Goal: Task Accomplishment & Management: Use online tool/utility

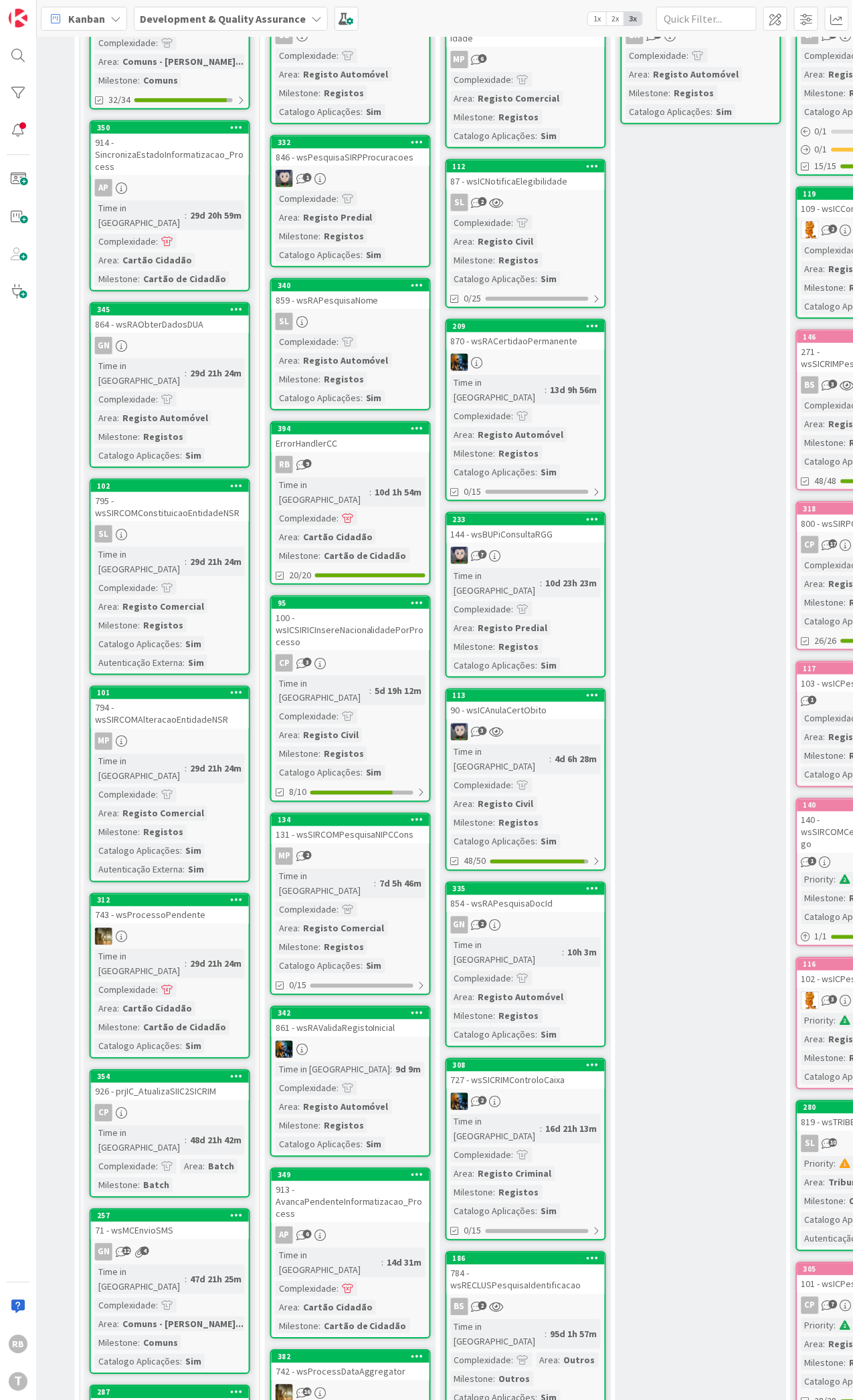
scroll to position [165, 494]
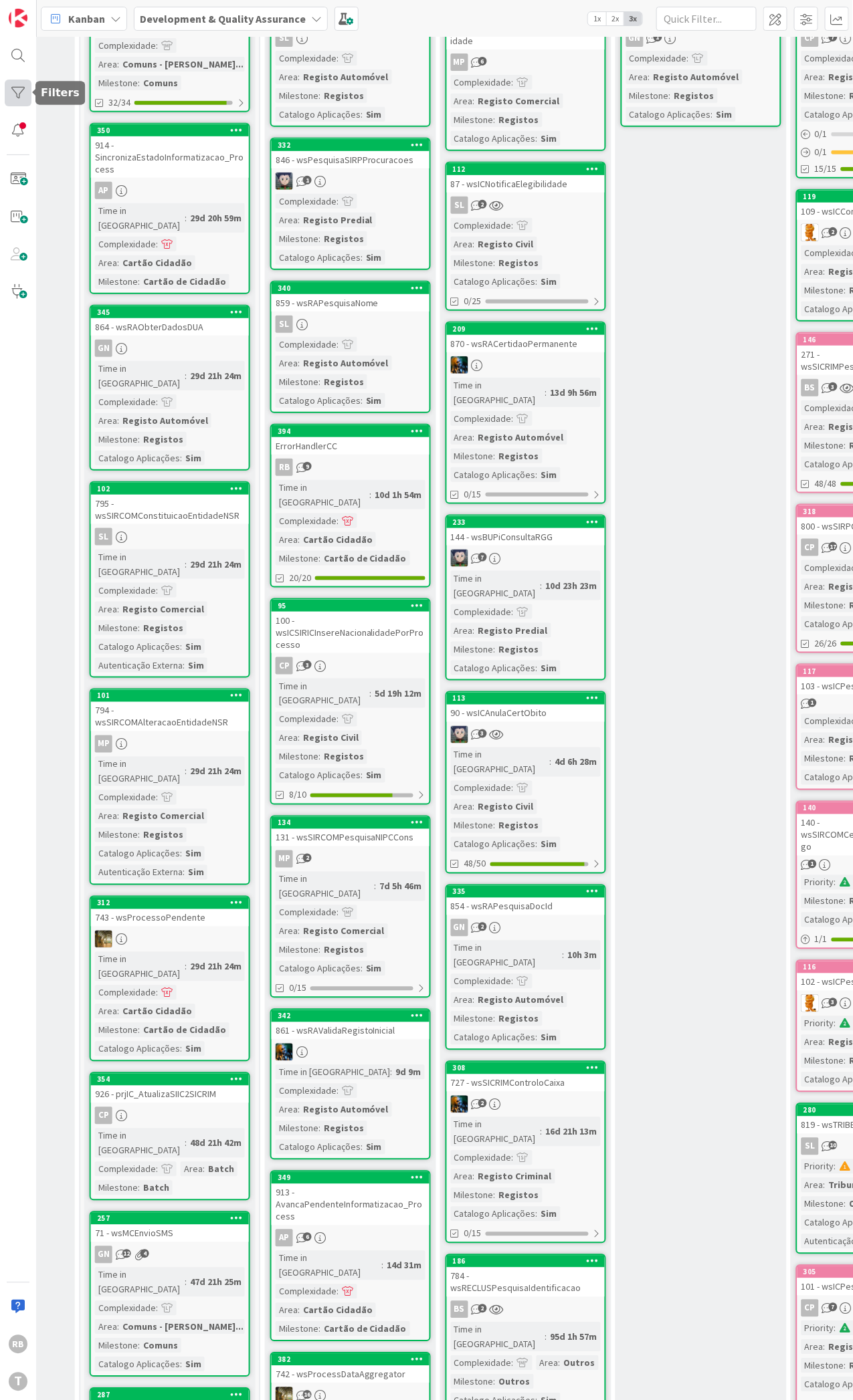
click at [16, 96] on div at bounding box center [18, 92] width 26 height 26
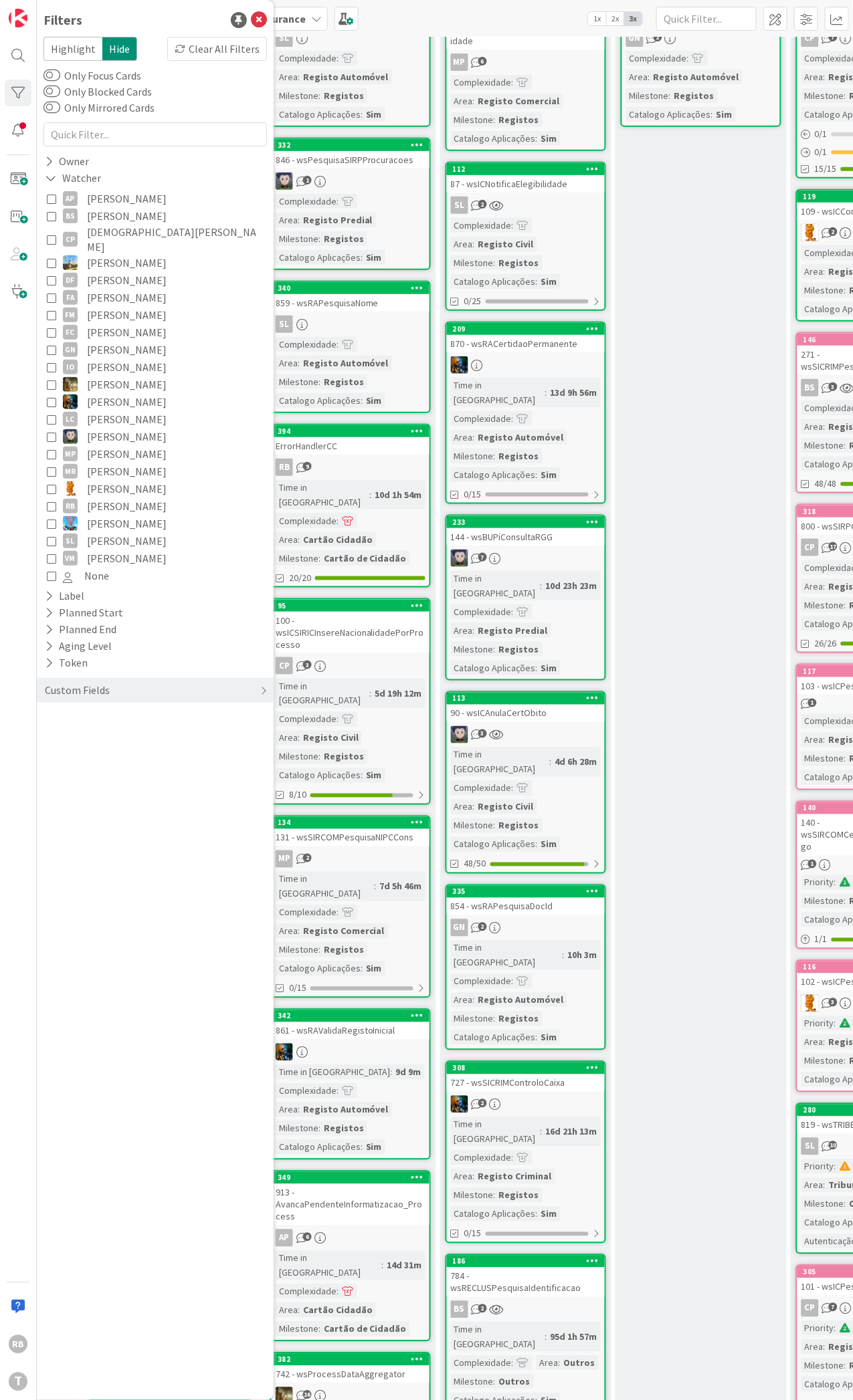
click at [47, 217] on icon at bounding box center [51, 216] width 9 height 9
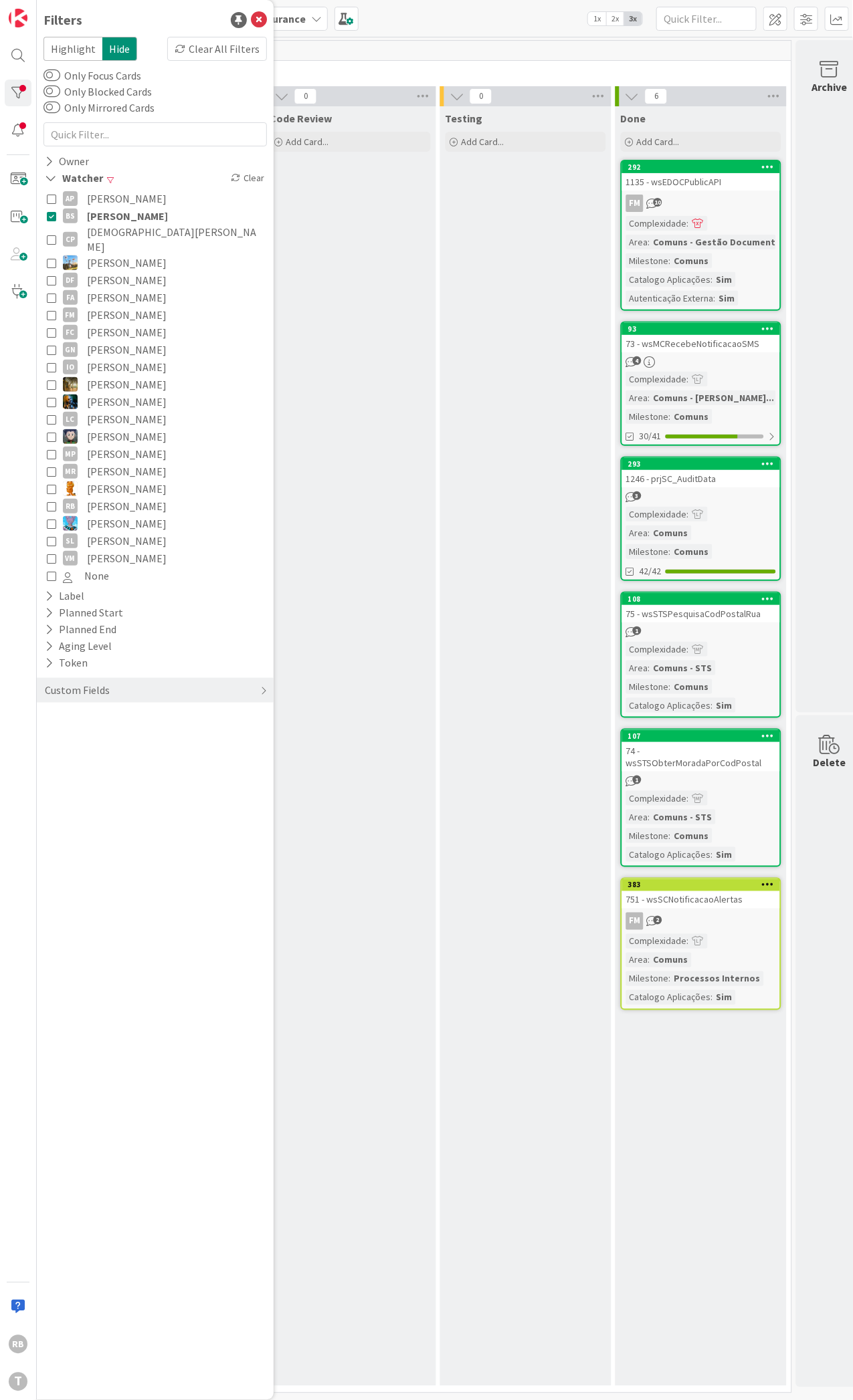
scroll to position [6, 697]
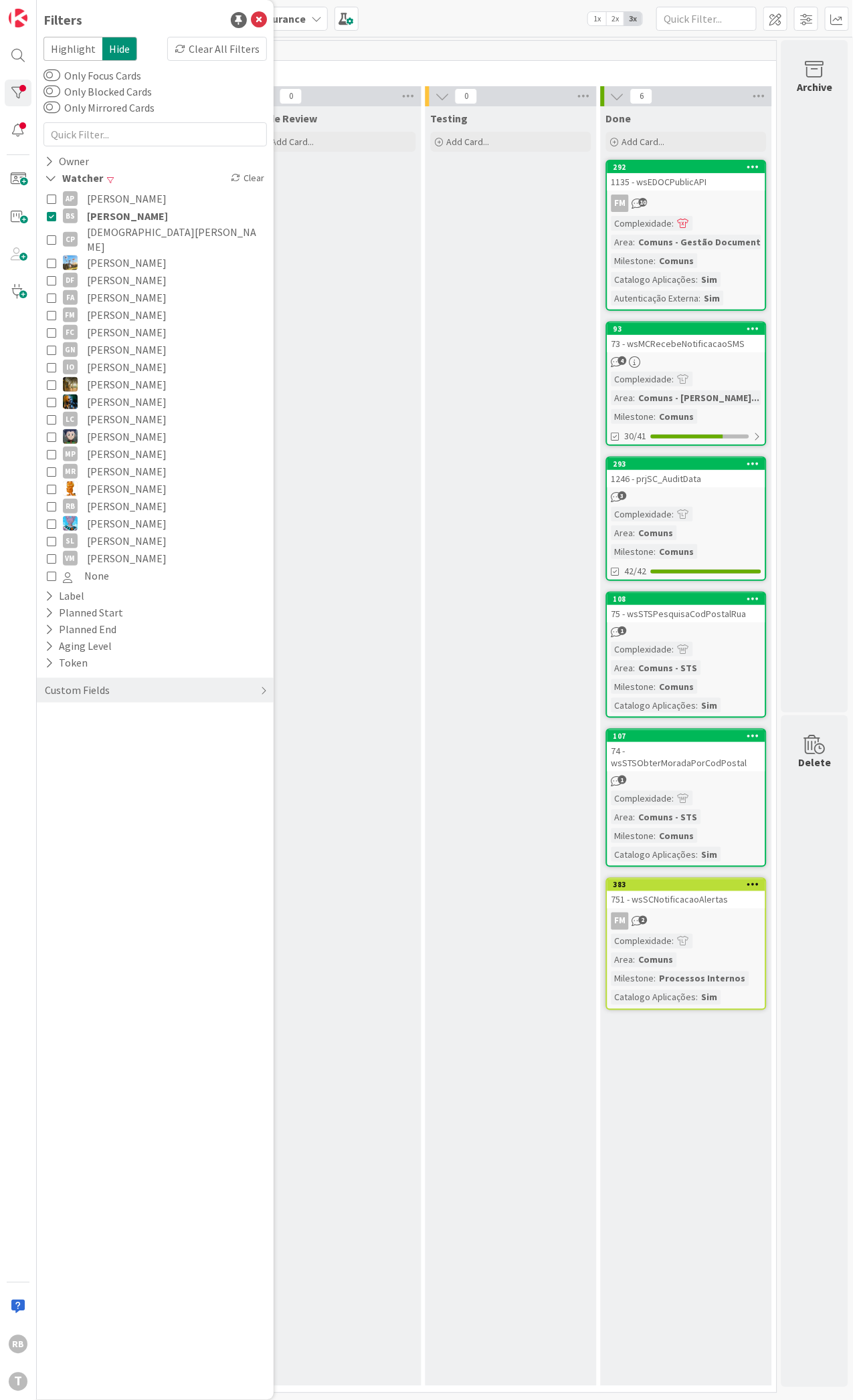
click at [47, 215] on icon at bounding box center [51, 216] width 9 height 9
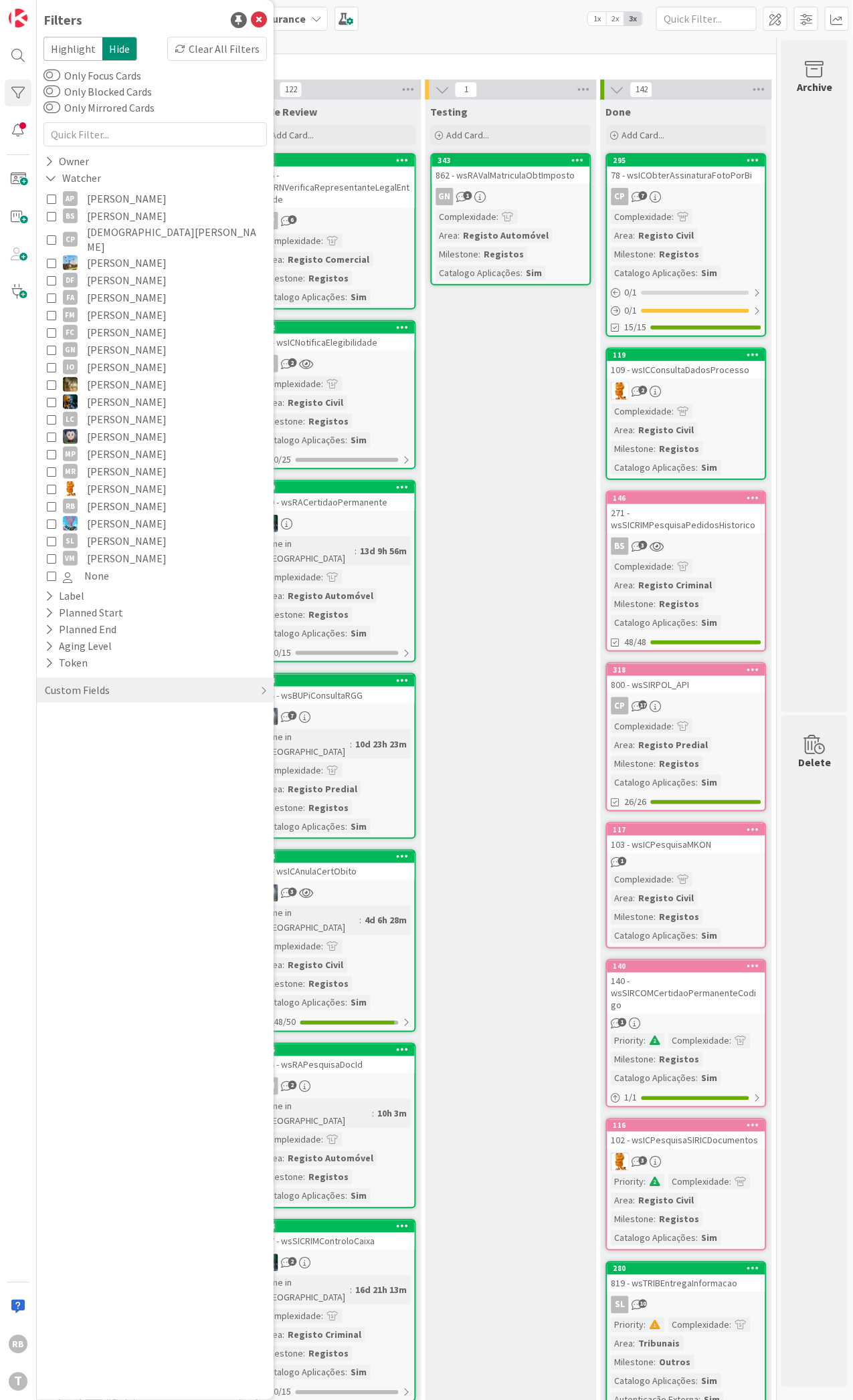
click at [54, 501] on icon at bounding box center [51, 506] width 9 height 9
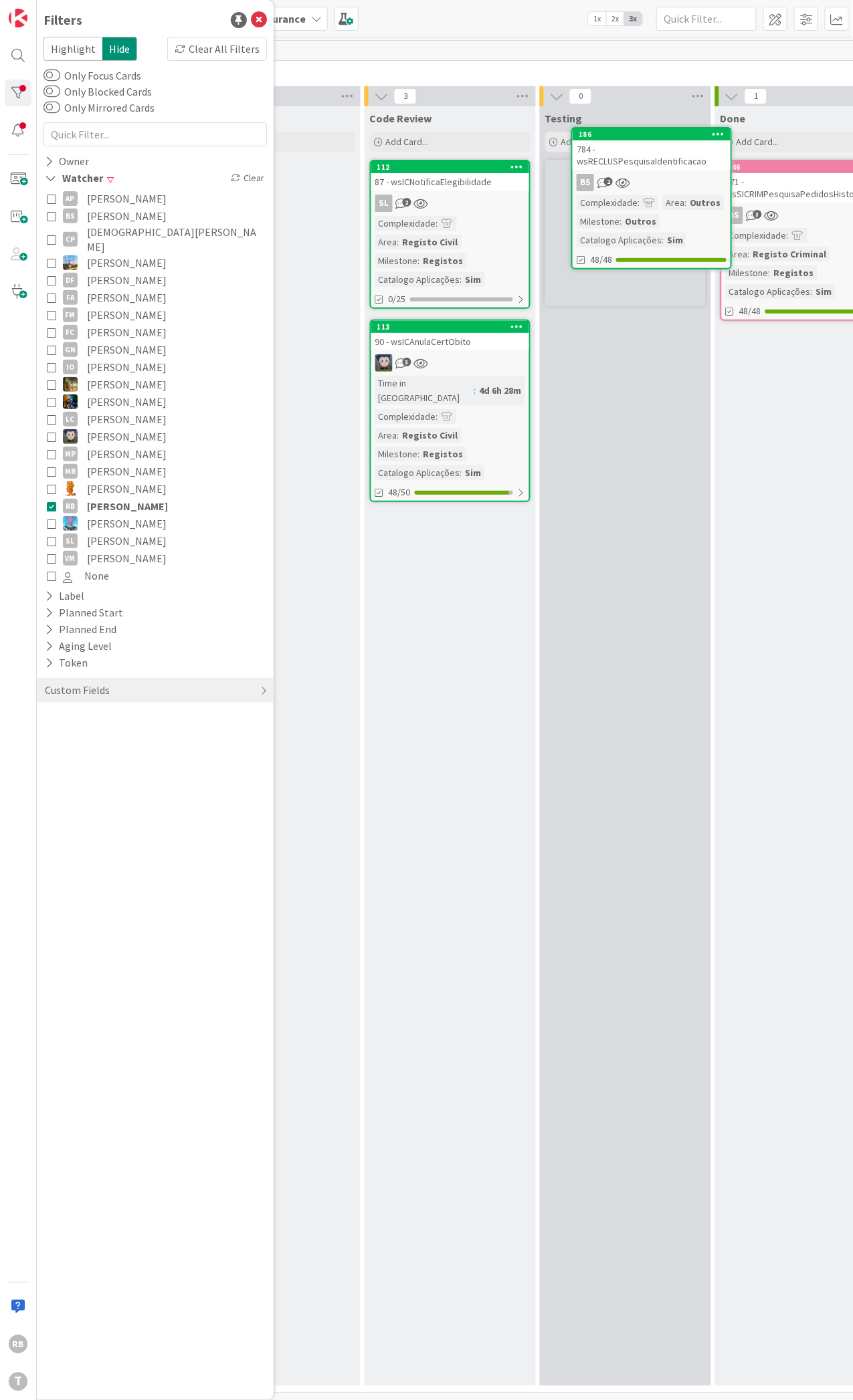
scroll to position [0, 579]
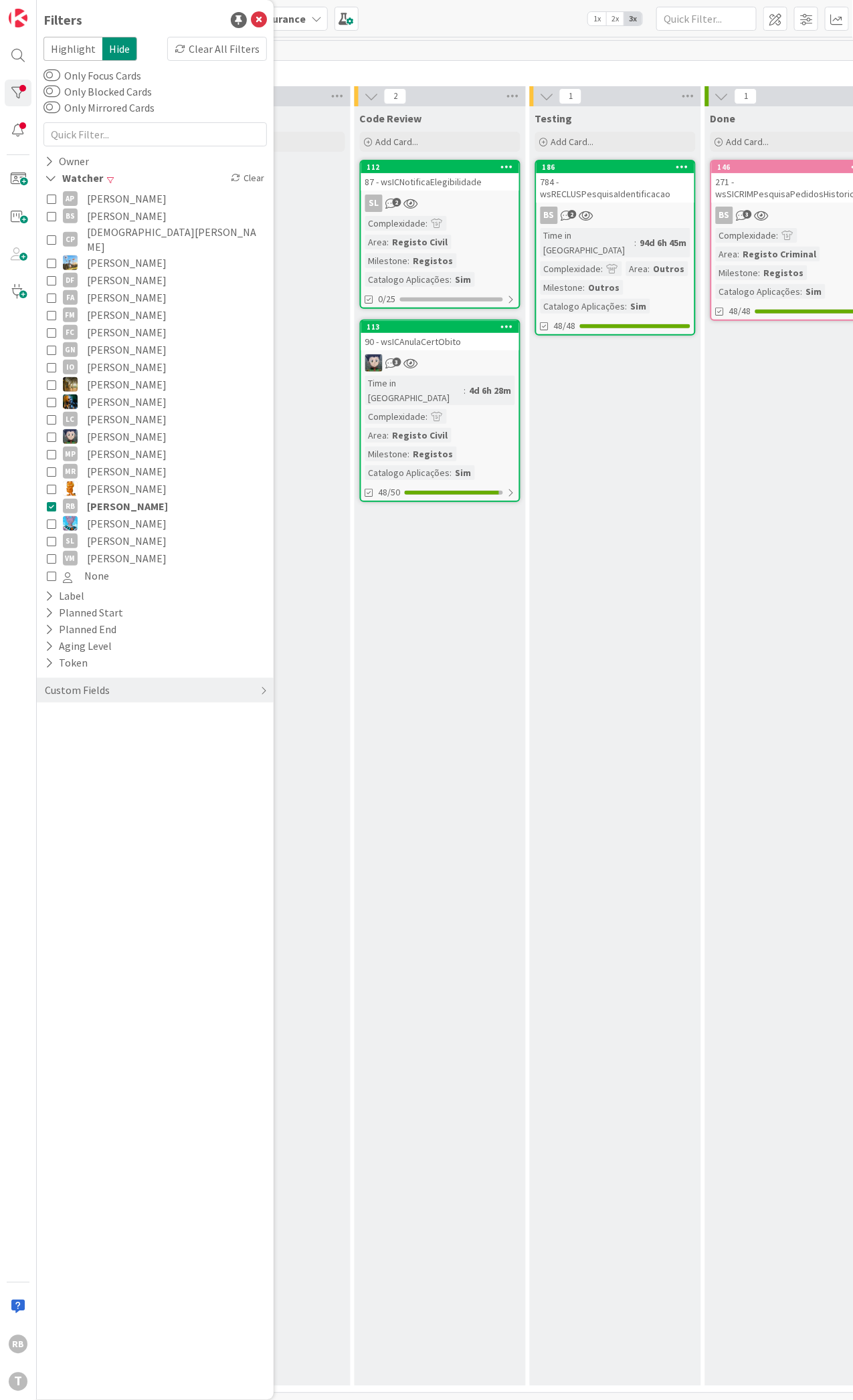
click at [448, 354] on div "3" at bounding box center [440, 363] width 158 height 17
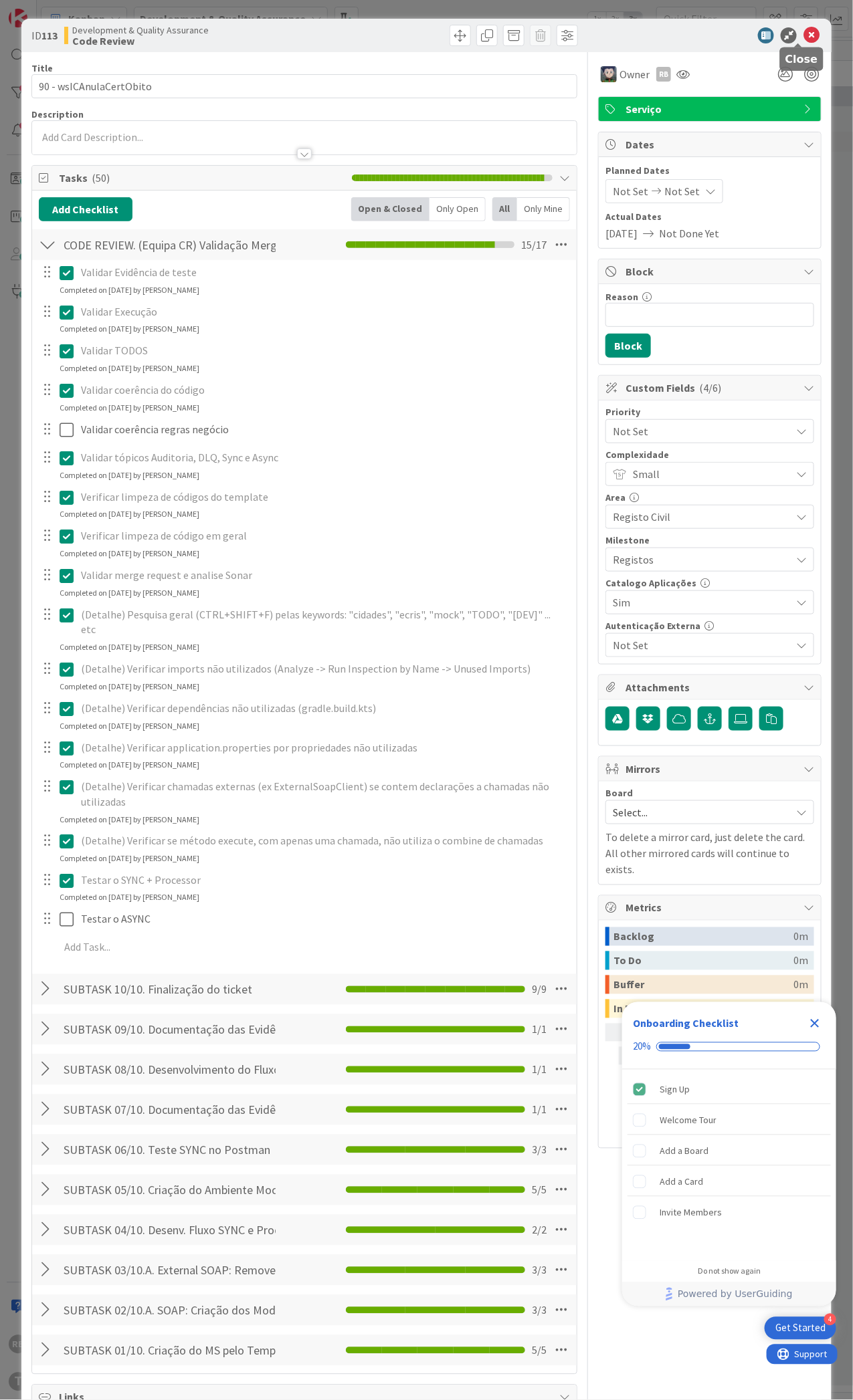
click at [803, 35] on icon at bounding box center [811, 35] width 16 height 16
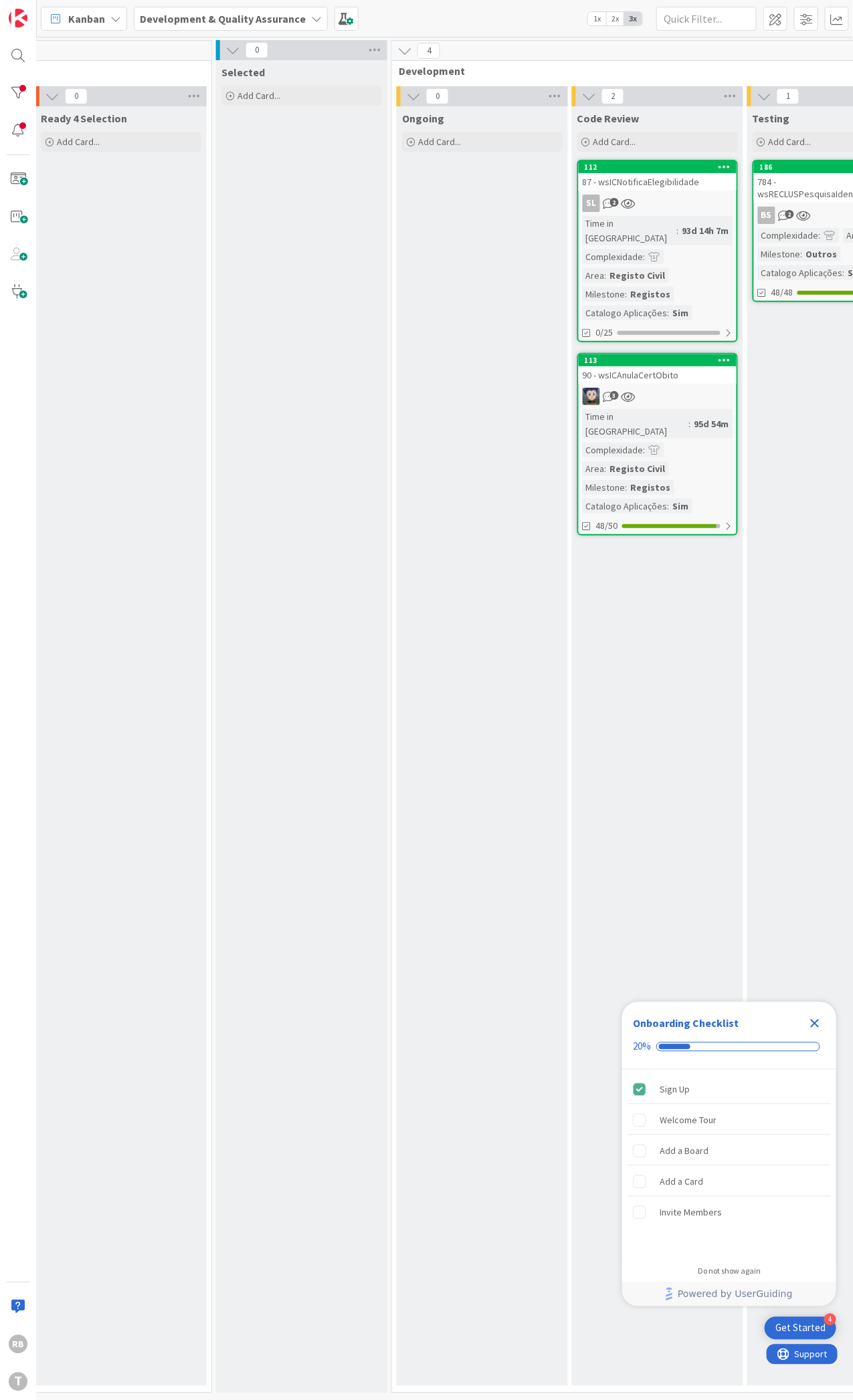
scroll to position [0, 697]
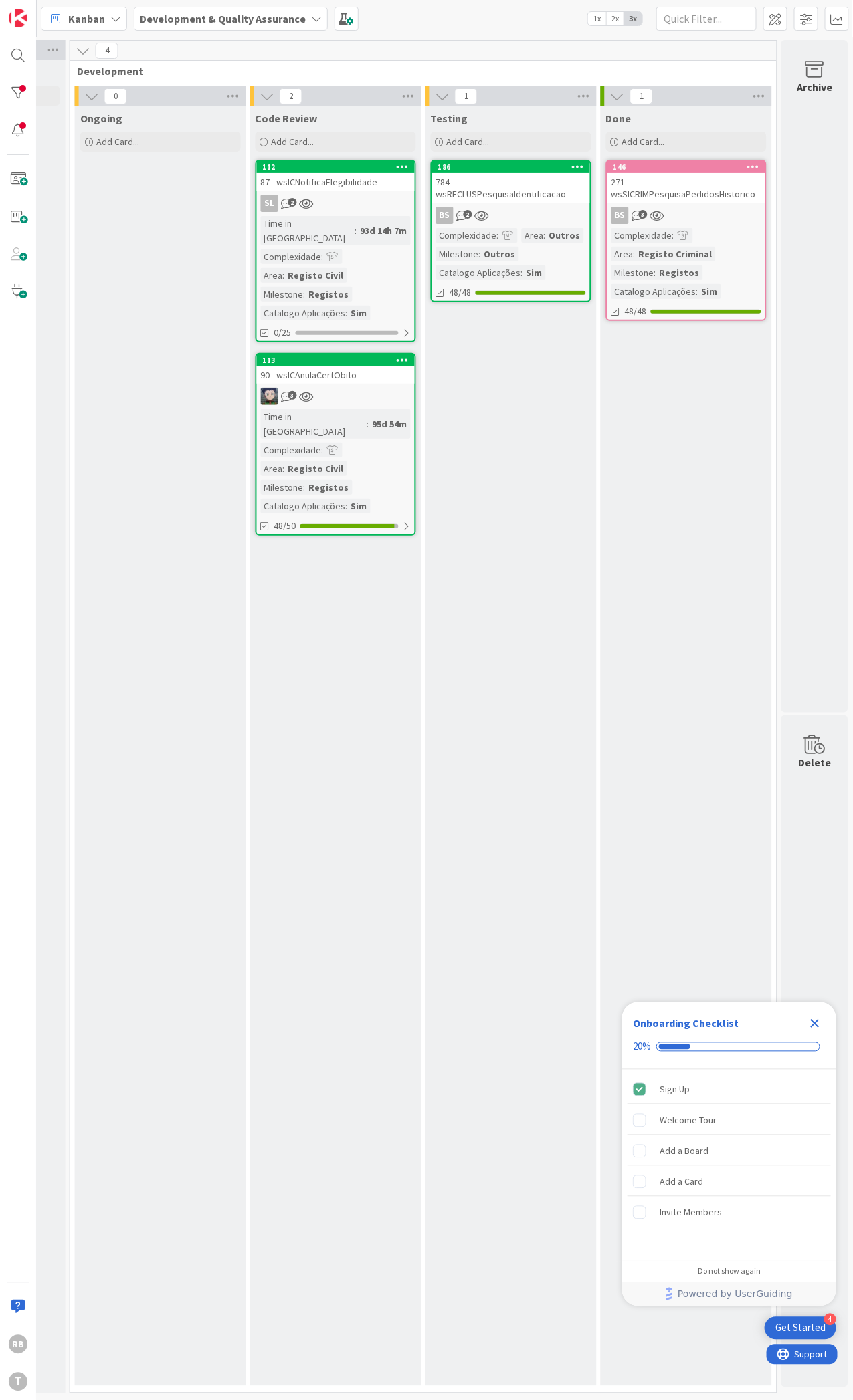
click at [499, 230] on div at bounding box center [508, 235] width 19 height 15
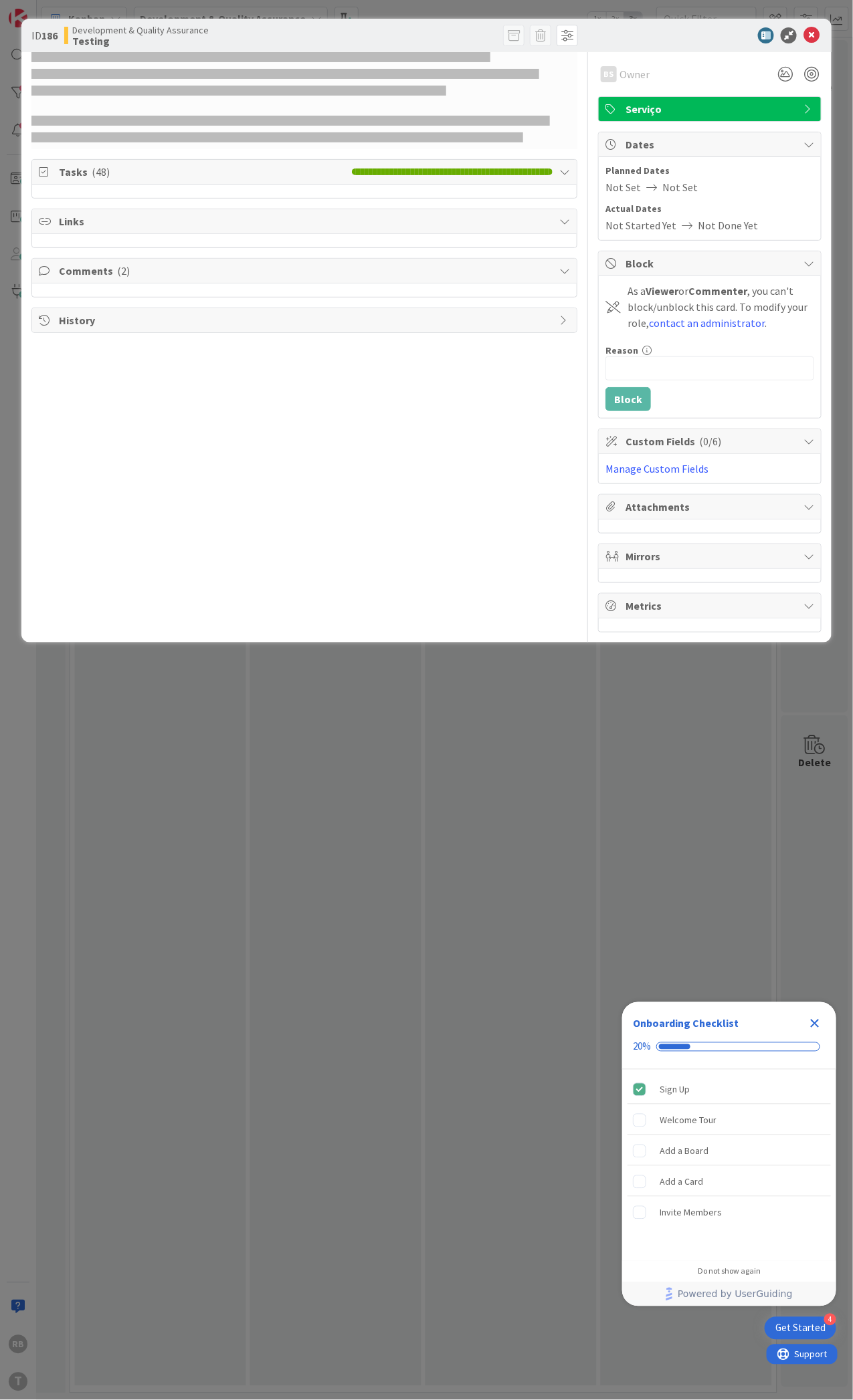
click at [43, 166] on icon at bounding box center [45, 171] width 14 height 11
click at [40, 257] on icon at bounding box center [45, 256] width 14 height 11
click at [43, 169] on icon at bounding box center [45, 171] width 14 height 11
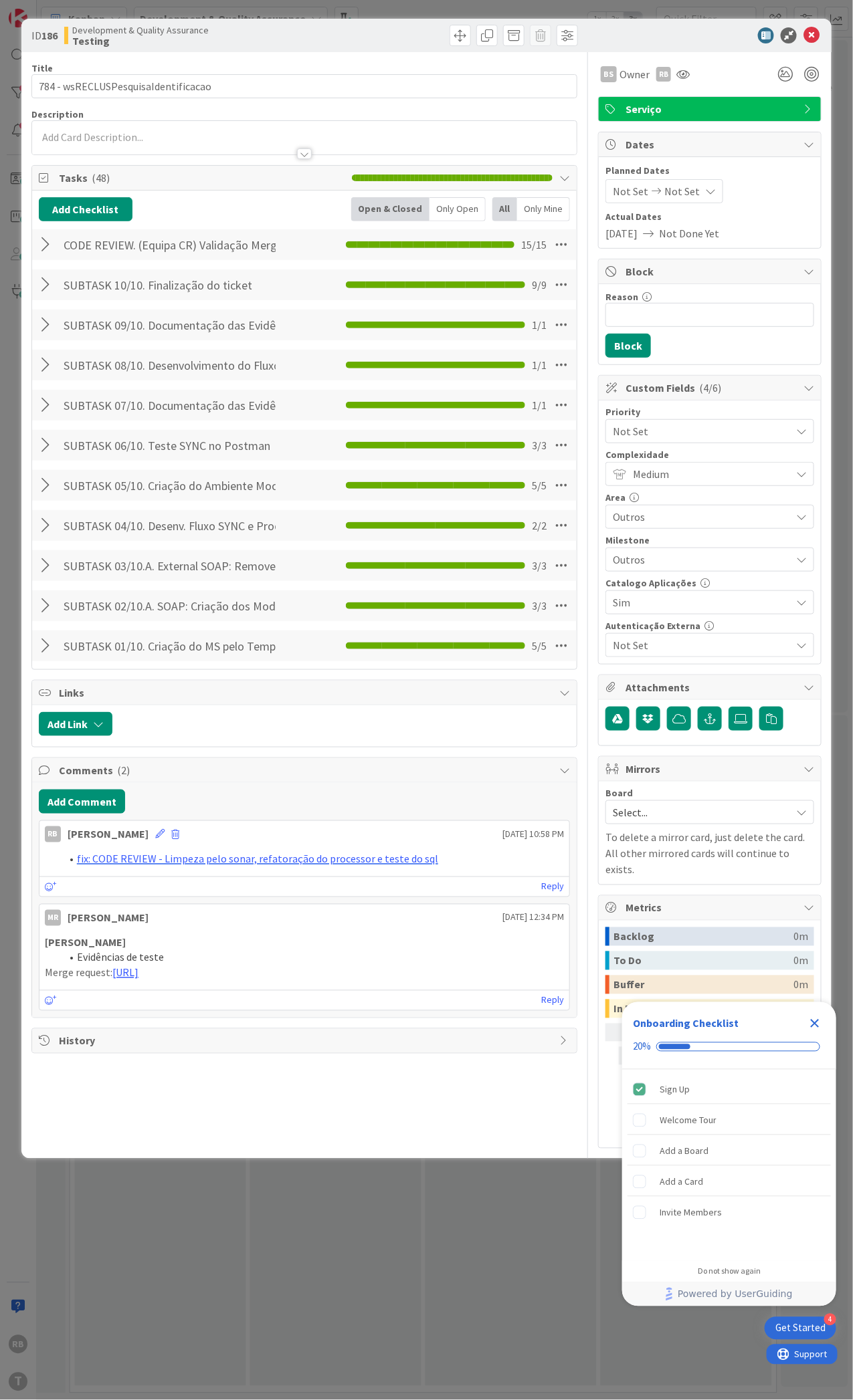
click at [45, 244] on div at bounding box center [47, 245] width 17 height 24
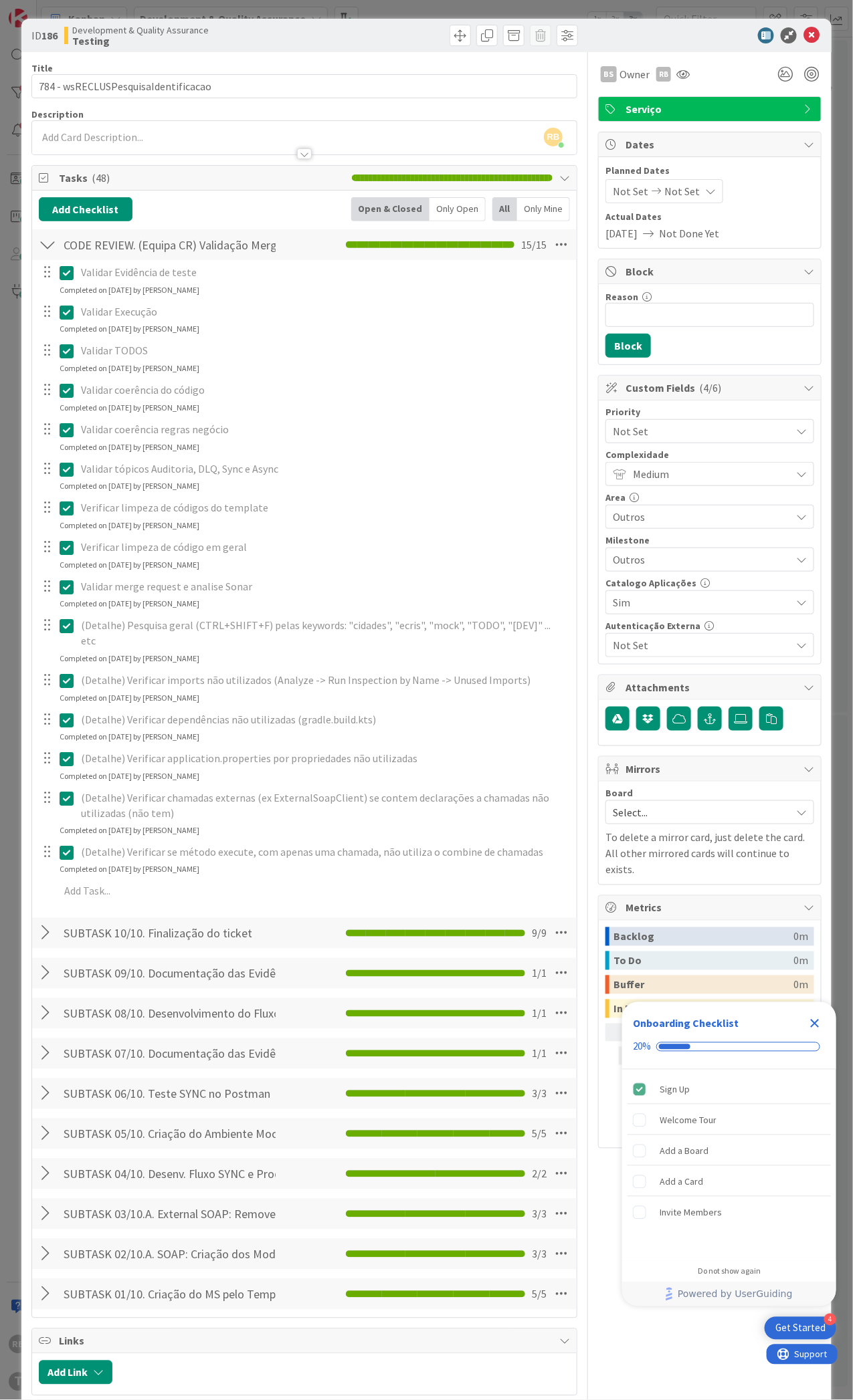
click at [47, 241] on div at bounding box center [47, 245] width 17 height 24
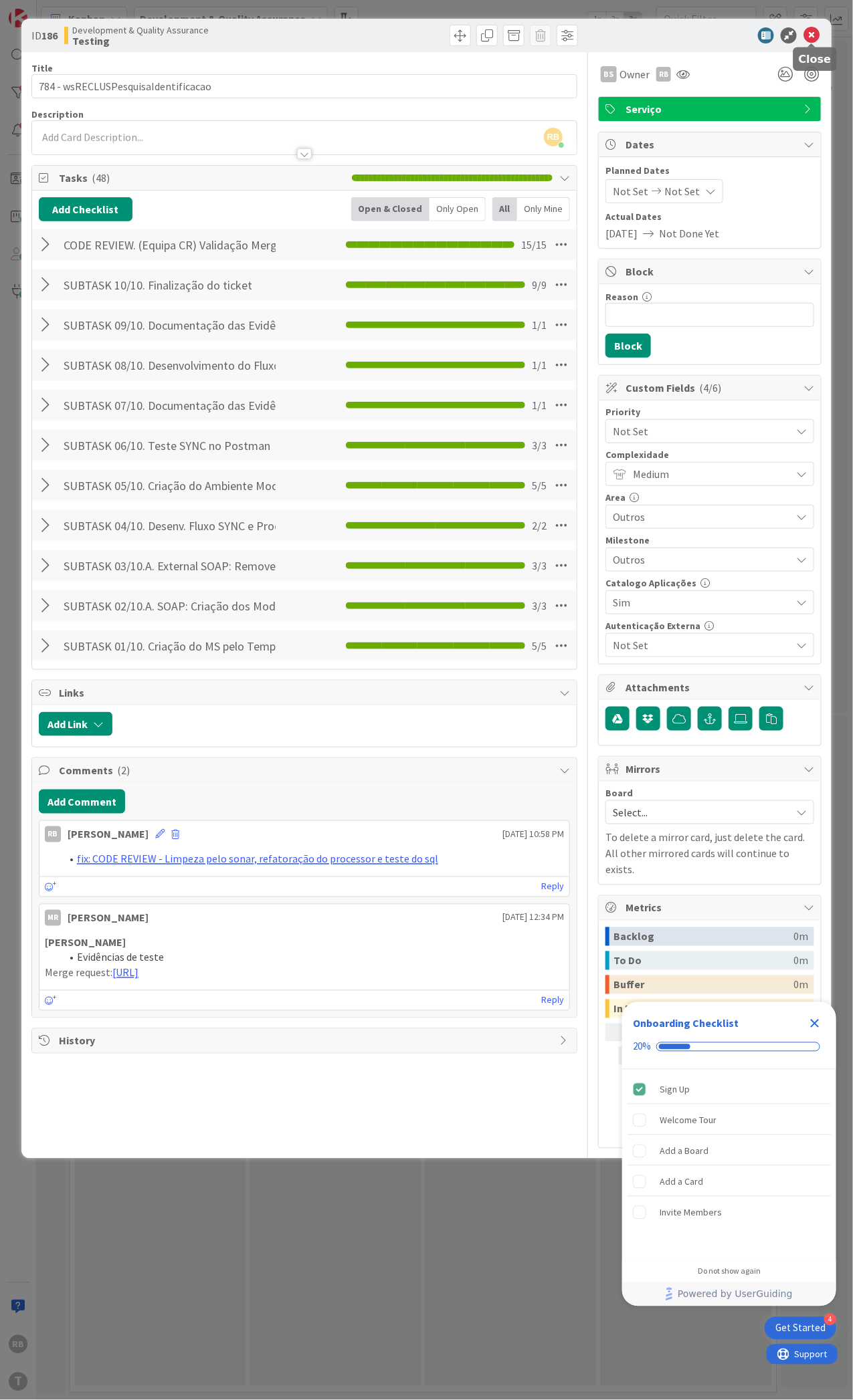
click at [812, 27] on icon at bounding box center [811, 35] width 16 height 16
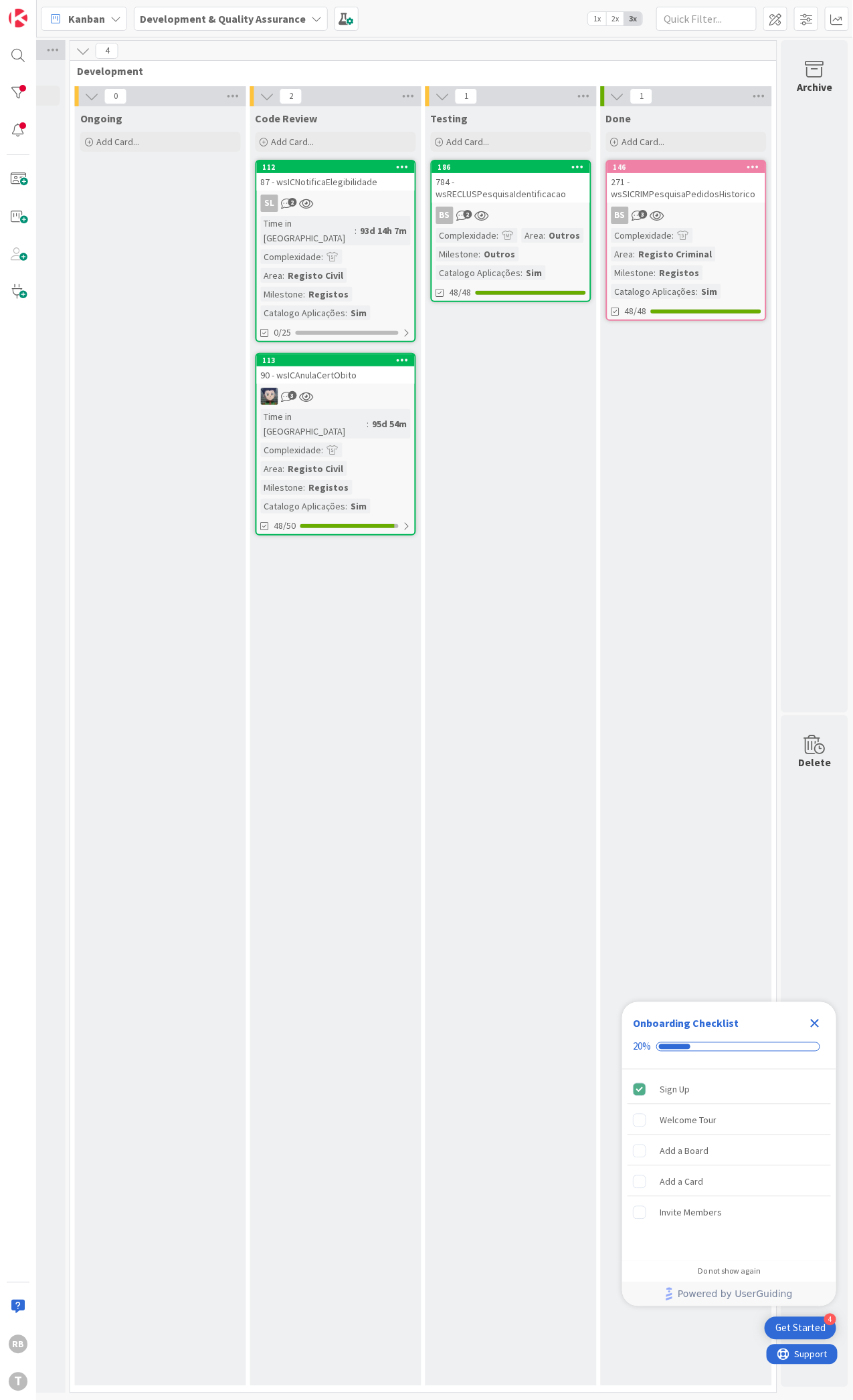
click at [817, 1016] on icon "Close Checklist" at bounding box center [814, 1024] width 16 height 16
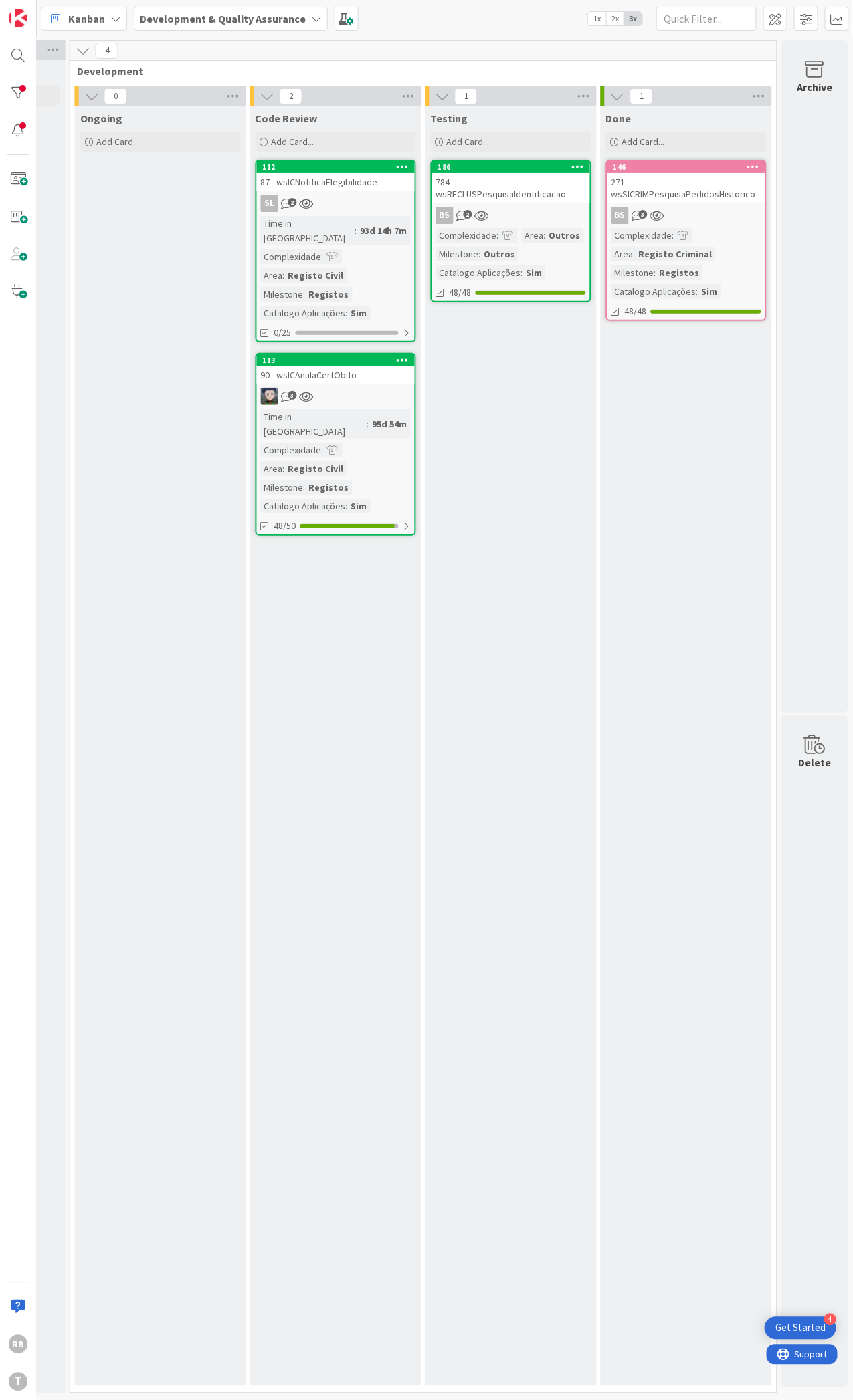
click at [295, 366] on div "90 - wsICAnulaCertObito" at bounding box center [335, 375] width 158 height 17
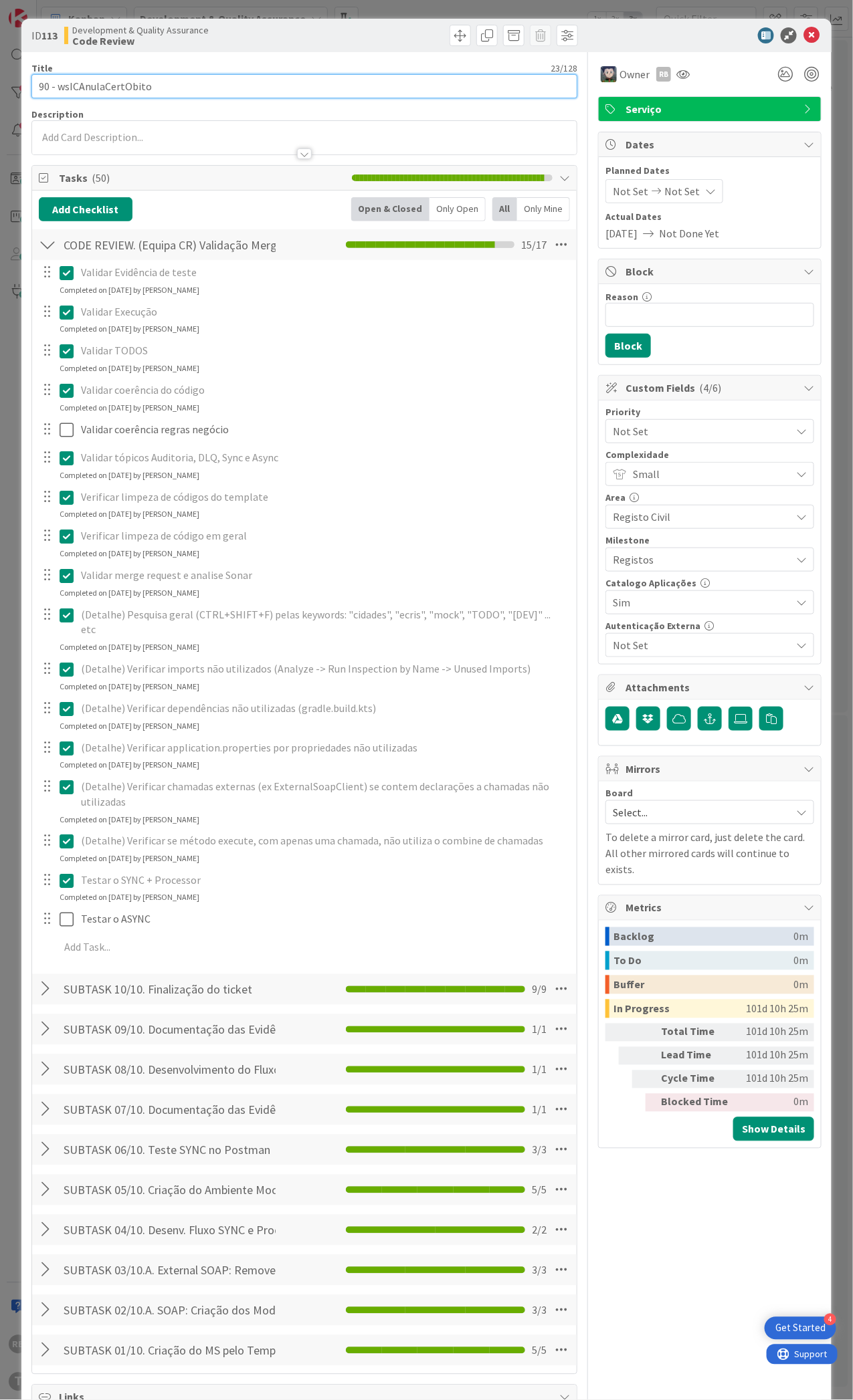
click at [111, 88] on input "90 - wsICAnulaCertObito" at bounding box center [304, 86] width 546 height 24
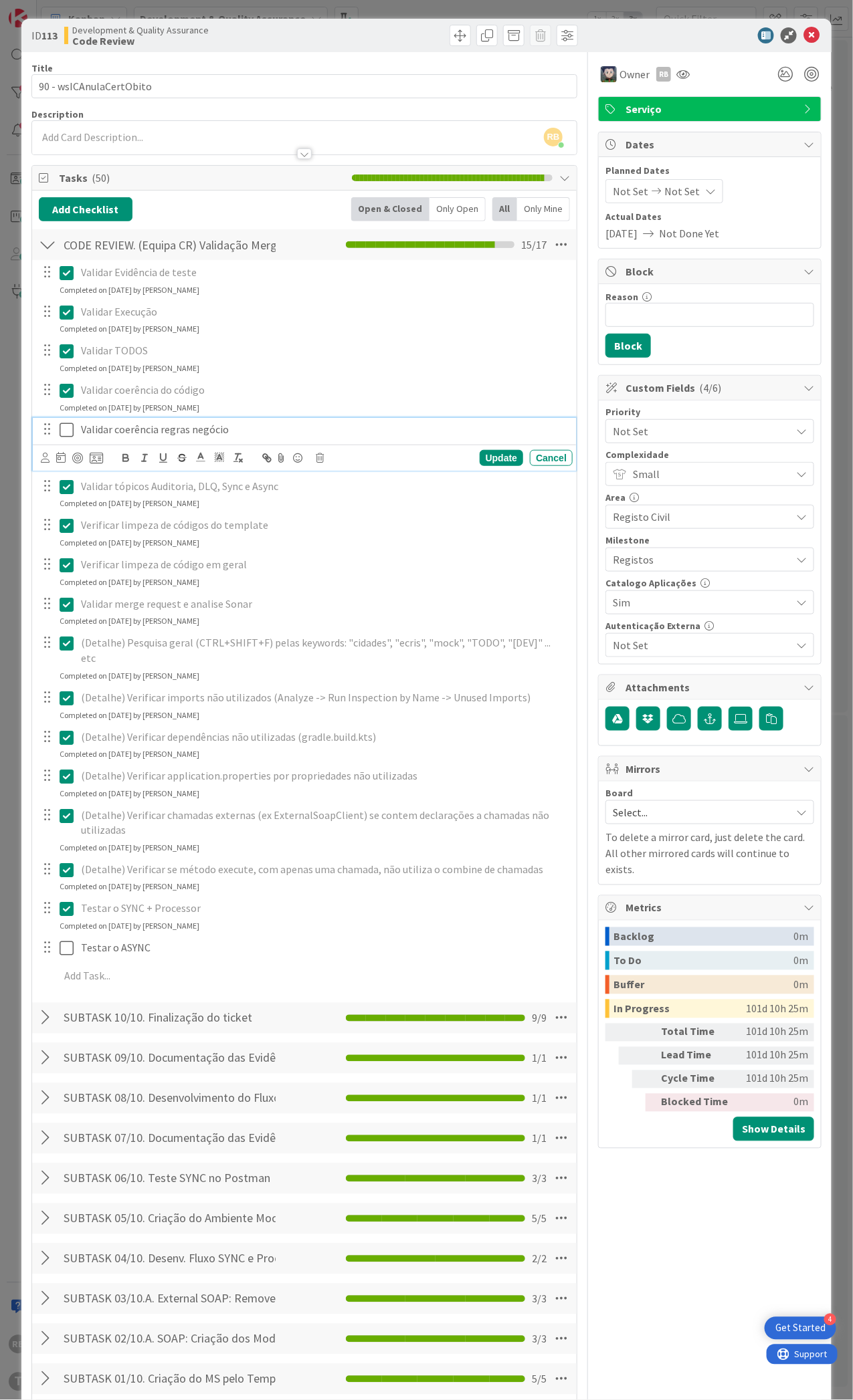
click at [67, 434] on icon at bounding box center [66, 430] width 14 height 16
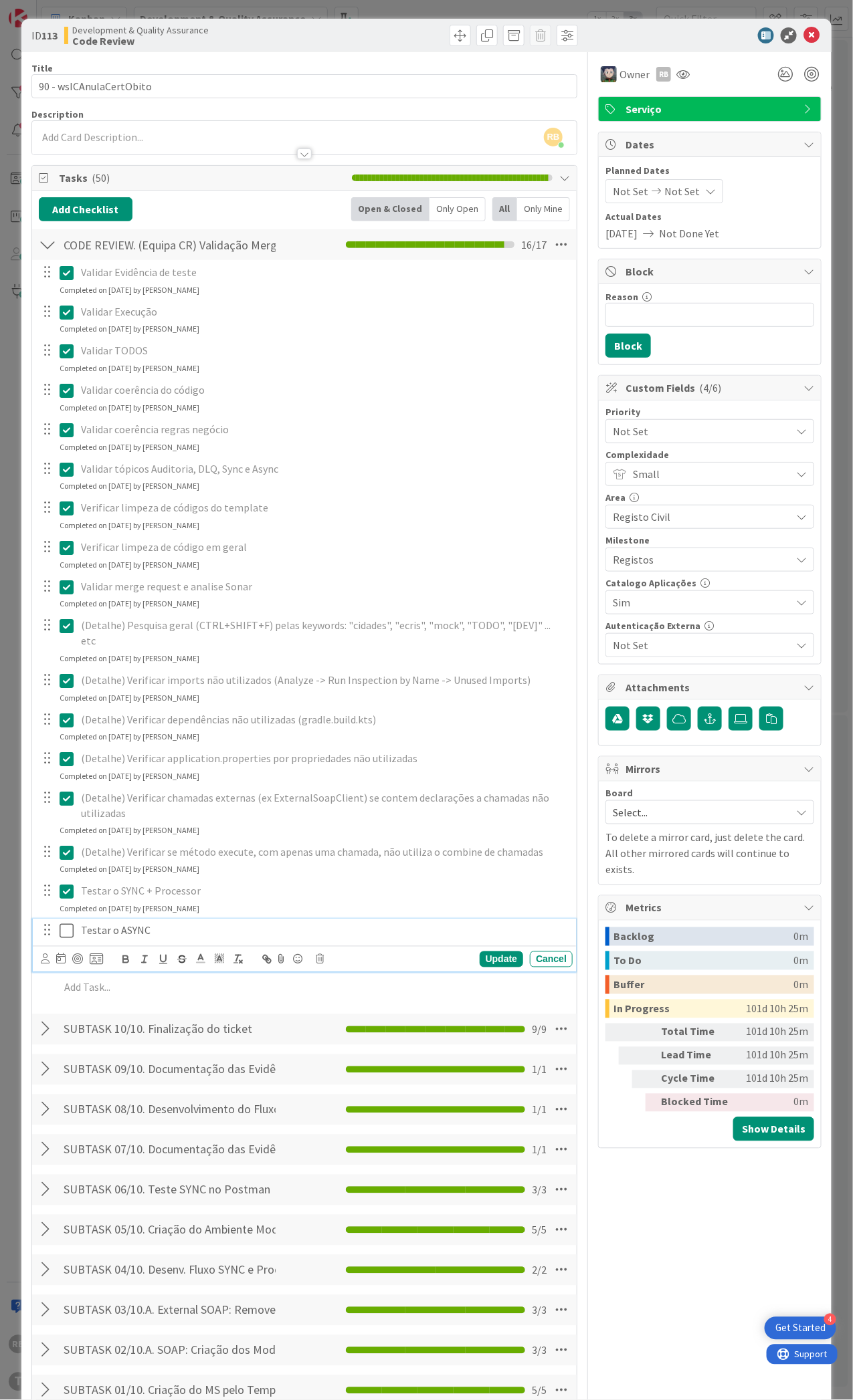
click at [214, 924] on p "Testar o ASYNC" at bounding box center [324, 931] width 487 height 16
click at [319, 955] on icon at bounding box center [319, 959] width 8 height 9
click at [350, 1004] on div "Delete" at bounding box center [354, 1016] width 49 height 24
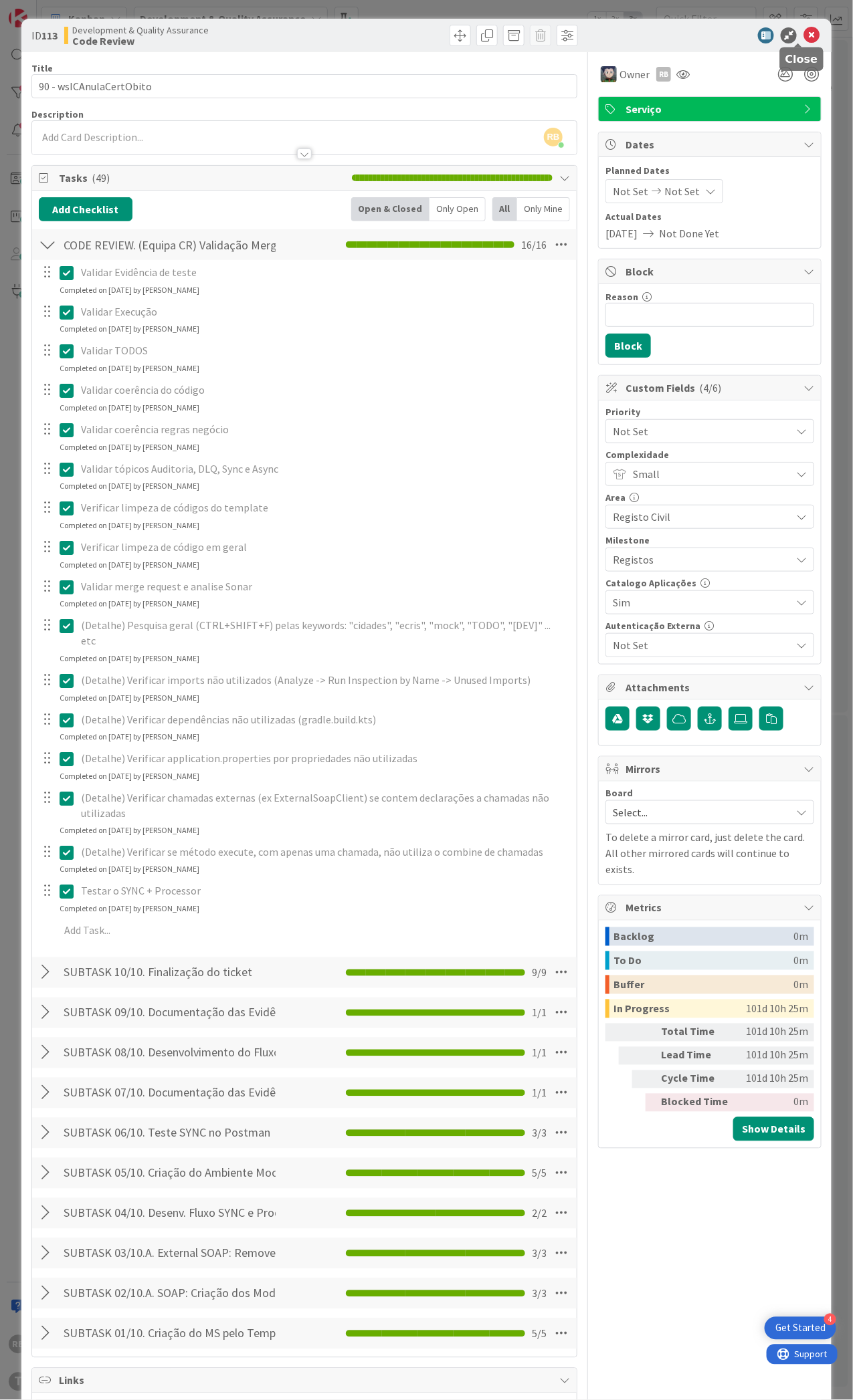
click at [803, 36] on icon at bounding box center [811, 35] width 16 height 16
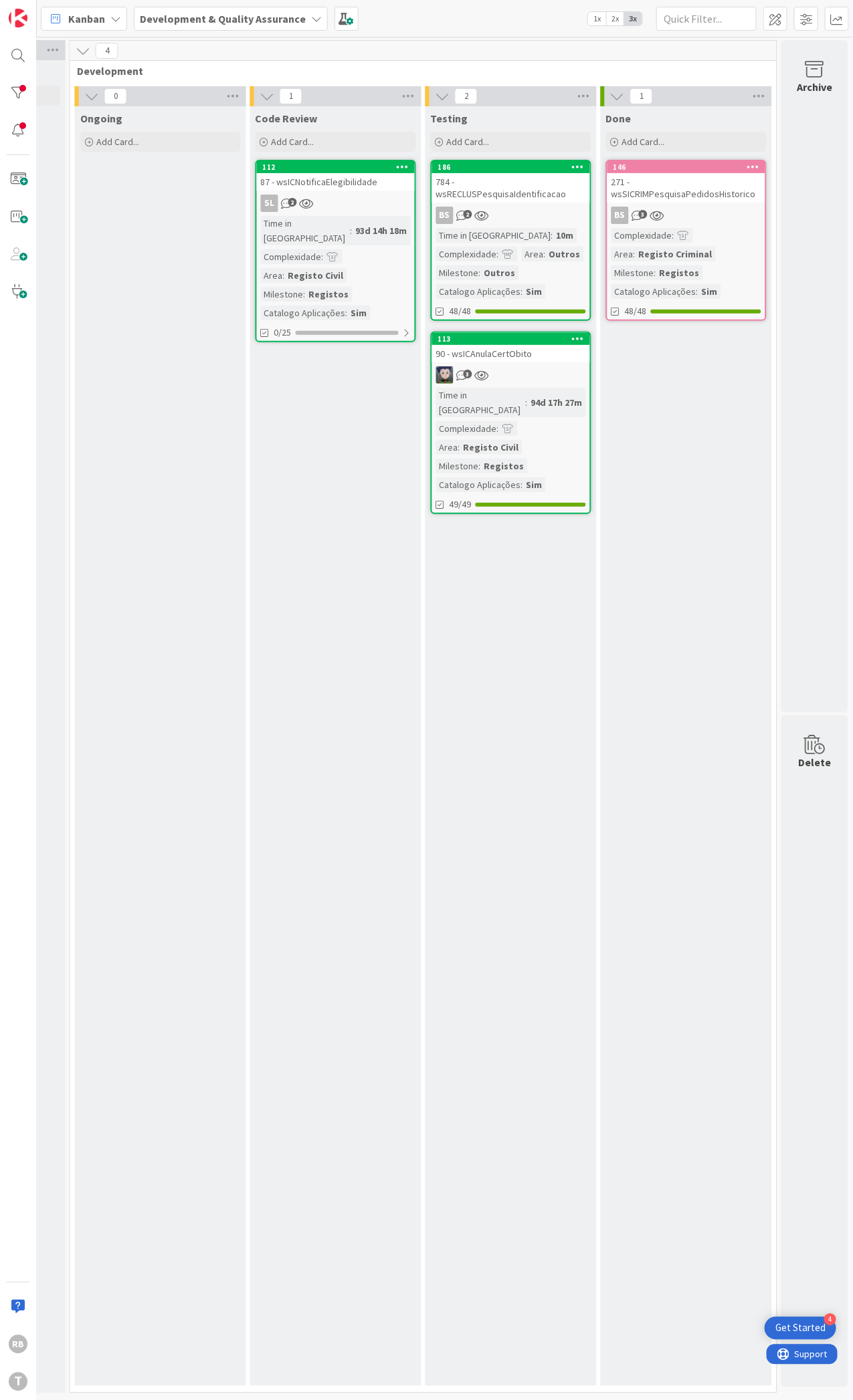
click at [306, 287] on div "Registos" at bounding box center [329, 294] width 47 height 15
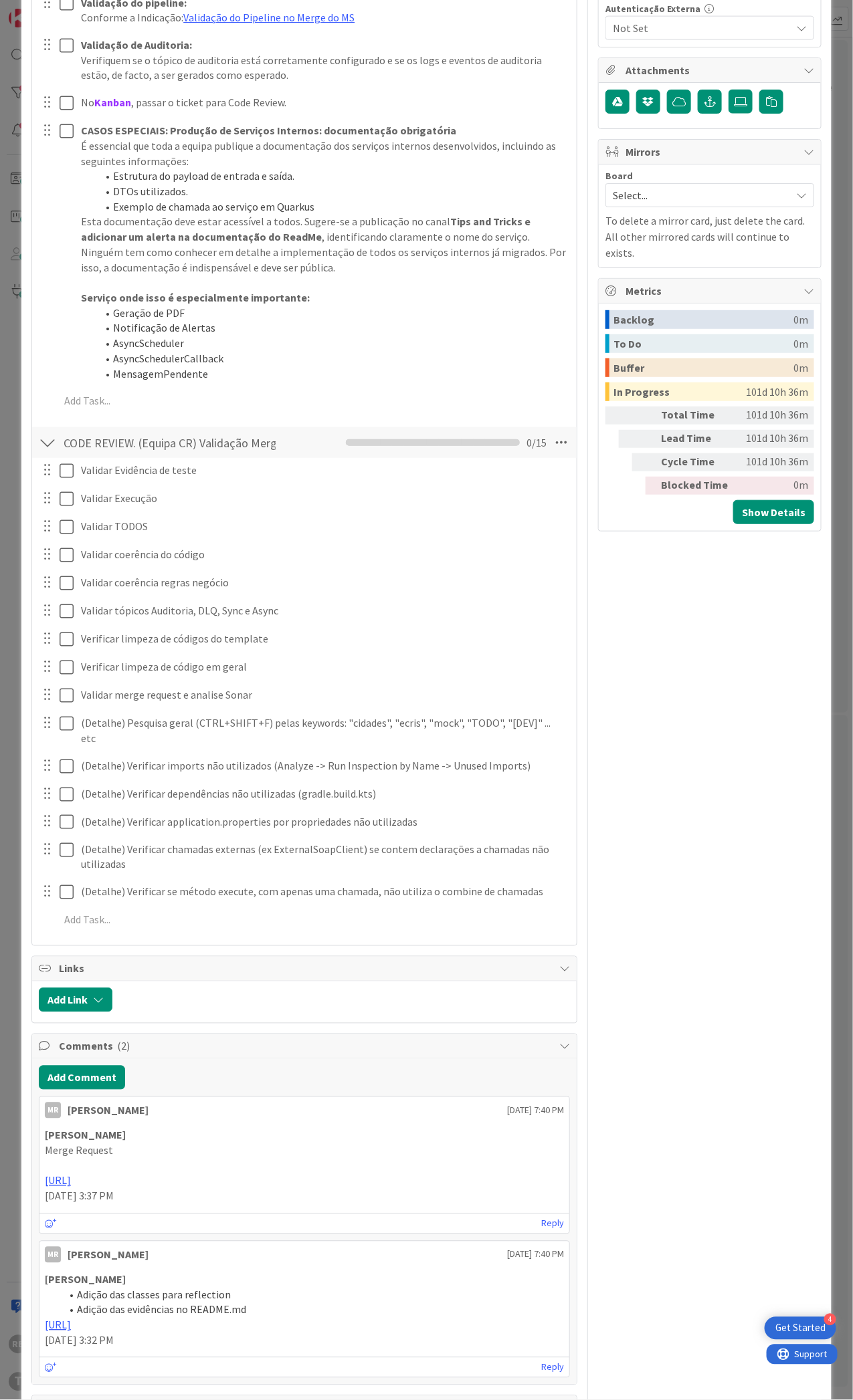
scroll to position [624, 0]
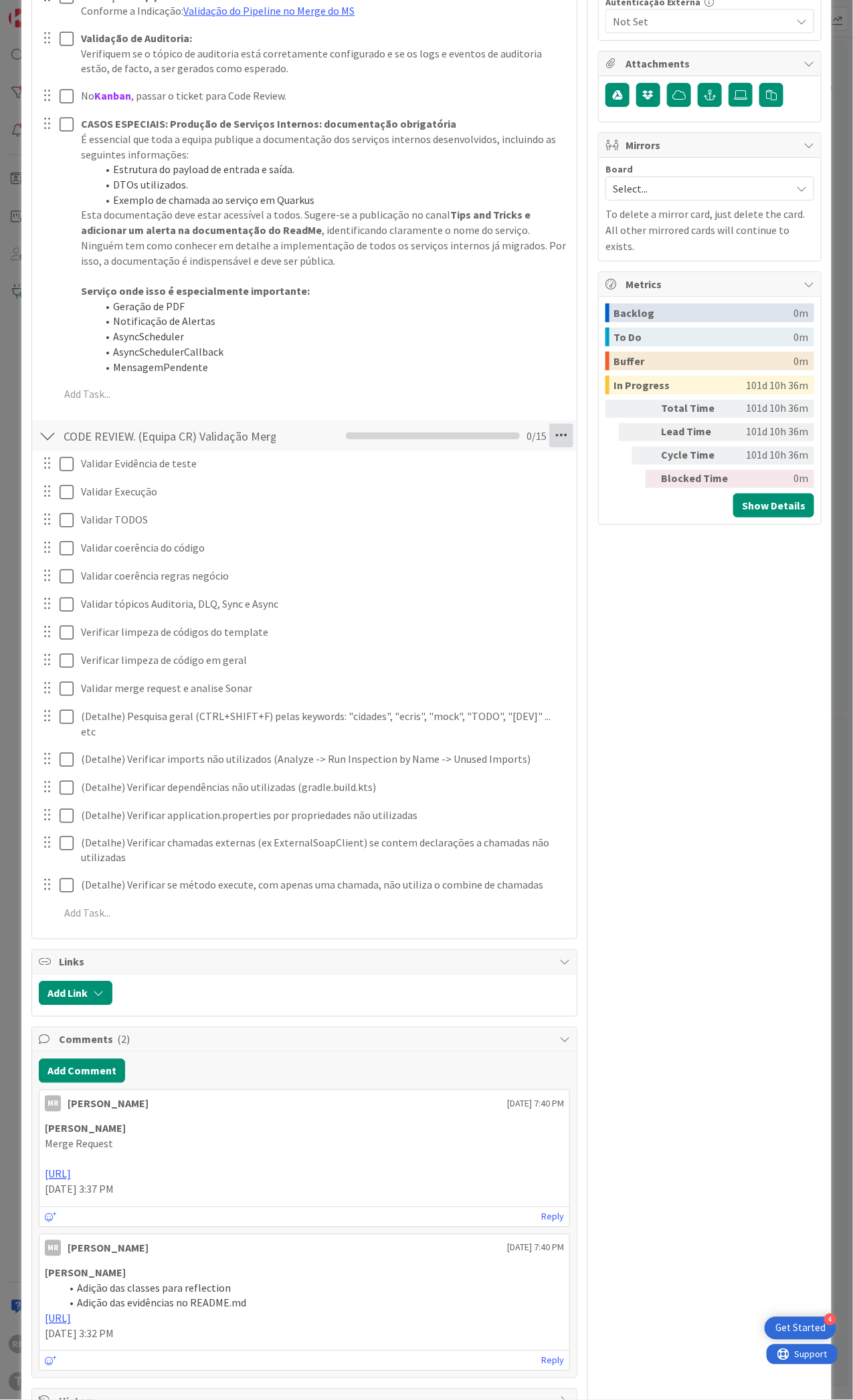
click at [549, 446] on icon at bounding box center [562, 436] width 24 height 24
click at [442, 567] on link "Delete Checklist" at bounding box center [469, 563] width 201 height 19
click at [404, 498] on button "Delete" at bounding box center [408, 500] width 50 height 24
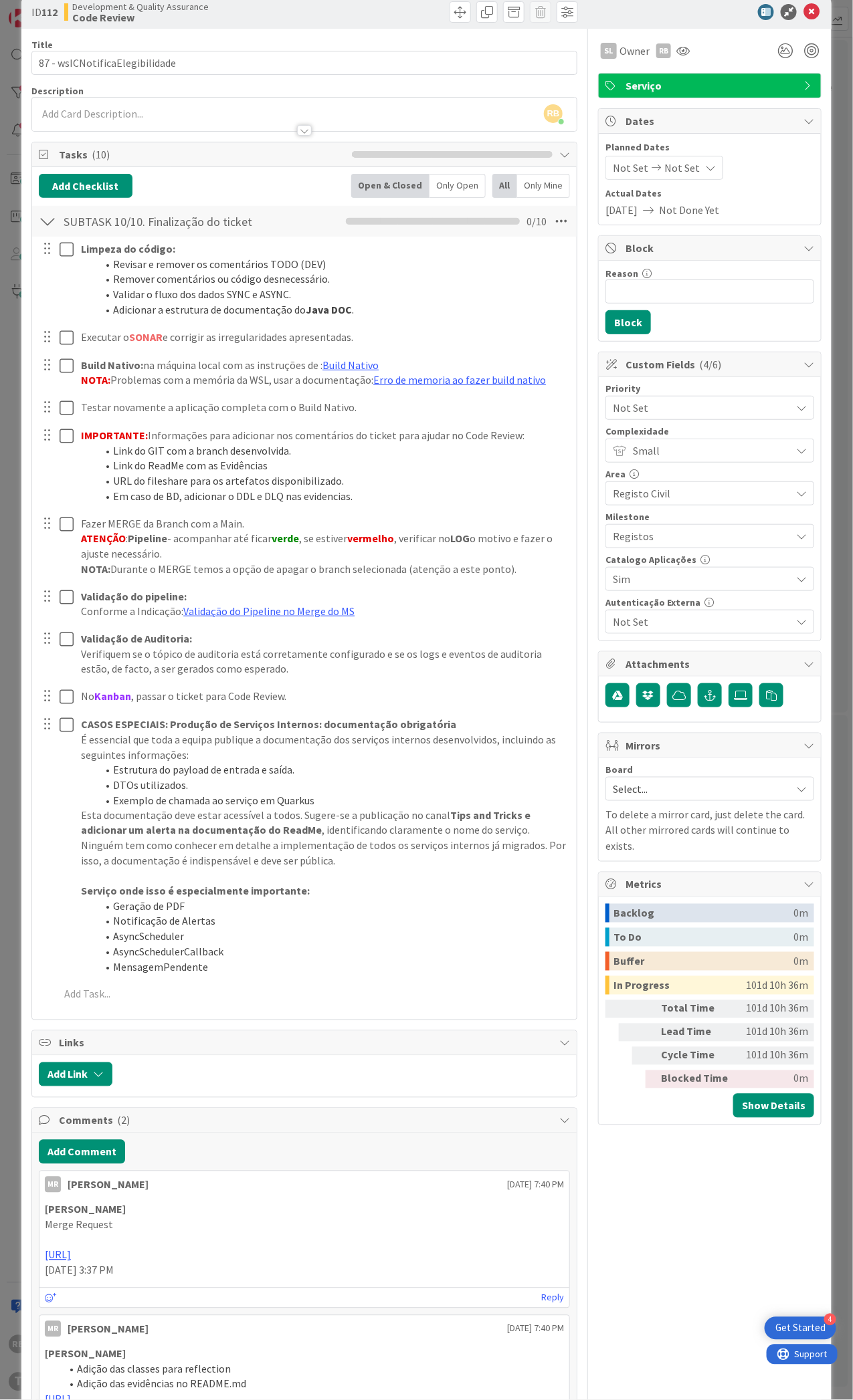
scroll to position [0, 0]
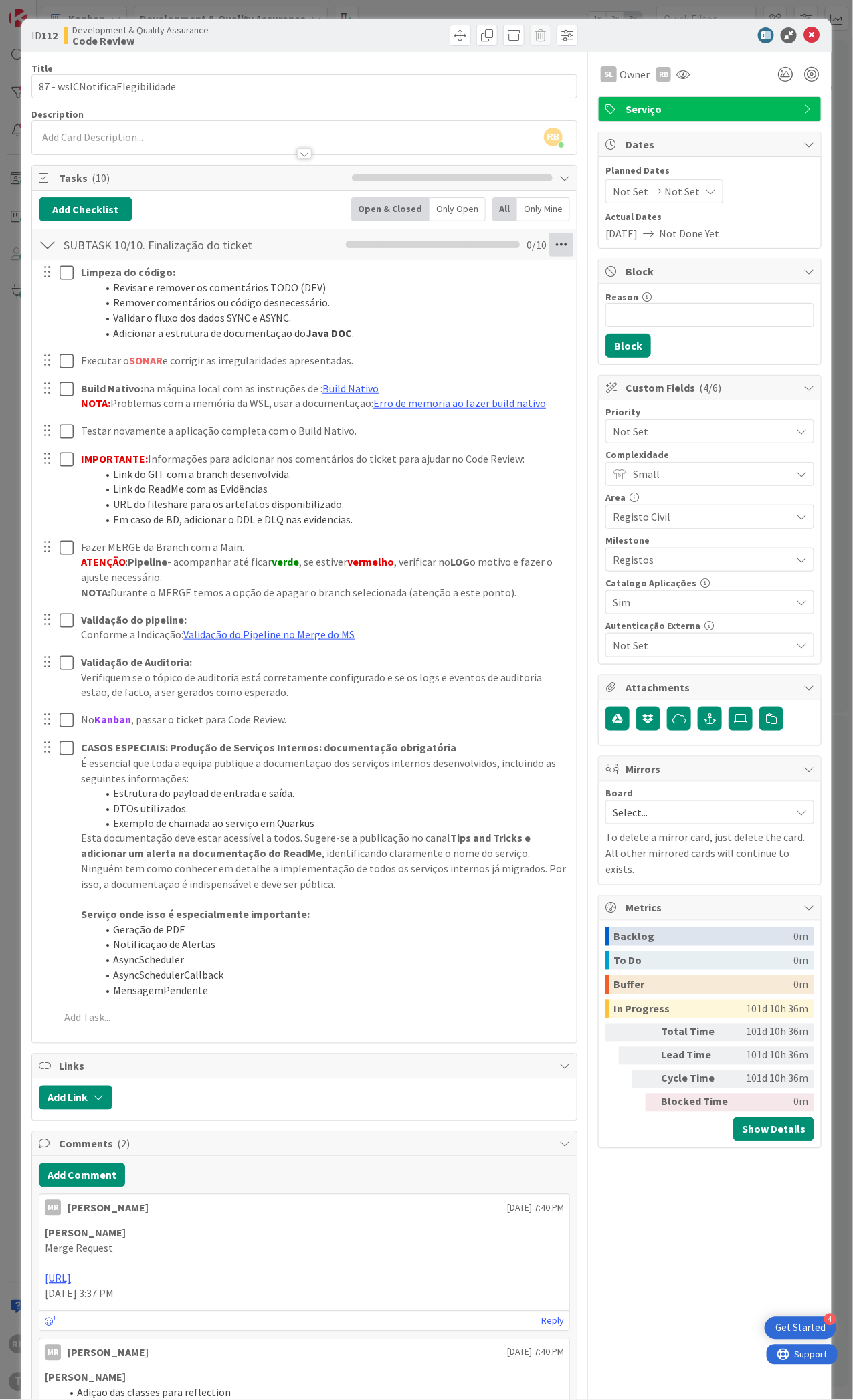
click at [549, 250] on icon at bounding box center [562, 245] width 24 height 24
click at [470, 360] on link "Delete Checklist" at bounding box center [469, 351] width 201 height 19
click at [383, 299] on button "Delete" at bounding box center [408, 309] width 50 height 24
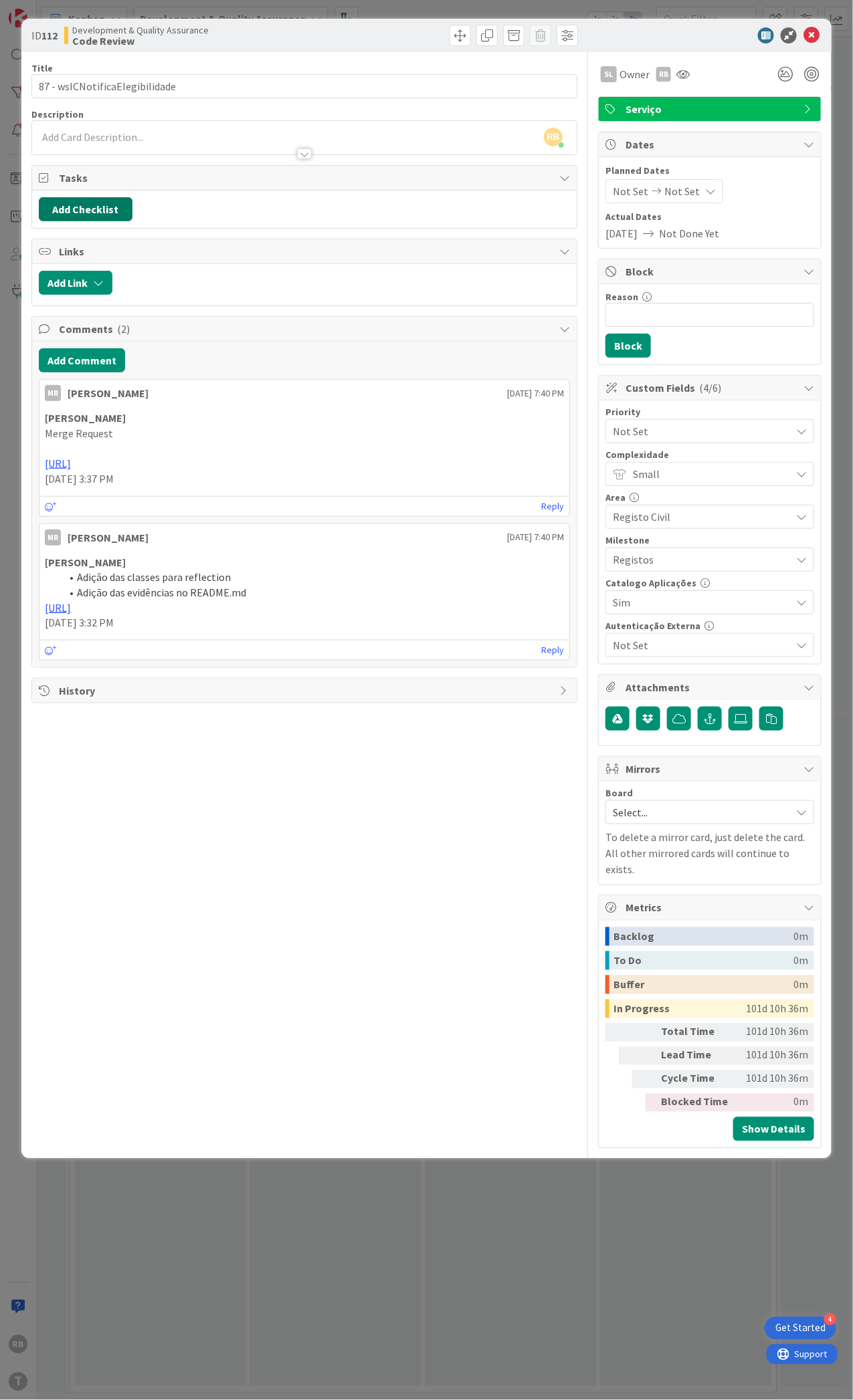
click at [97, 209] on button "Add Checklist" at bounding box center [85, 209] width 94 height 24
click at [94, 329] on link "Load template" at bounding box center [79, 330] width 68 height 14
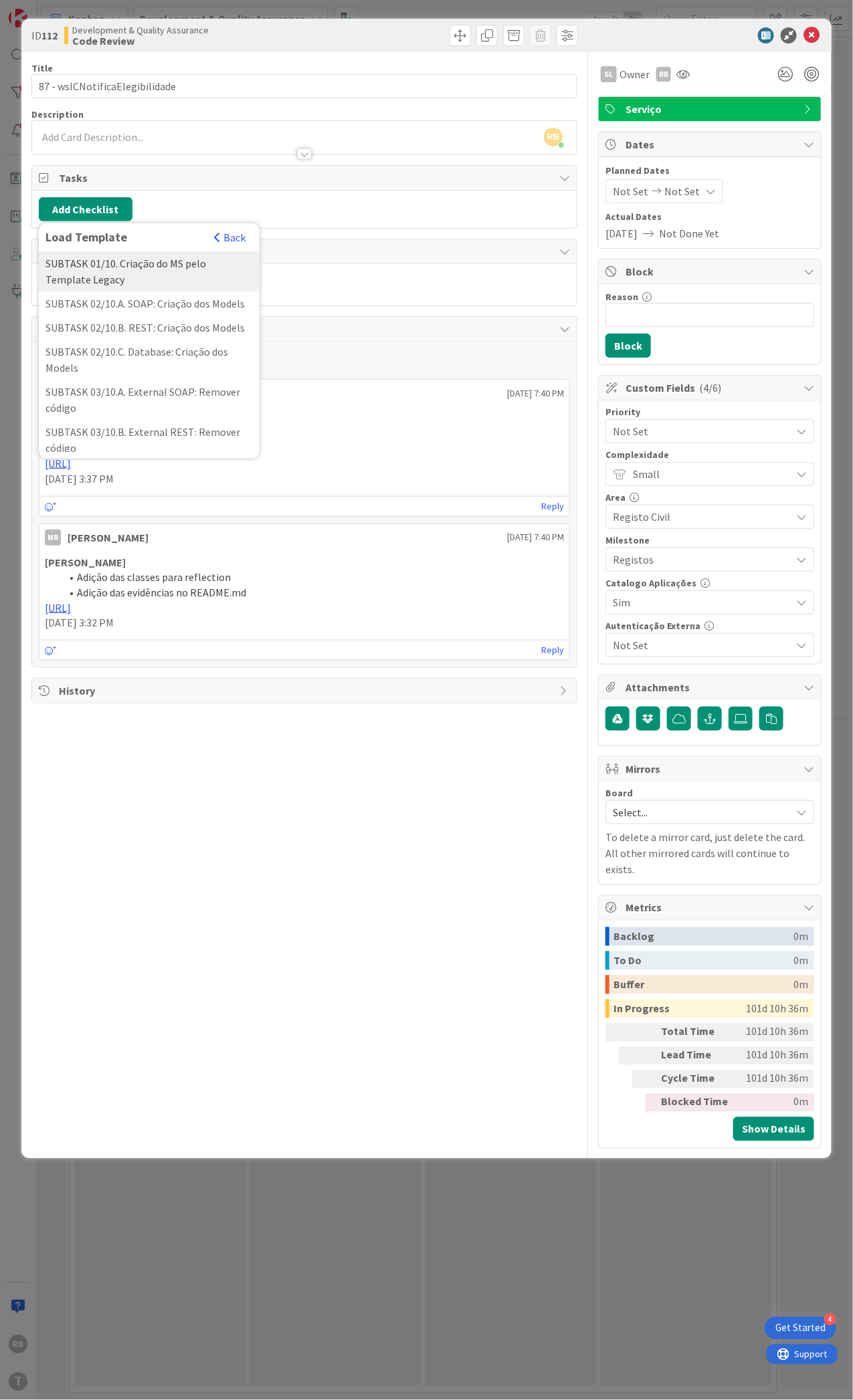
click at [133, 283] on div "SUBTASK 01/10. Criação do MS pelo Template Legacy" at bounding box center [149, 271] width 221 height 40
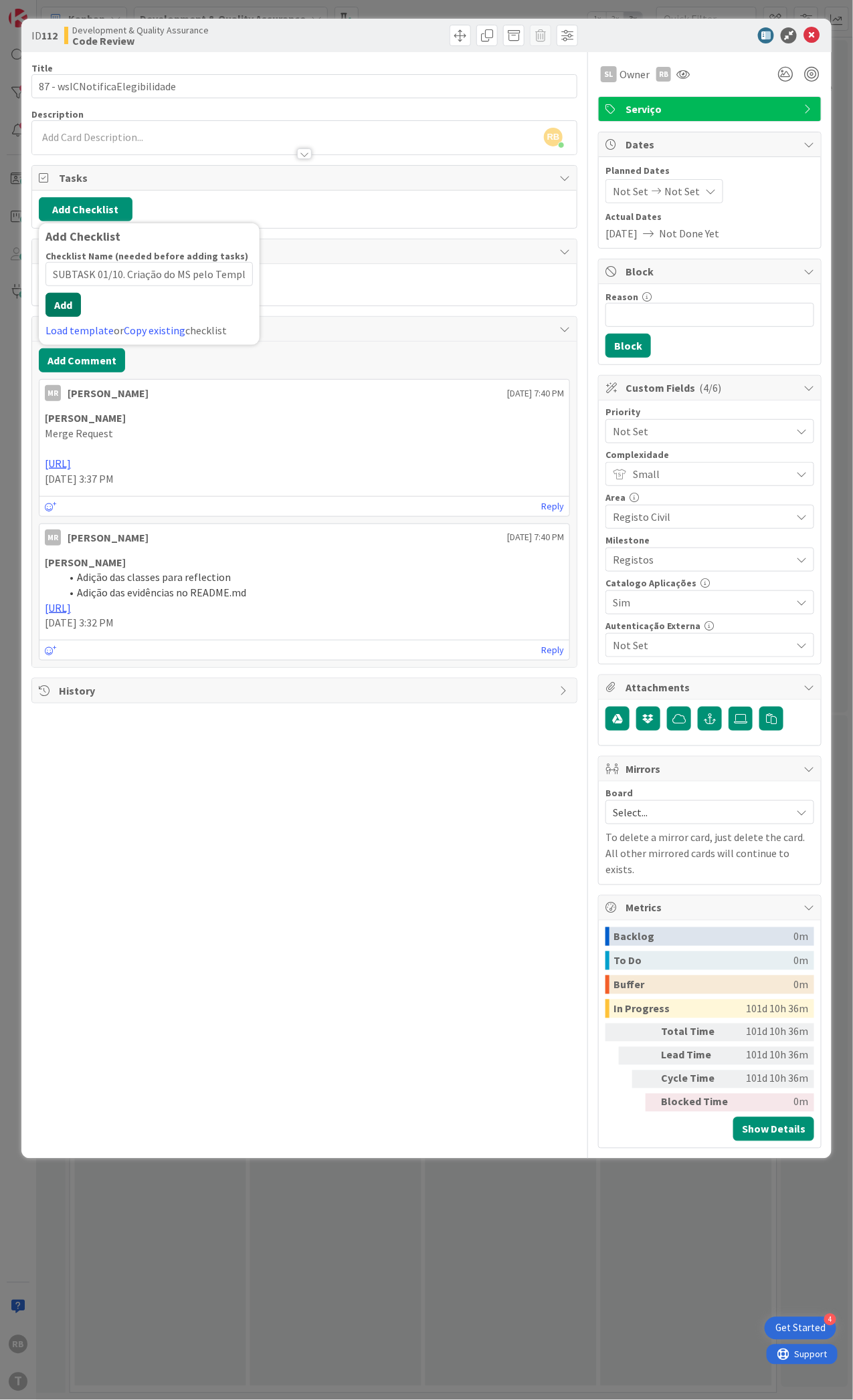
click at [55, 315] on button "Add" at bounding box center [64, 305] width 36 height 24
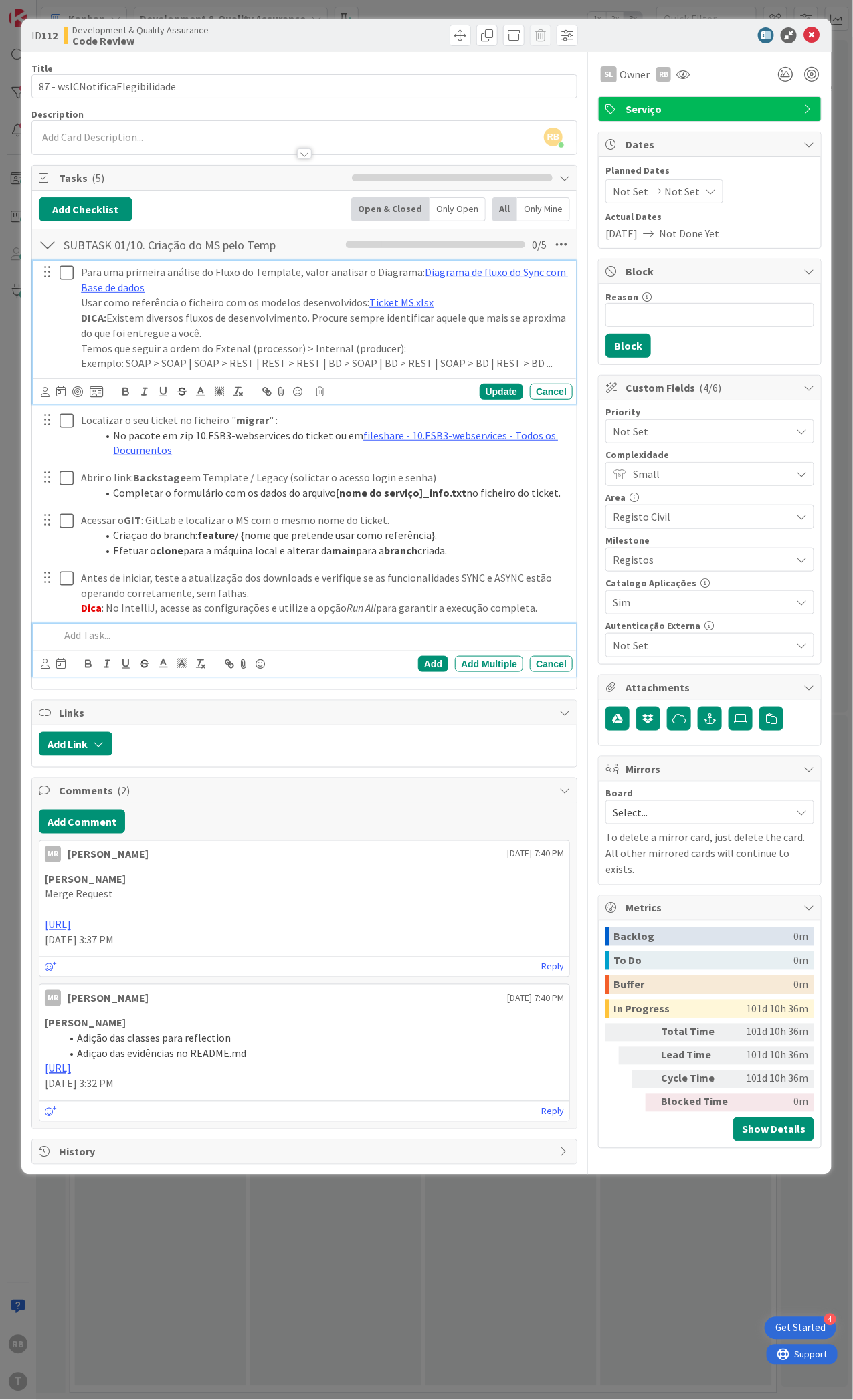
click at [64, 272] on icon at bounding box center [66, 273] width 14 height 16
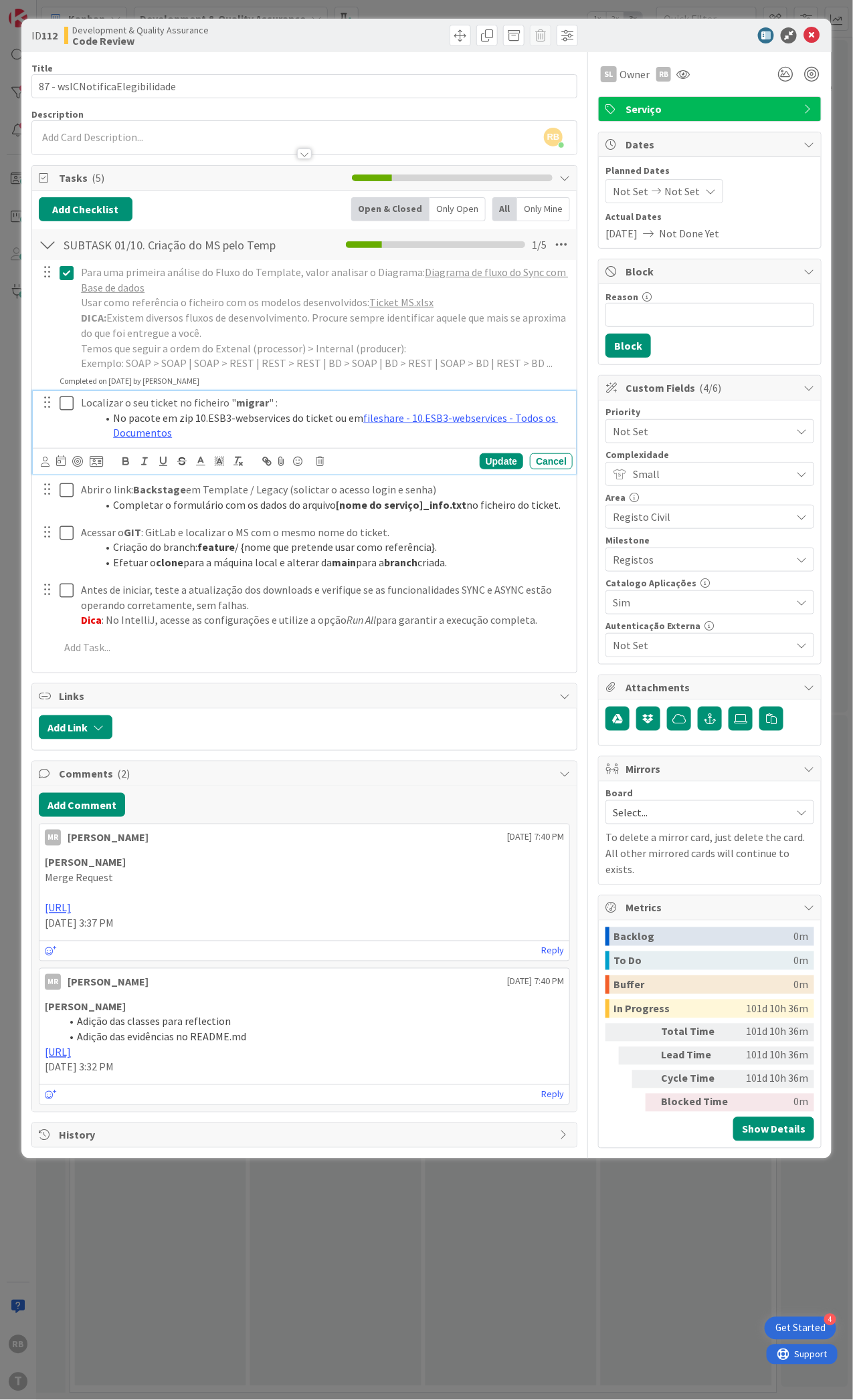
click at [66, 406] on icon at bounding box center [66, 403] width 14 height 16
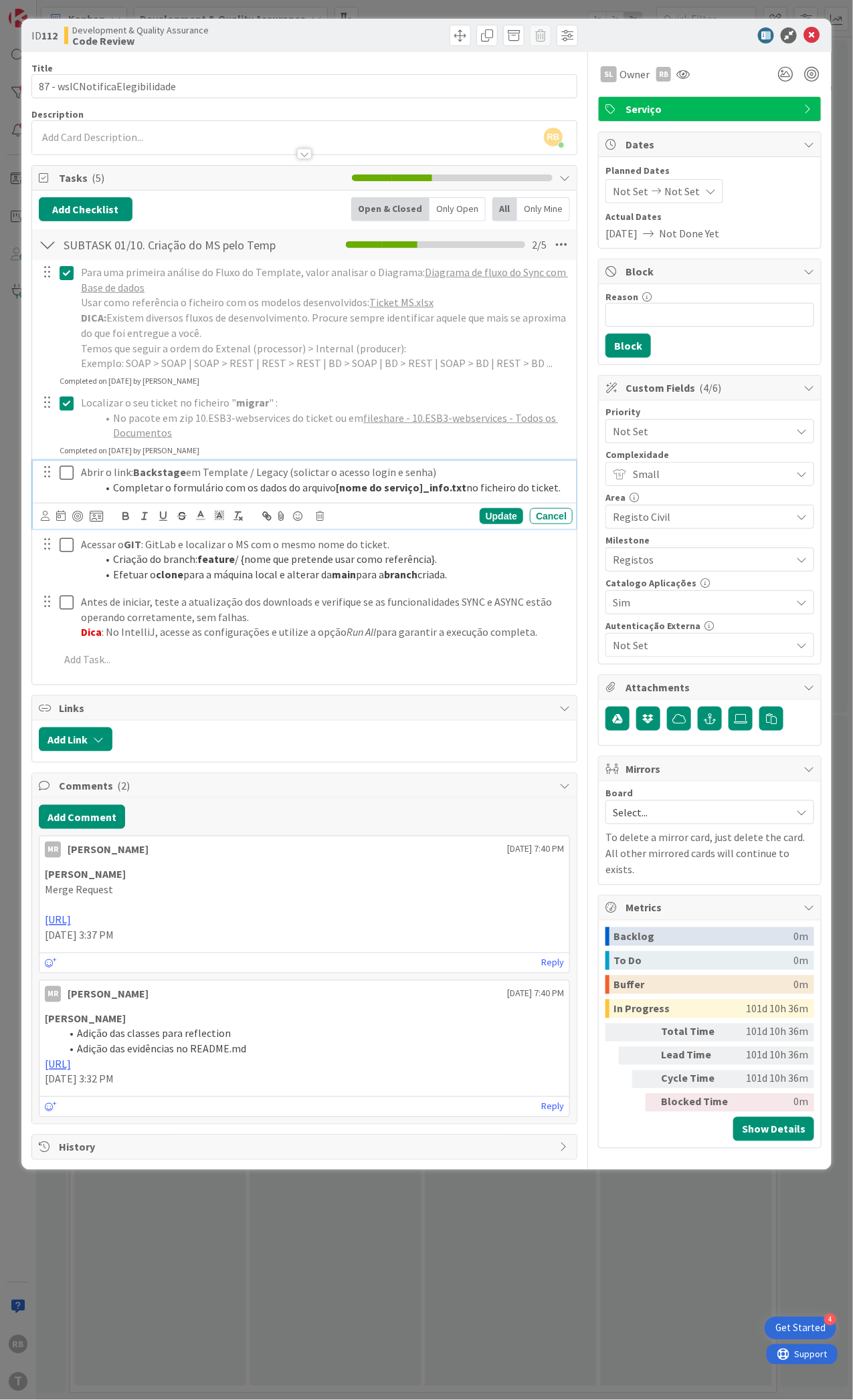
click at [61, 467] on icon at bounding box center [66, 473] width 14 height 16
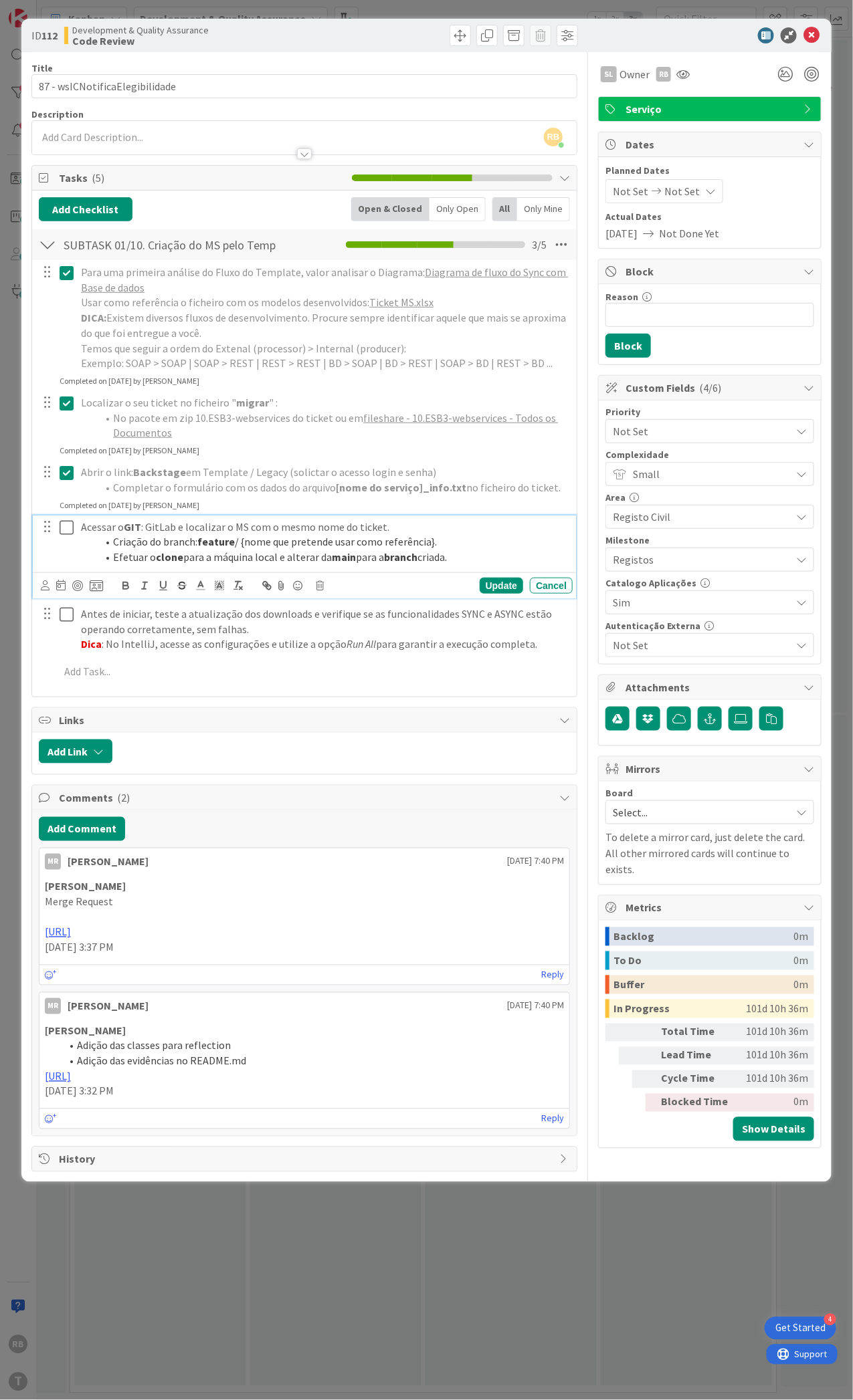
click at [62, 526] on icon at bounding box center [66, 527] width 14 height 16
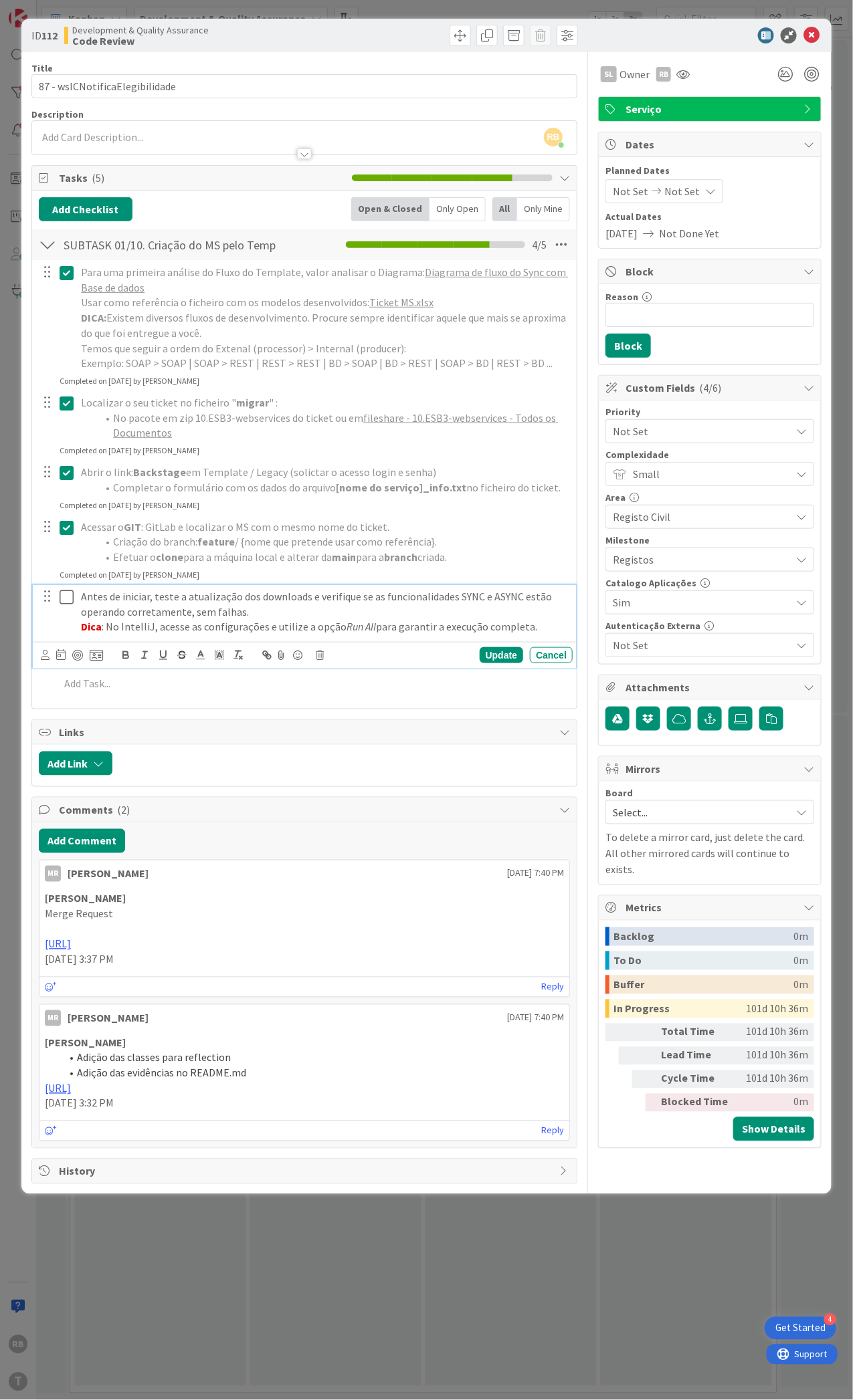
click at [68, 596] on icon at bounding box center [66, 597] width 14 height 16
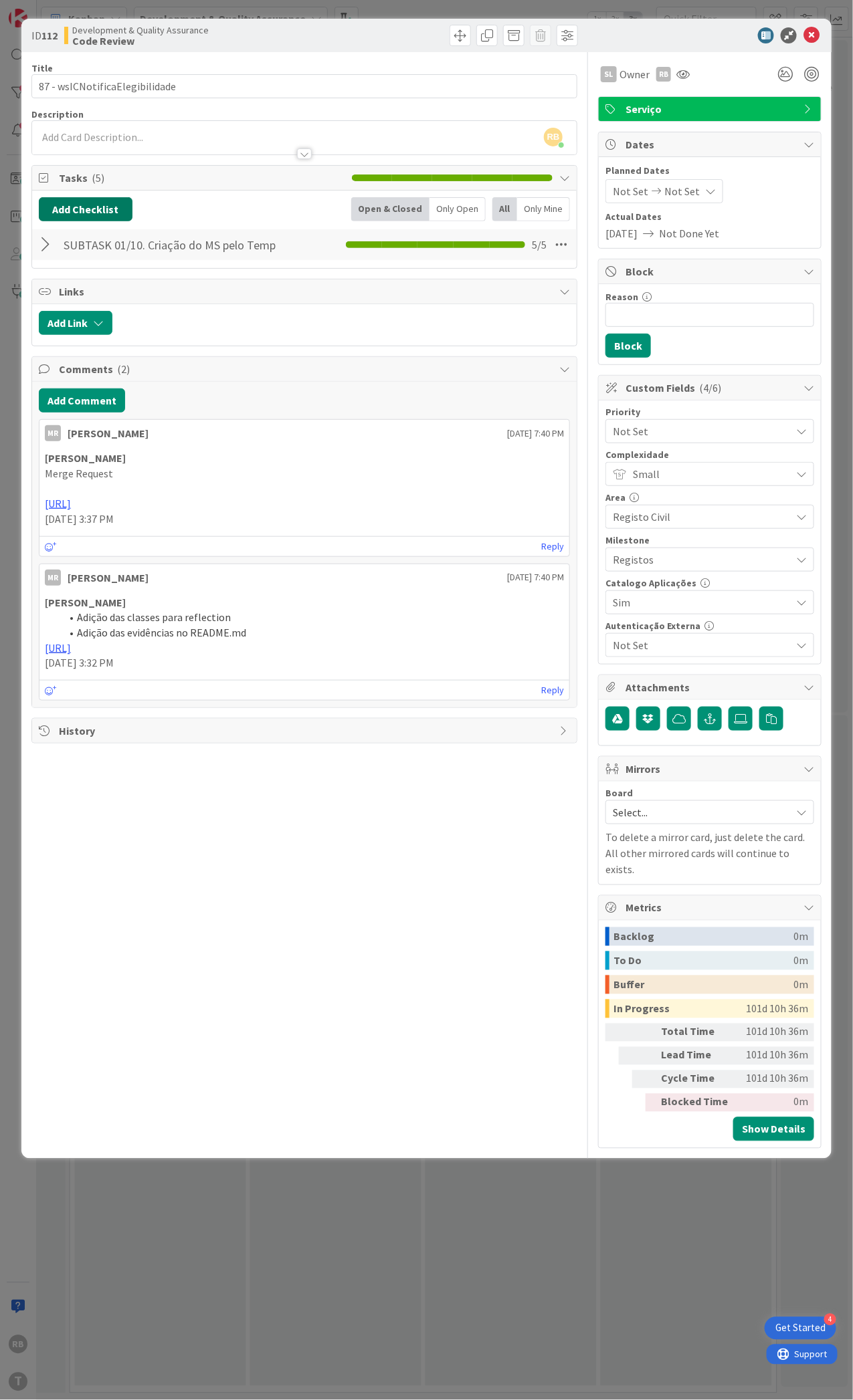
click at [99, 214] on button "Add Checklist" at bounding box center [85, 209] width 94 height 24
click at [78, 327] on link "Load template" at bounding box center [79, 330] width 68 height 14
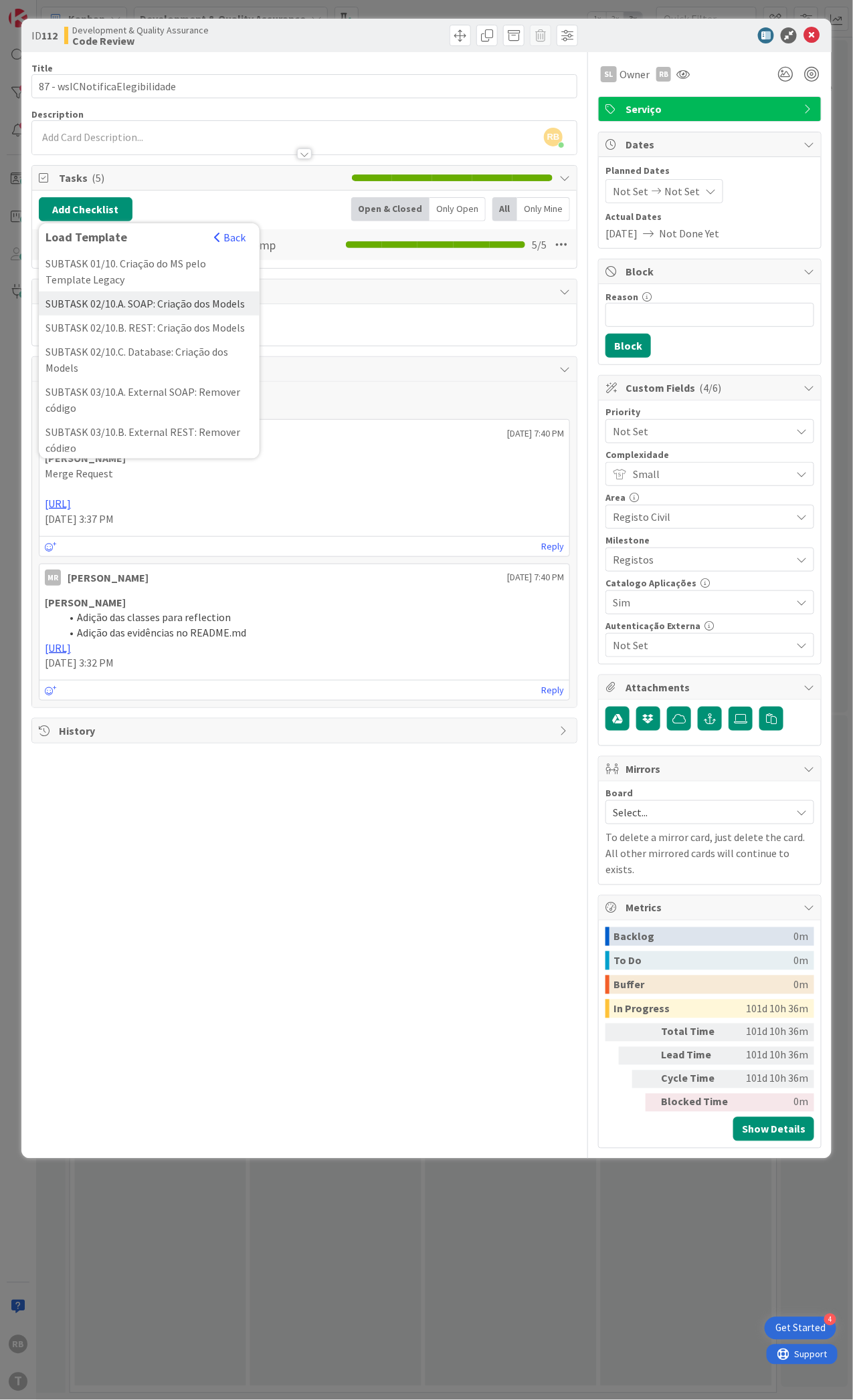
click at [119, 316] on div "SUBTASK 02/10.A. SOAP: Criação dos Models" at bounding box center [149, 304] width 221 height 24
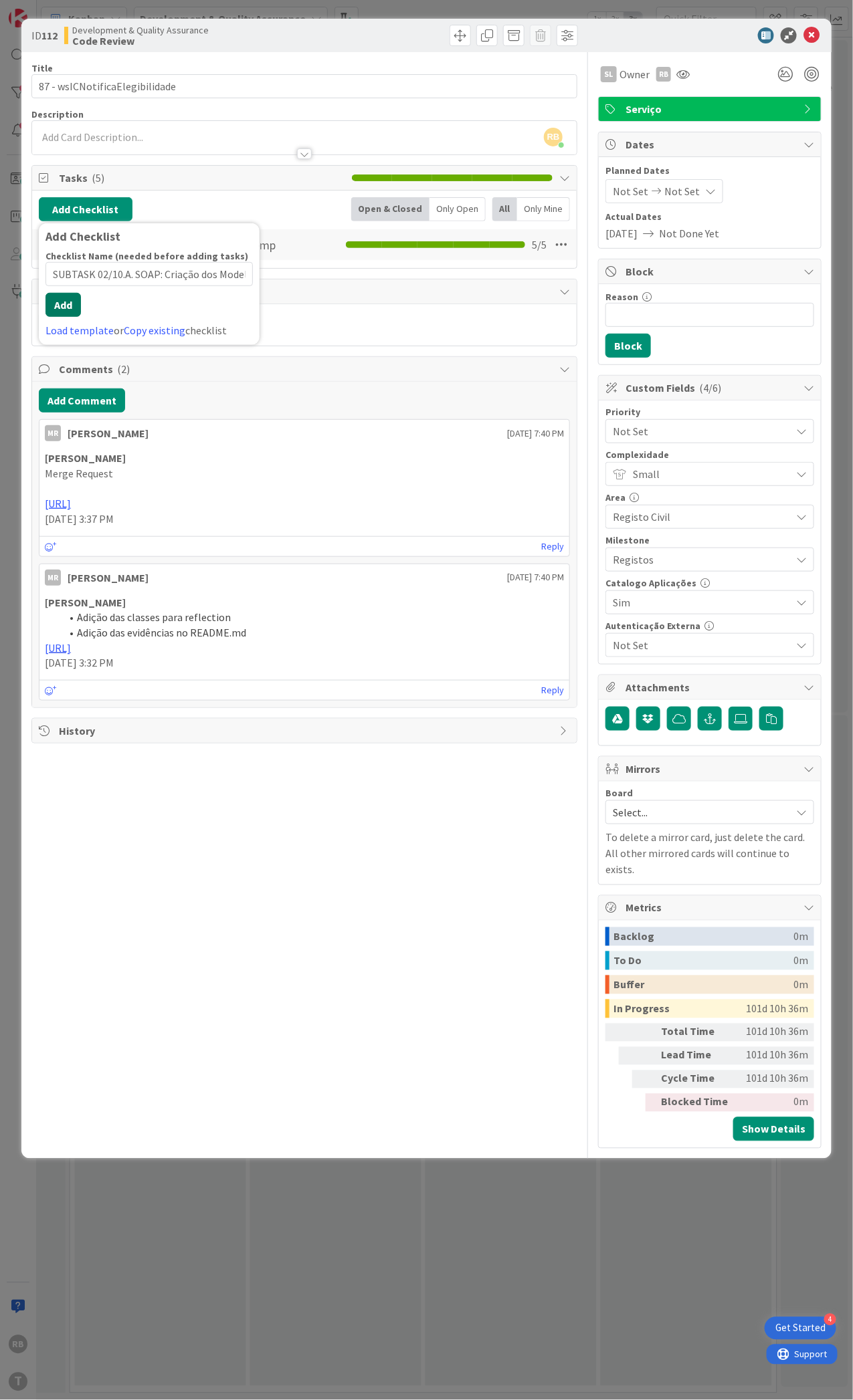
click at [68, 311] on button "Add" at bounding box center [64, 305] width 36 height 24
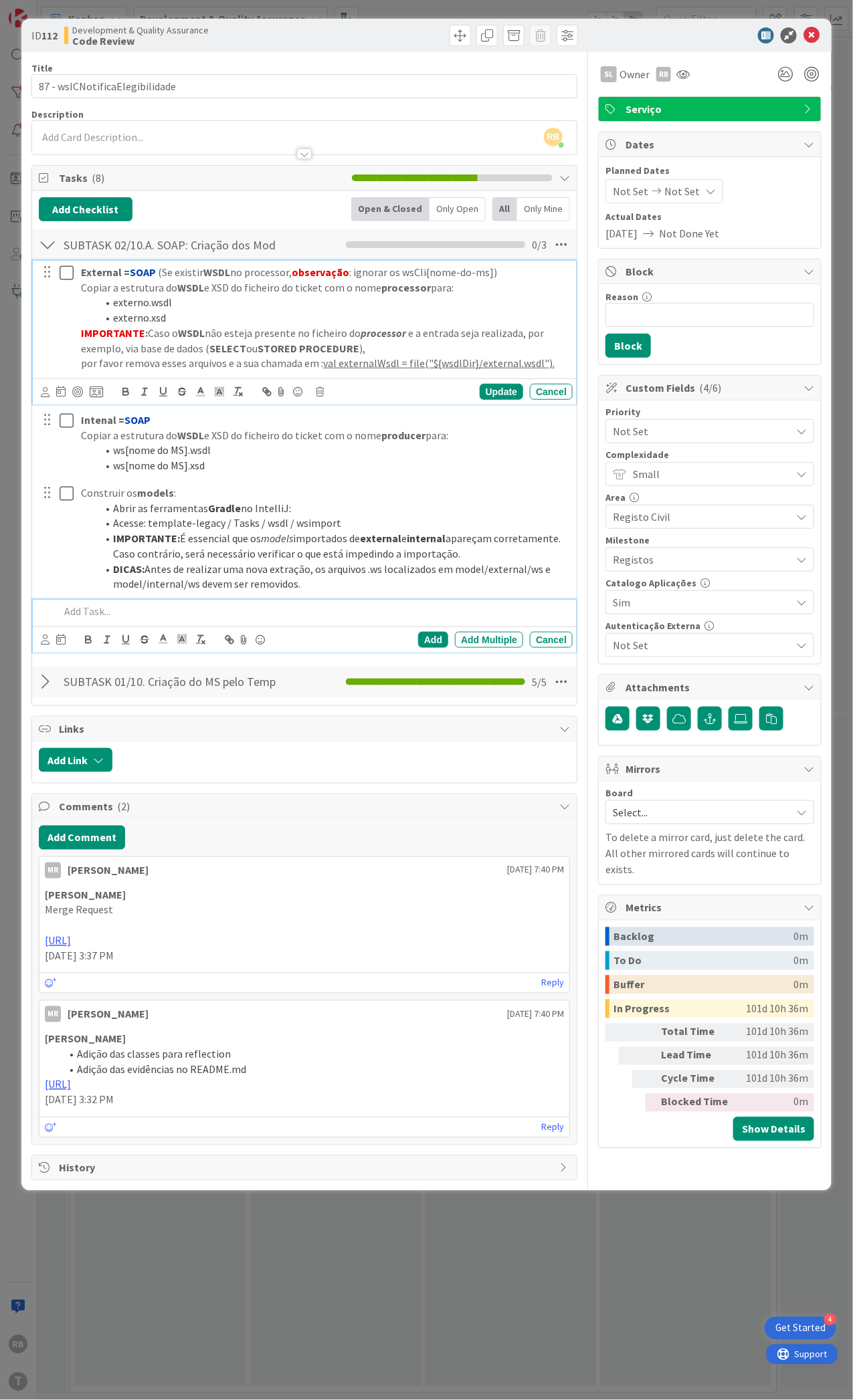
click at [68, 280] on icon at bounding box center [66, 273] width 14 height 16
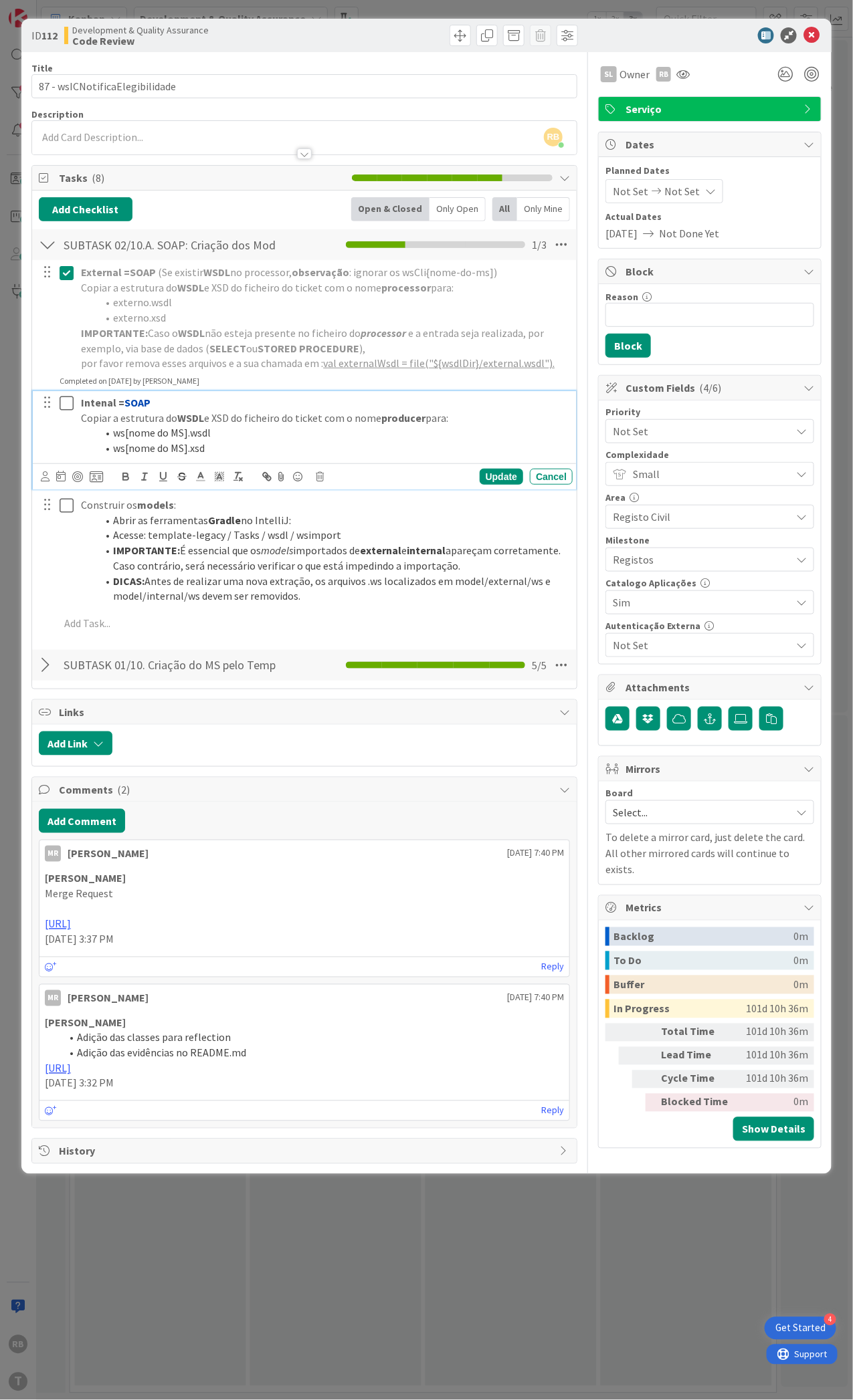
click at [67, 395] on icon at bounding box center [66, 403] width 14 height 16
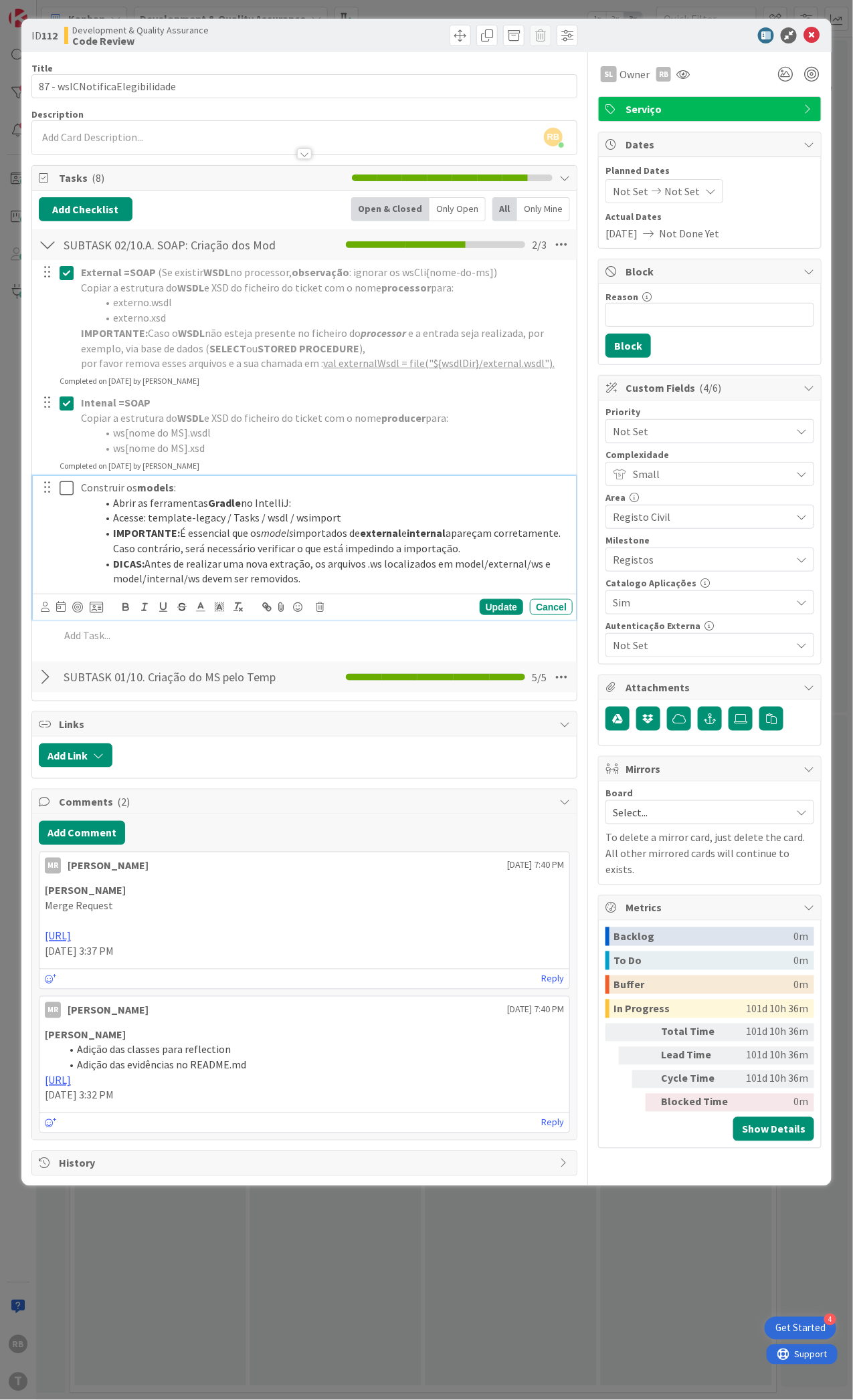
click at [64, 486] on icon at bounding box center [66, 488] width 14 height 16
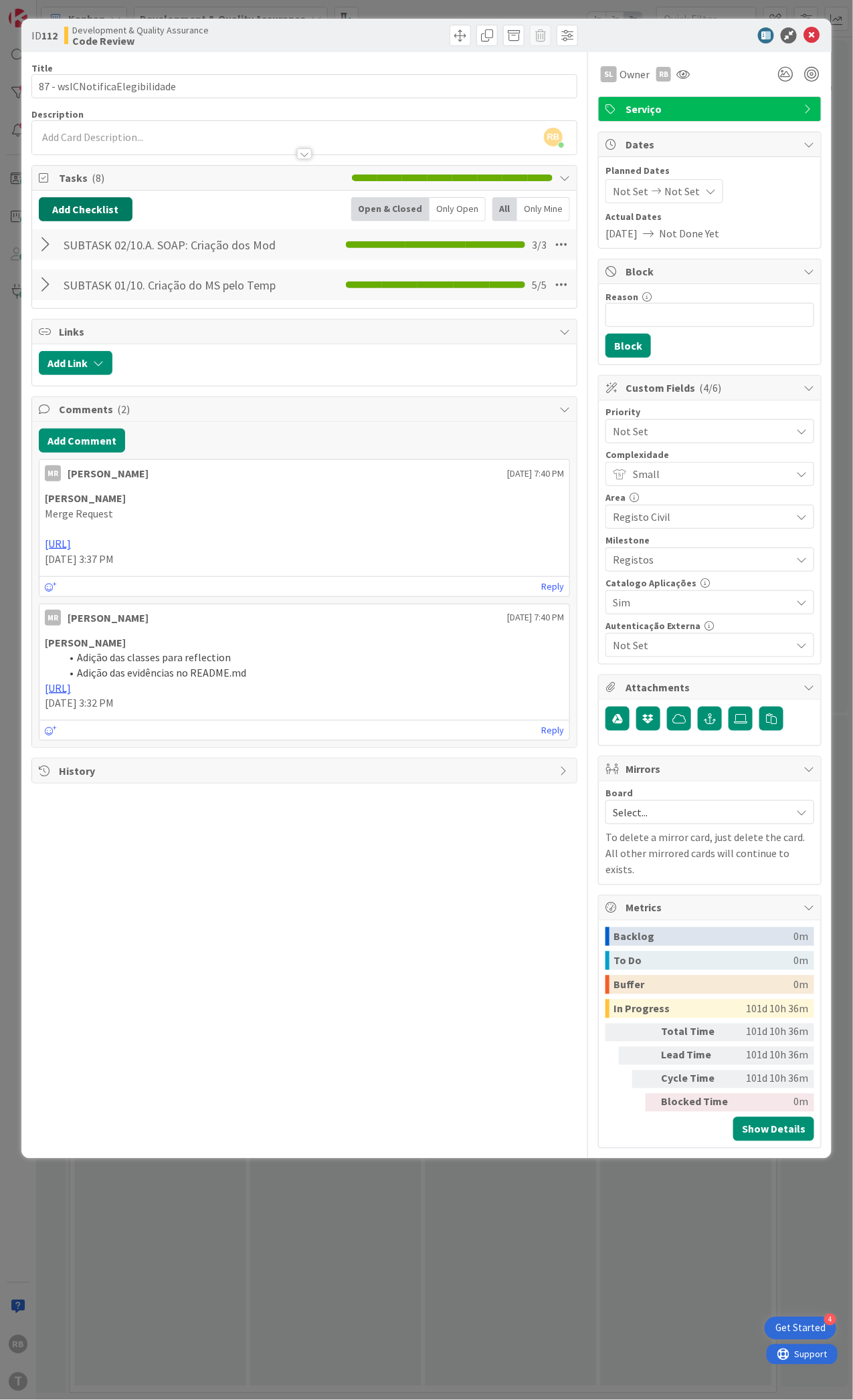
click at [99, 204] on button "Add Checklist" at bounding box center [85, 209] width 94 height 24
click at [81, 316] on div "Checklist Name (needed before adding tasks) 0 / 64 Add Load template or Copy ex…" at bounding box center [149, 294] width 207 height 89
click at [79, 331] on link "Load template" at bounding box center [79, 330] width 68 height 14
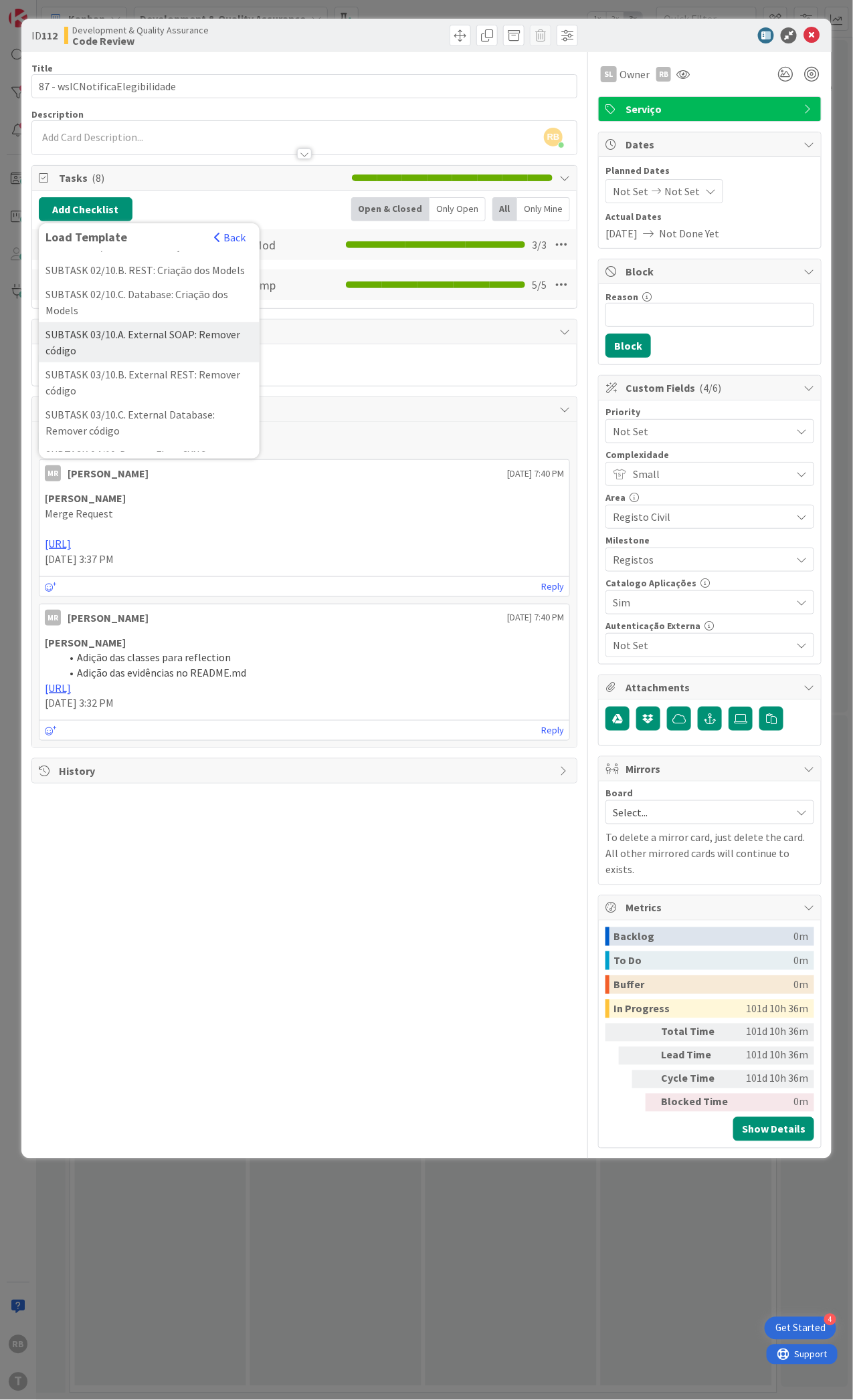
scroll to position [89, 0]
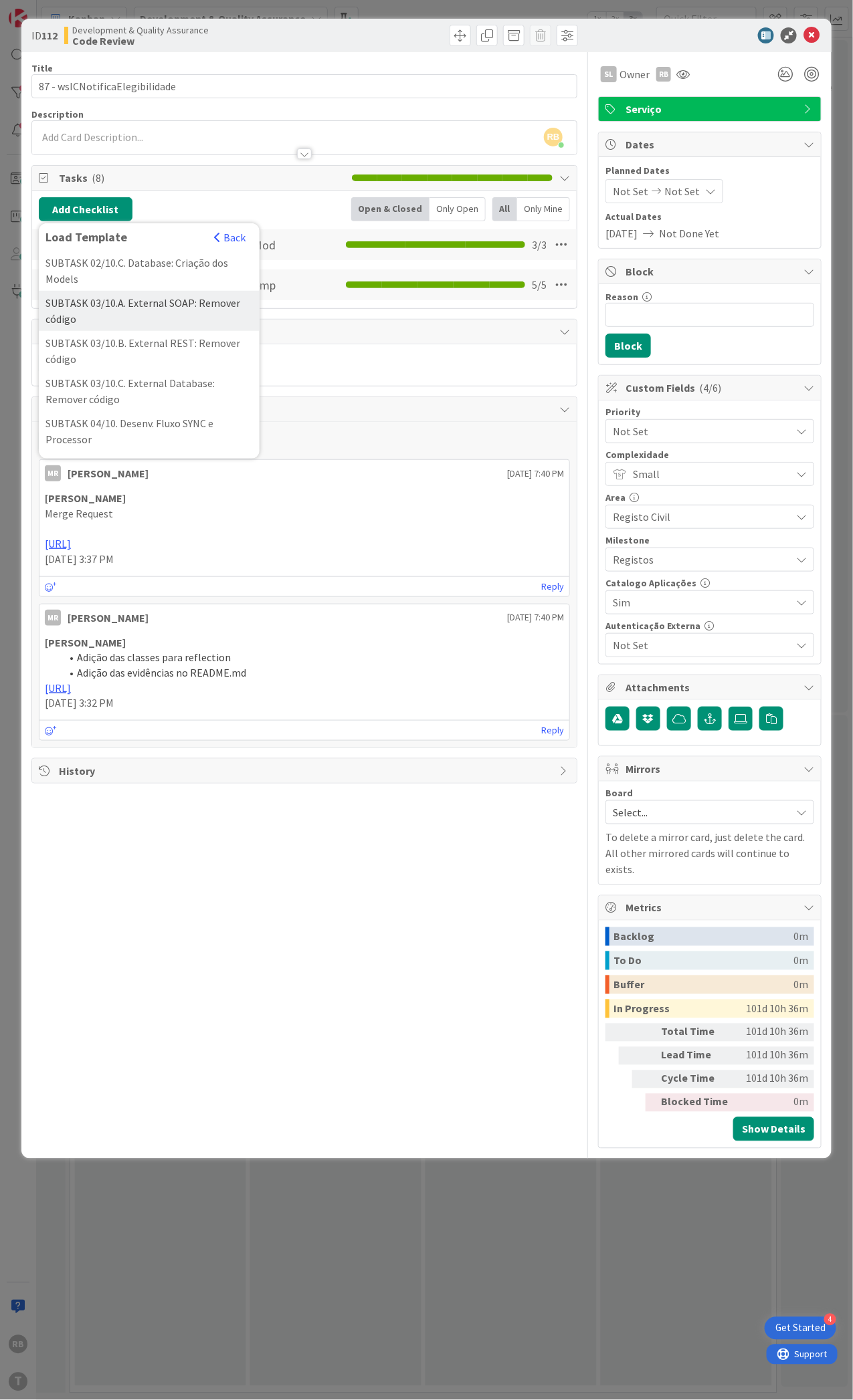
click at [134, 331] on div "SUBTASK 03/10.A. External SOAP: Remover código" at bounding box center [149, 311] width 221 height 40
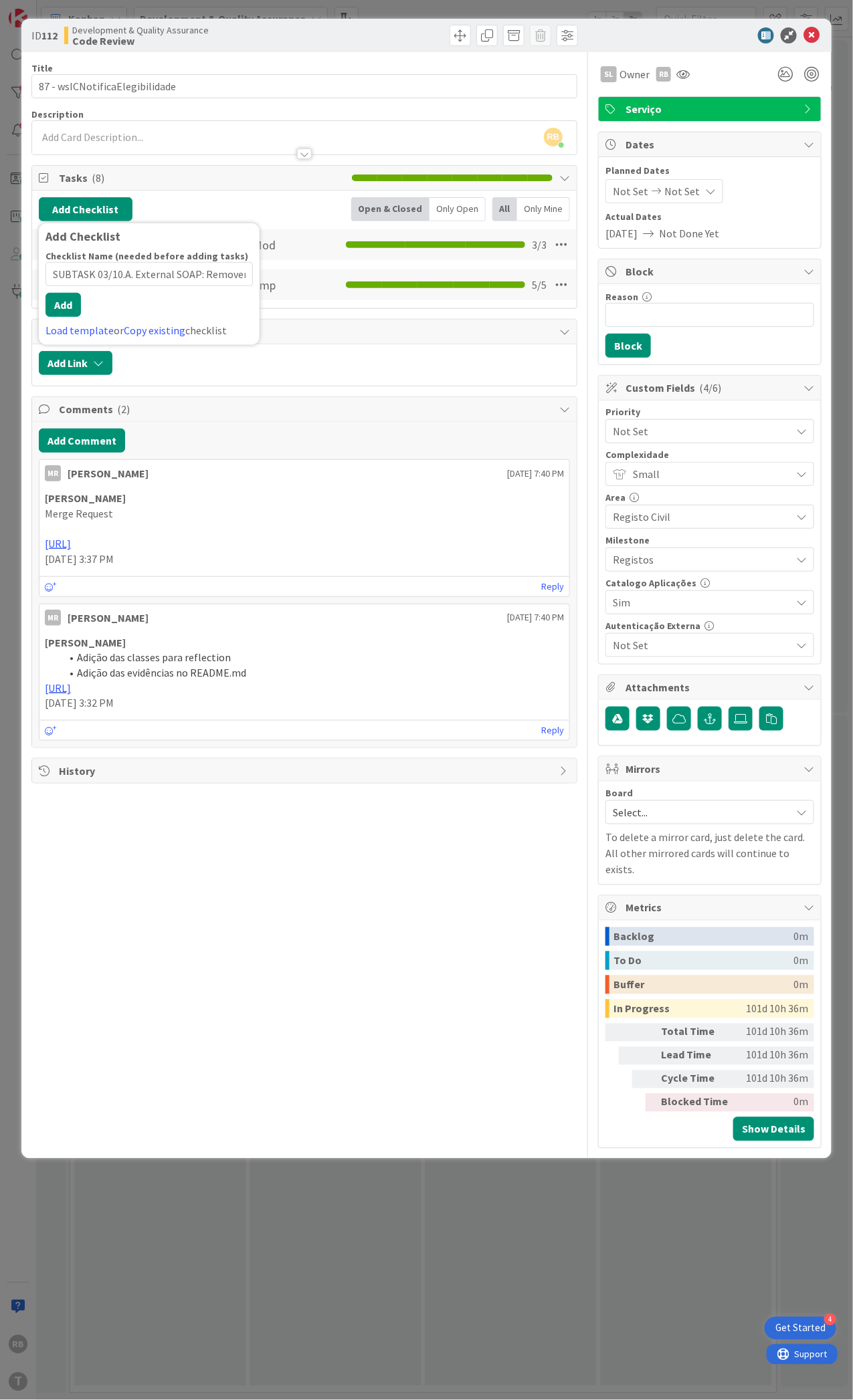
scroll to position [0, 29]
click at [64, 322] on div "Checklist Name (needed before adding tasks) 46 / 64 SUBTASK 03/10.A. External S…" at bounding box center [149, 294] width 207 height 89
click at [67, 306] on button "Add" at bounding box center [64, 305] width 36 height 24
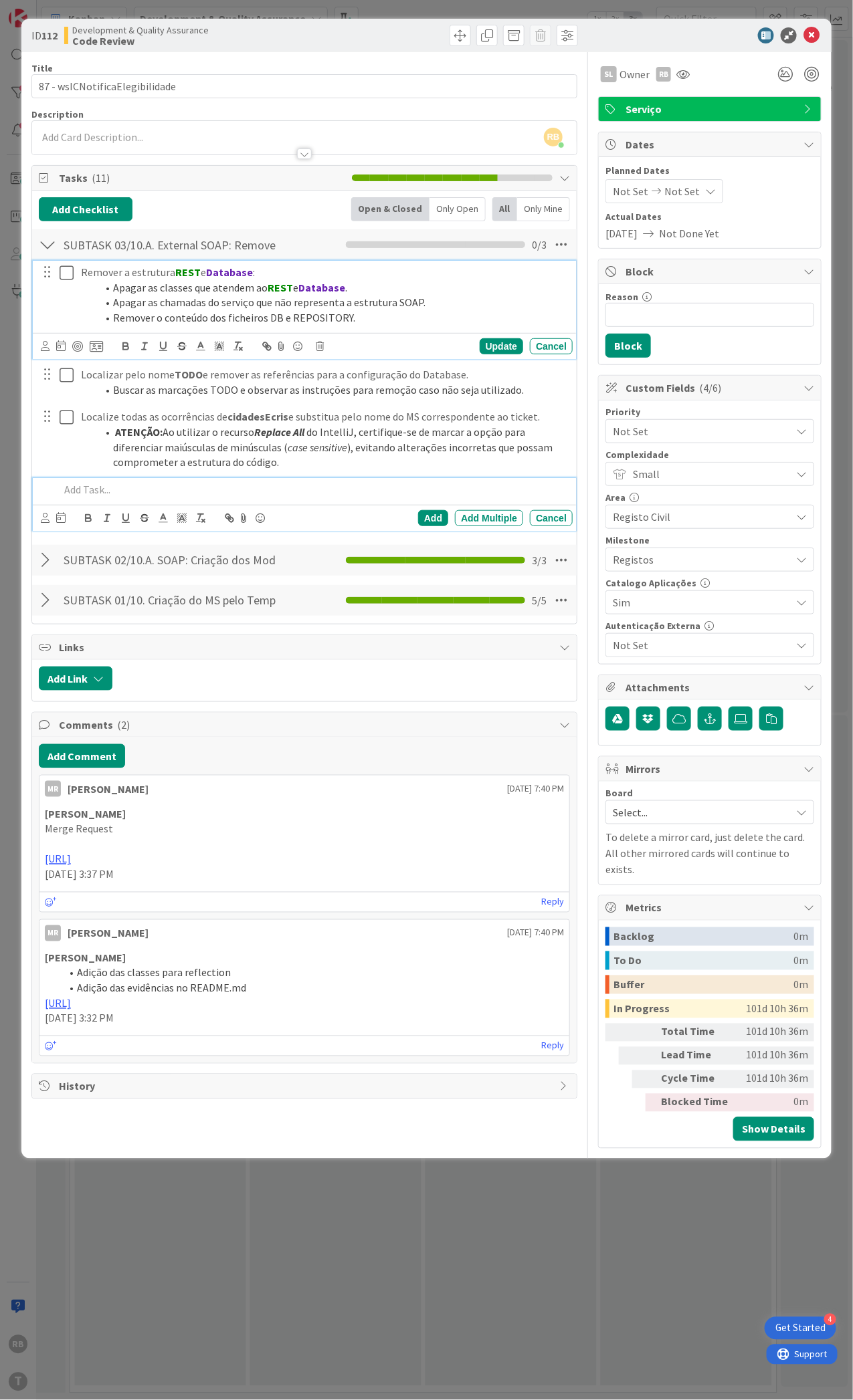
click at [65, 272] on icon at bounding box center [66, 273] width 14 height 16
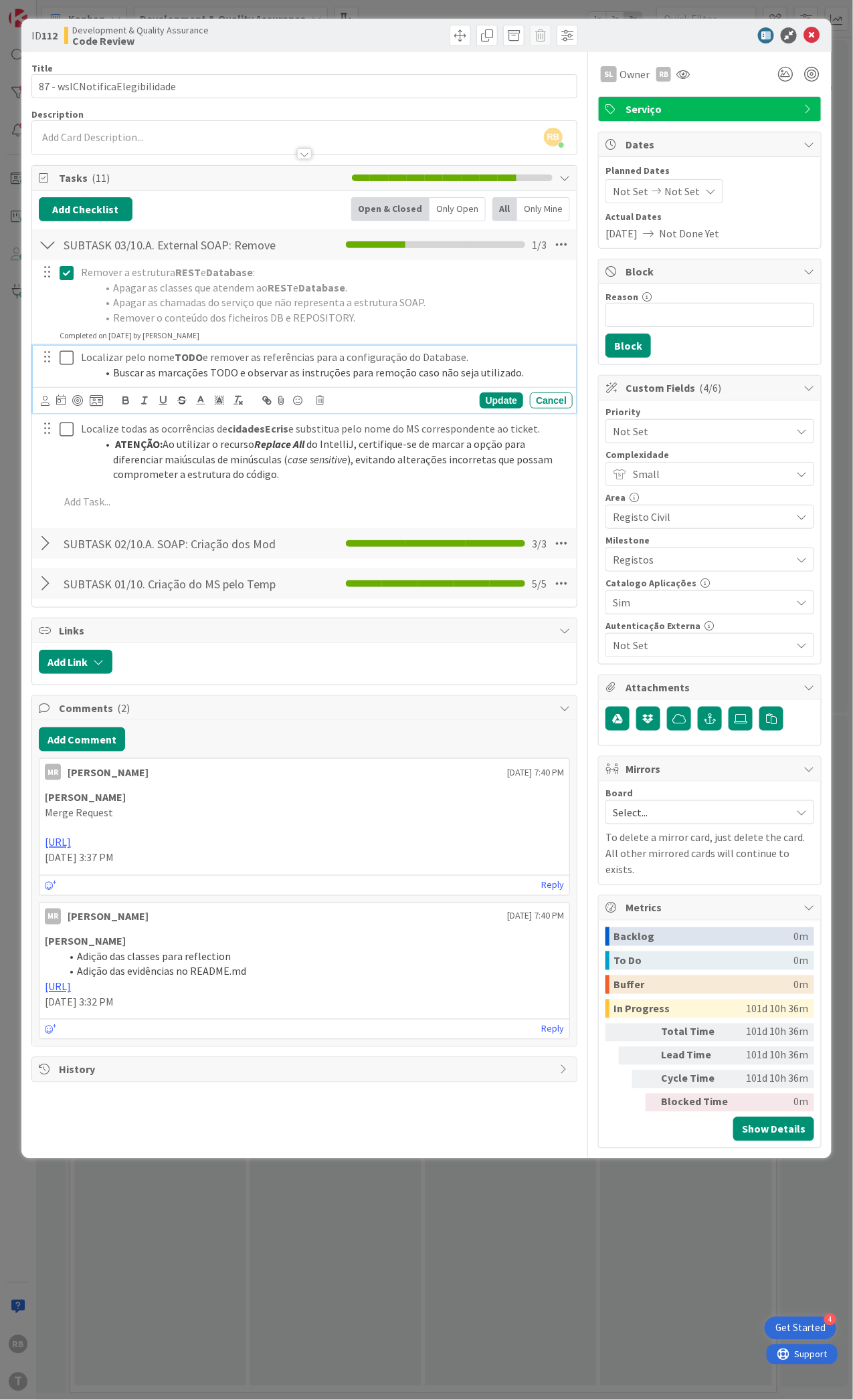
click at [71, 357] on icon at bounding box center [66, 358] width 14 height 16
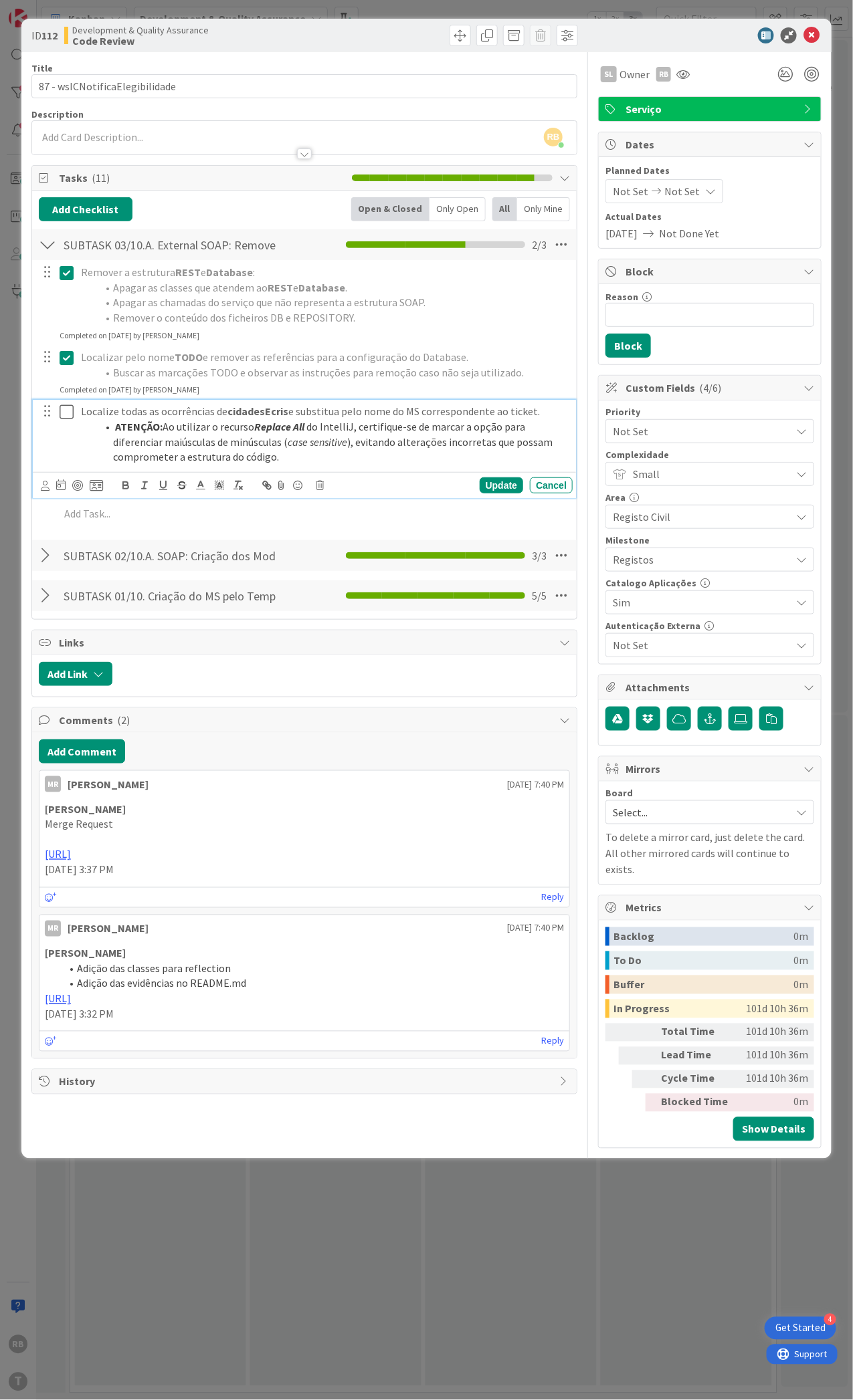
click at [68, 411] on icon at bounding box center [66, 411] width 14 height 16
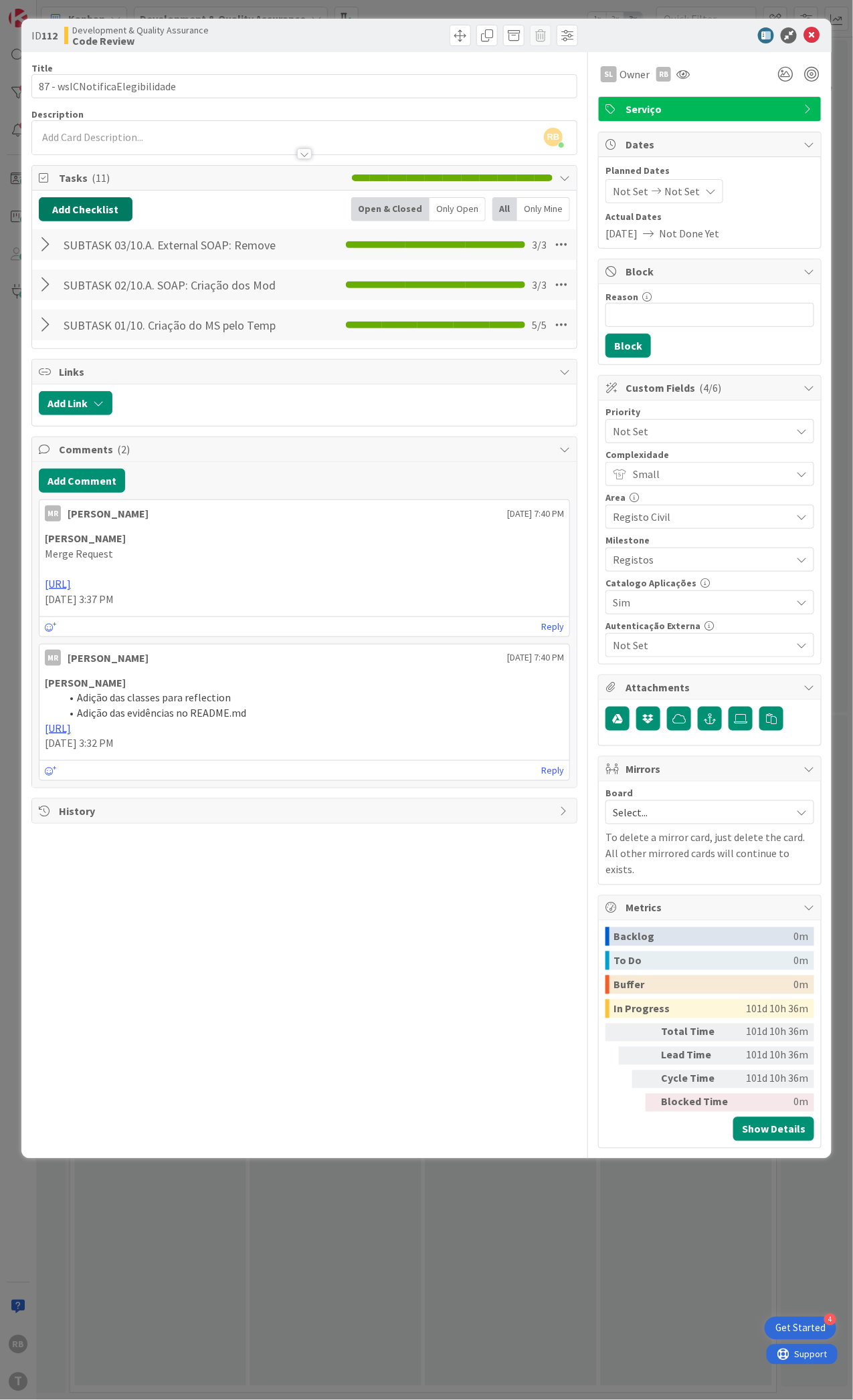
click at [85, 201] on button "Add Checklist" at bounding box center [85, 209] width 94 height 24
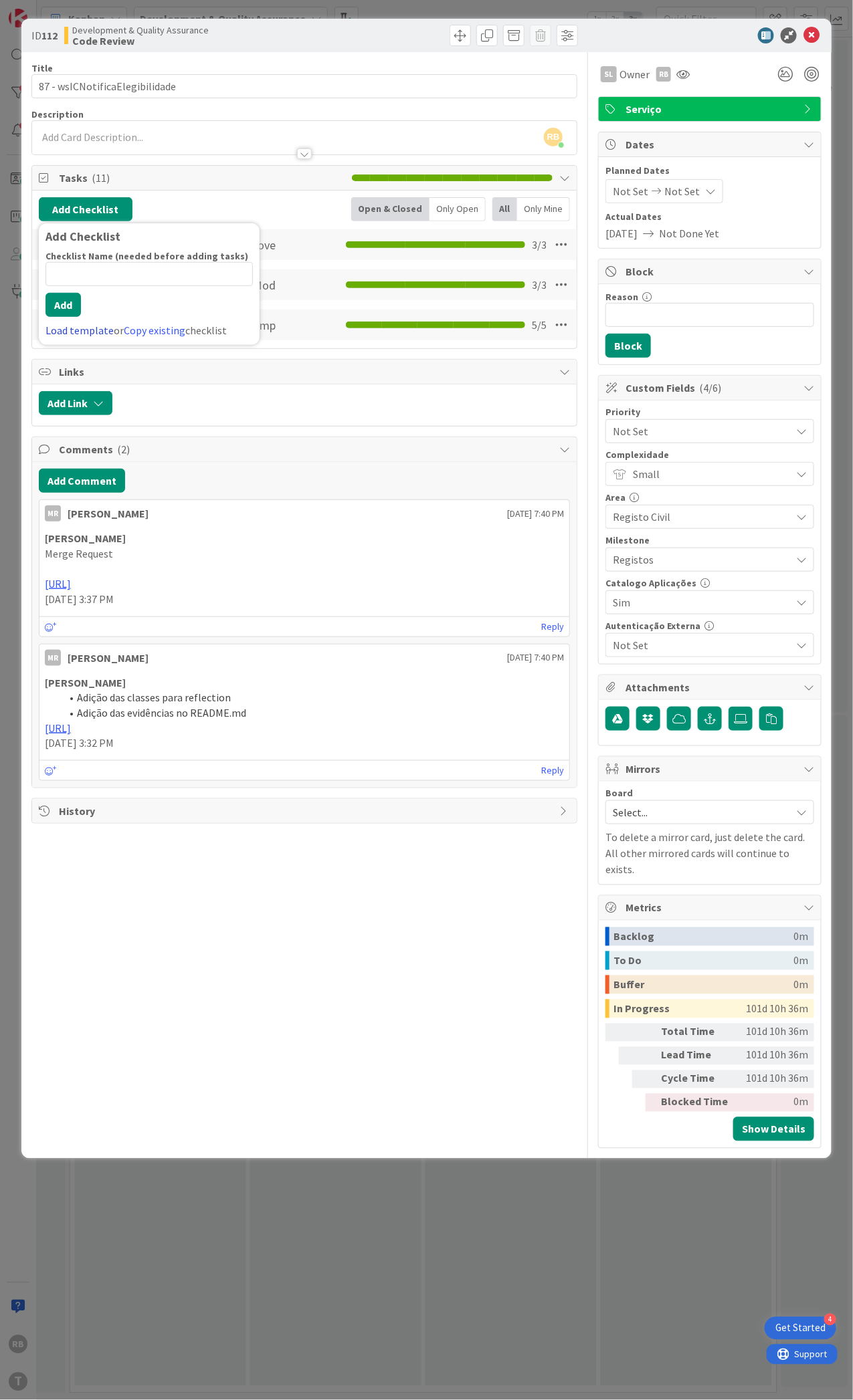
click at [72, 331] on link "Load template" at bounding box center [79, 330] width 68 height 14
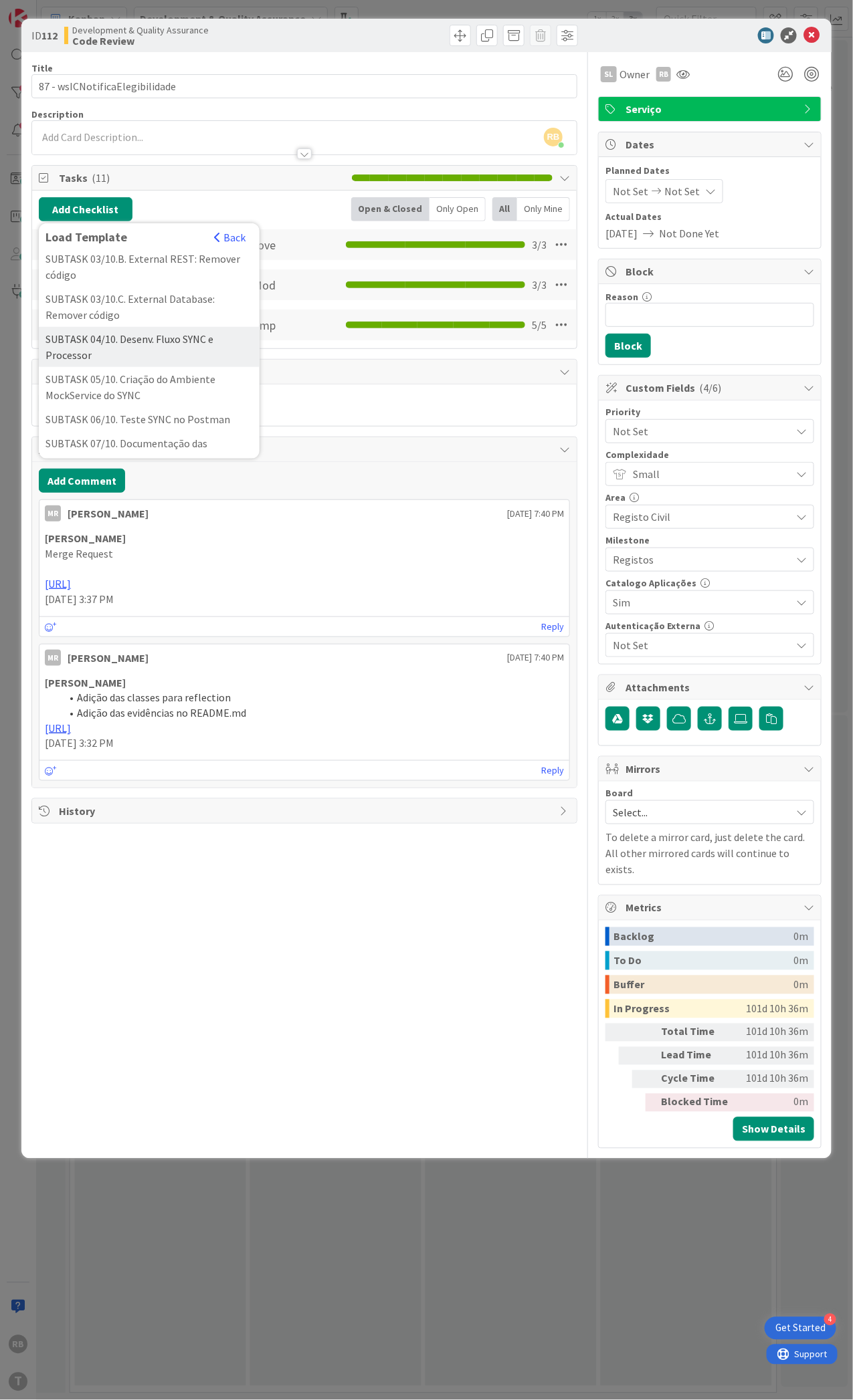
scroll to position [178, 0]
click at [117, 362] on div "SUBTASK 04/10. Desenv. Fluxo SYNC e Processor" at bounding box center [149, 342] width 221 height 40
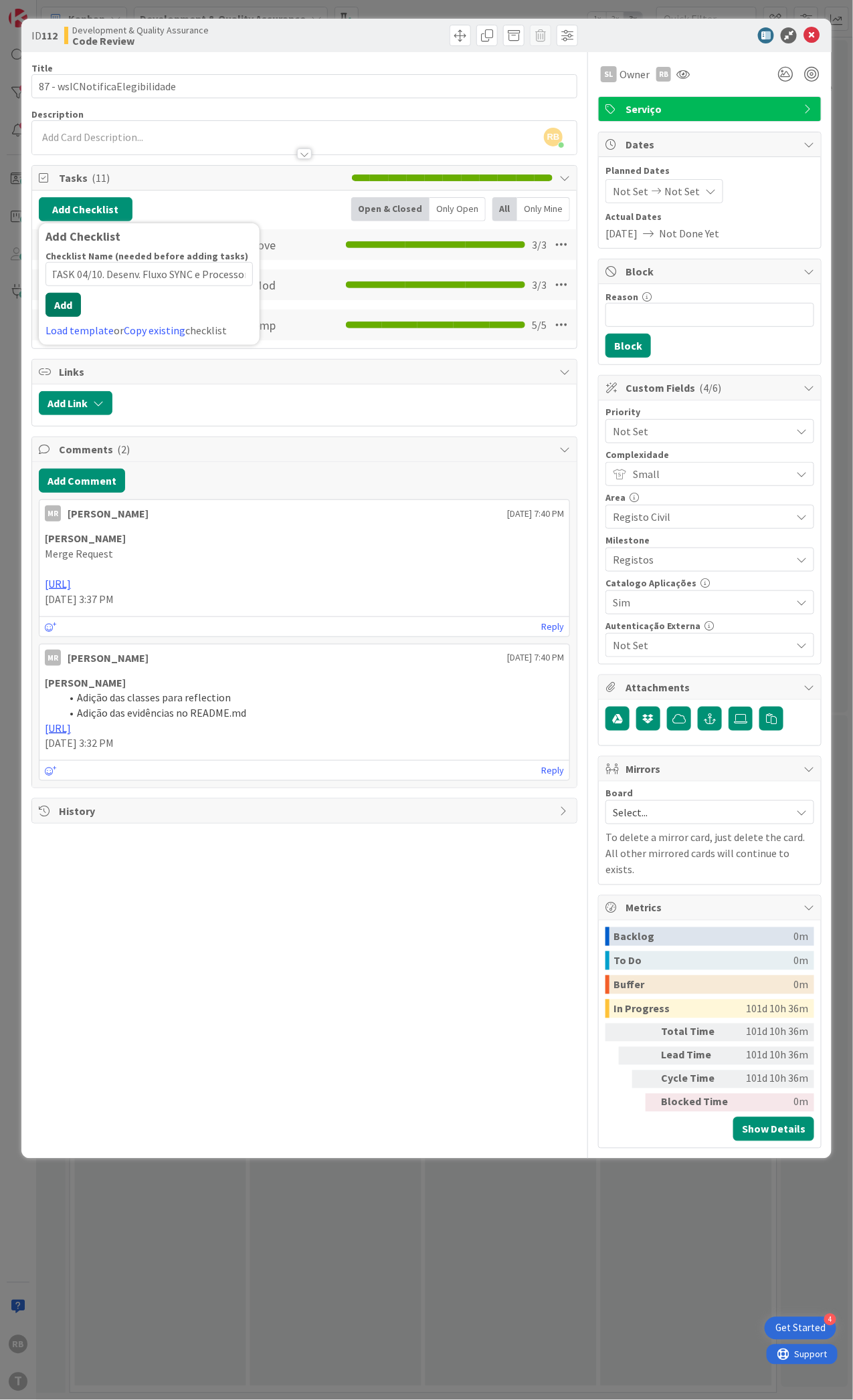
scroll to position [0, 0]
click at [70, 323] on div "Checklist Name (needed before adding tasks) 45 / 64 SUBTASK 04/10. Desenv. Flux…" at bounding box center [149, 294] width 207 height 89
click at [69, 308] on button "Add" at bounding box center [64, 305] width 36 height 24
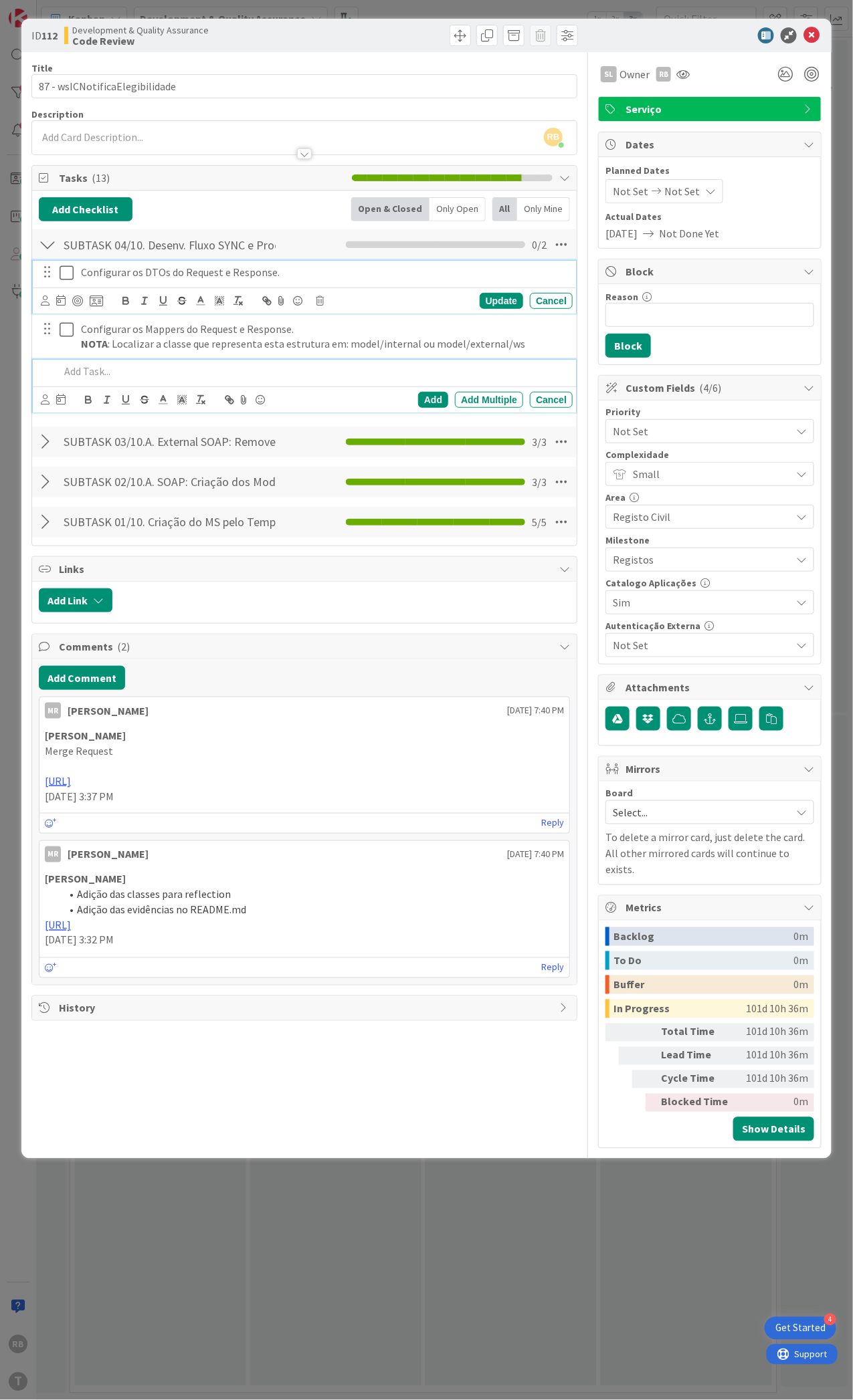
click at [68, 270] on icon at bounding box center [66, 273] width 14 height 16
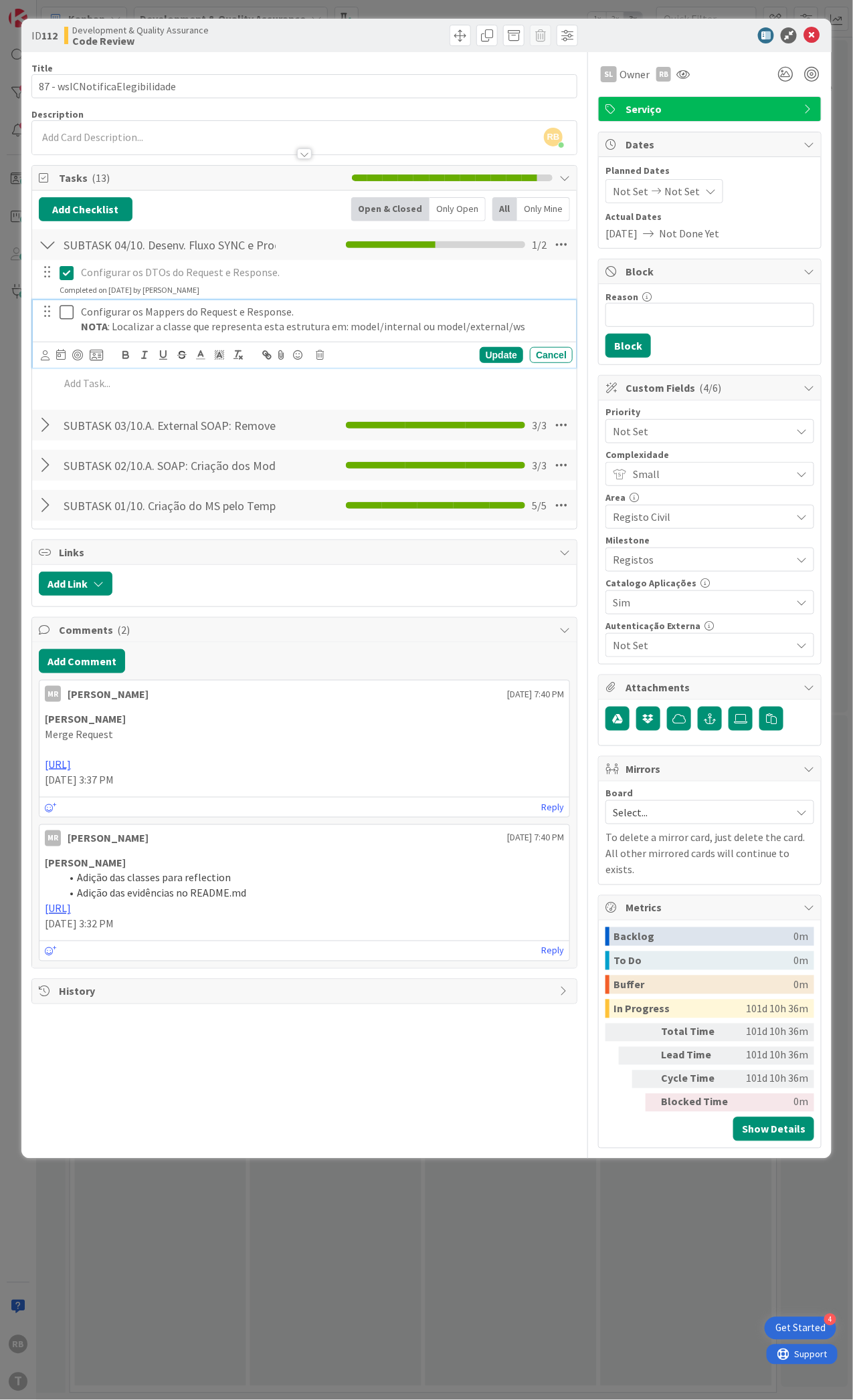
click at [65, 314] on icon at bounding box center [66, 312] width 14 height 16
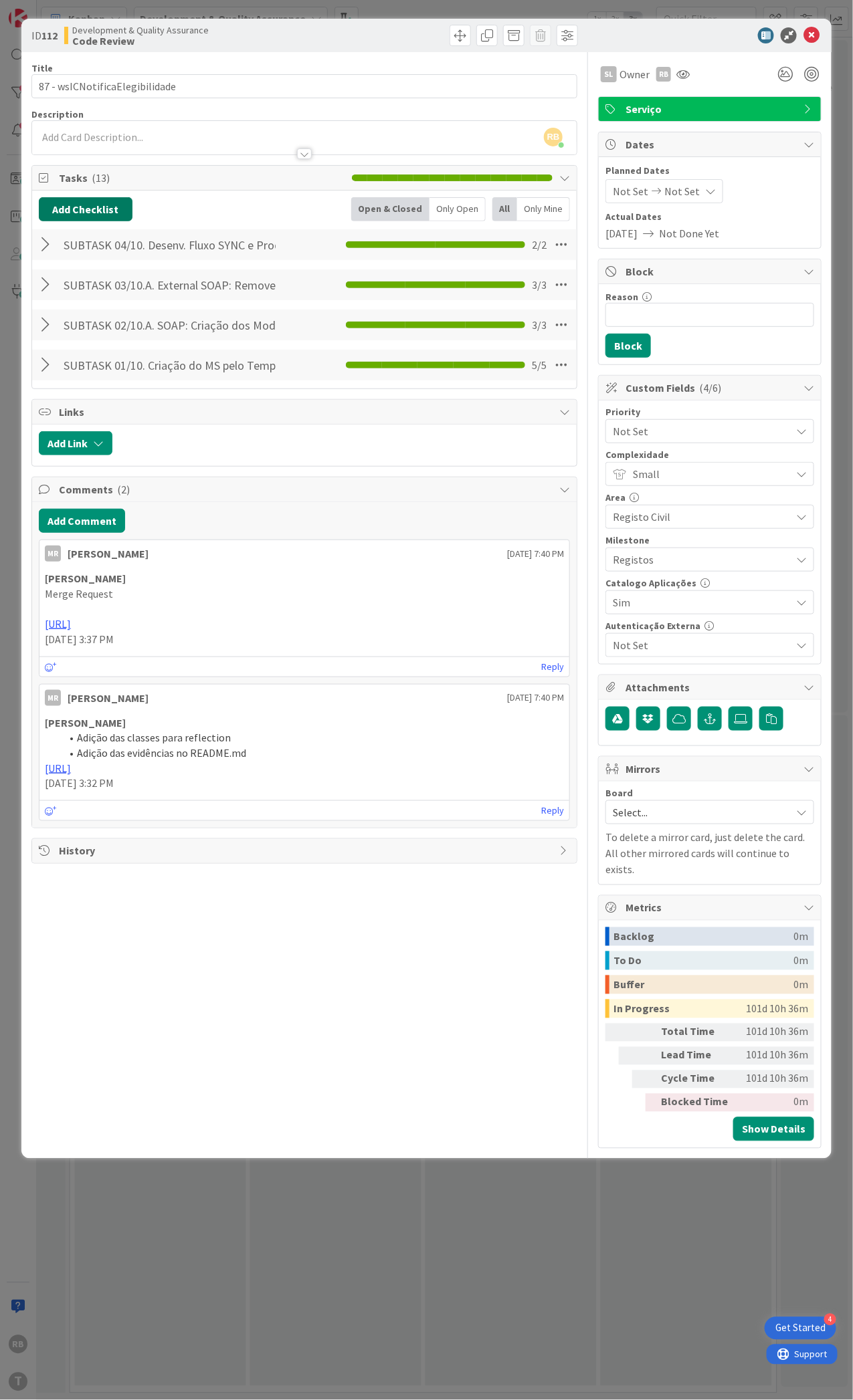
click at [94, 215] on button "Add Checklist" at bounding box center [85, 209] width 94 height 24
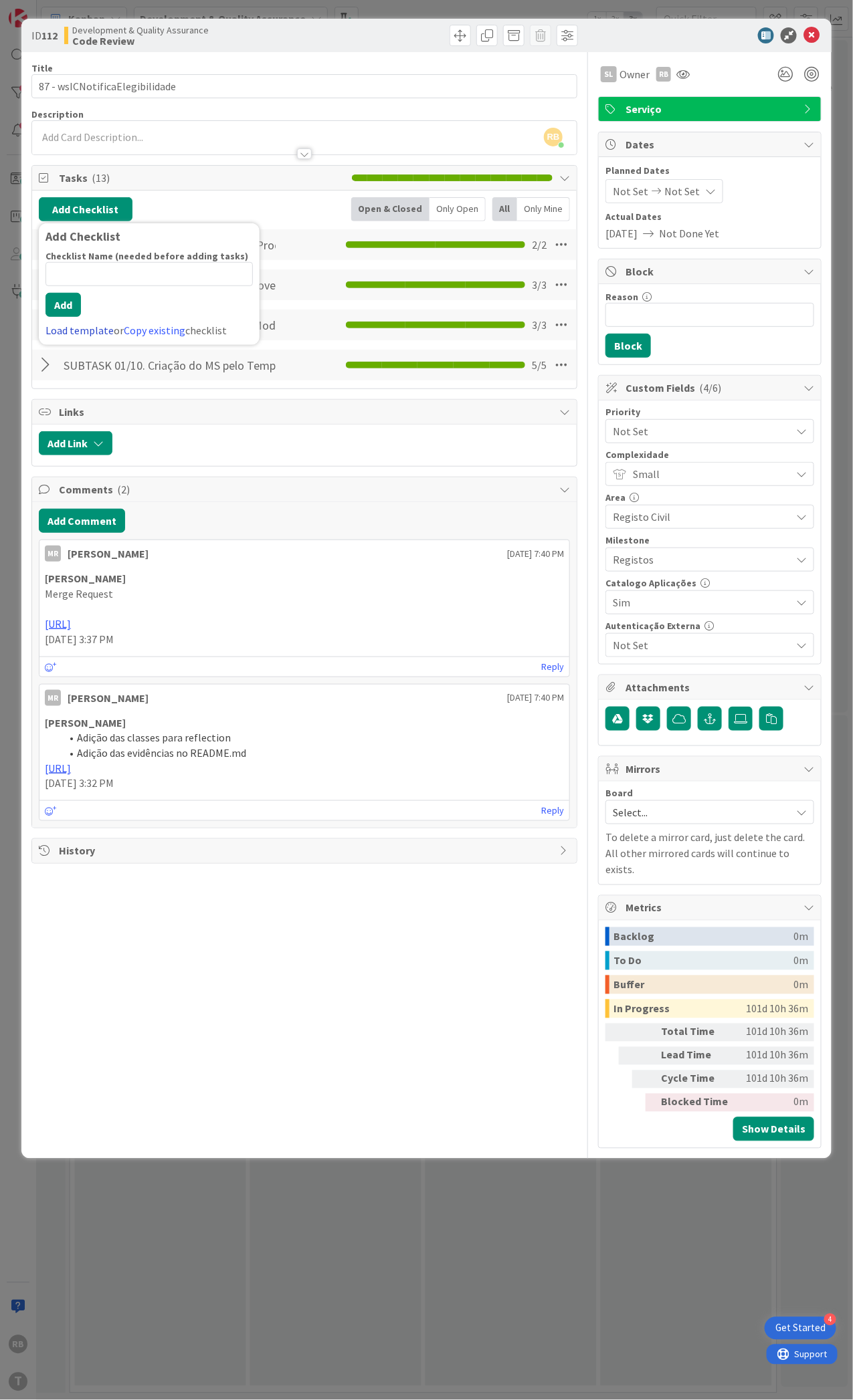
click at [84, 336] on link "Load template" at bounding box center [79, 330] width 68 height 14
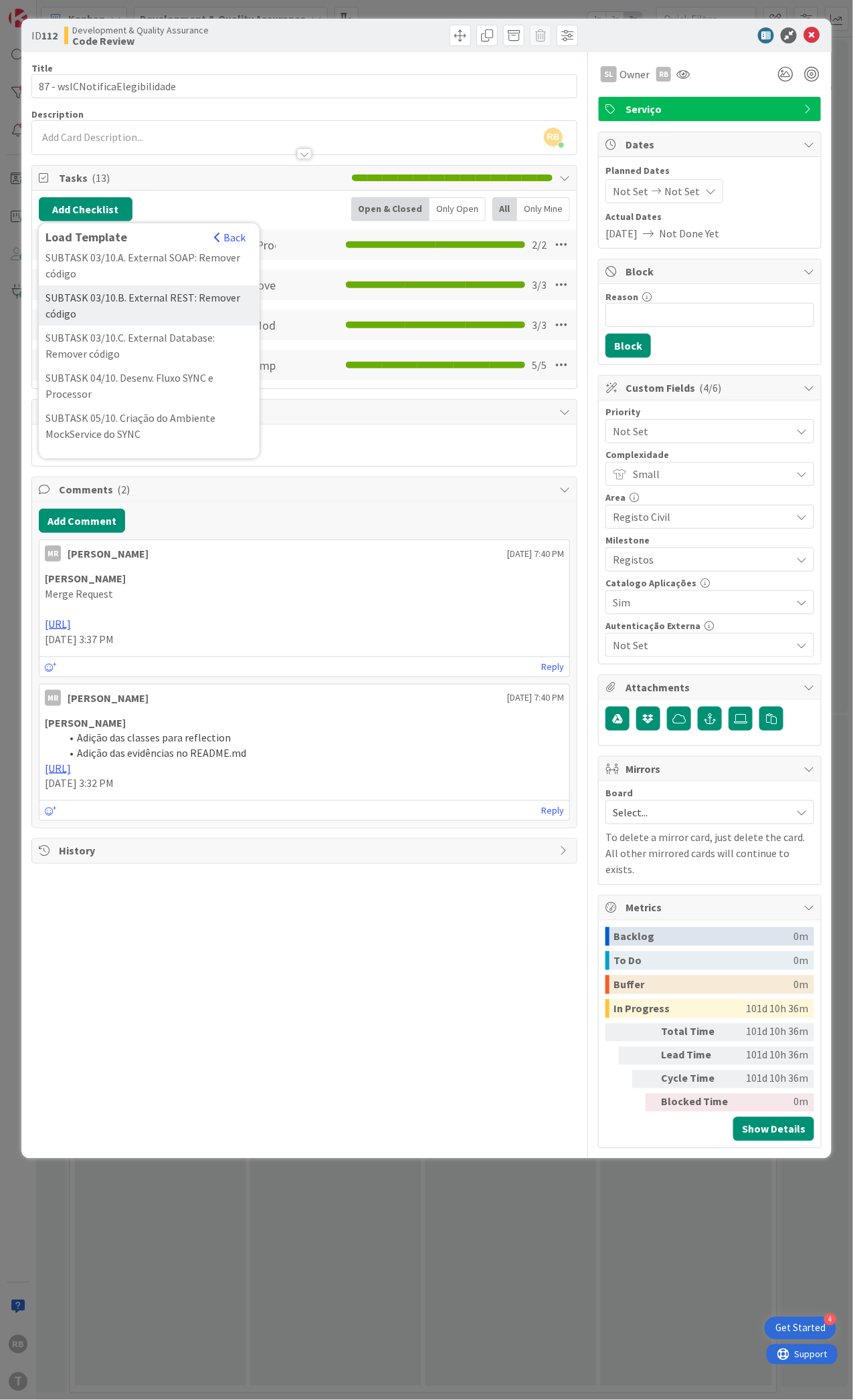
scroll to position [178, 0]
click at [146, 403] on div "SUBTASK 05/10. Criação do Ambiente MockService do SYNC" at bounding box center [149, 382] width 221 height 40
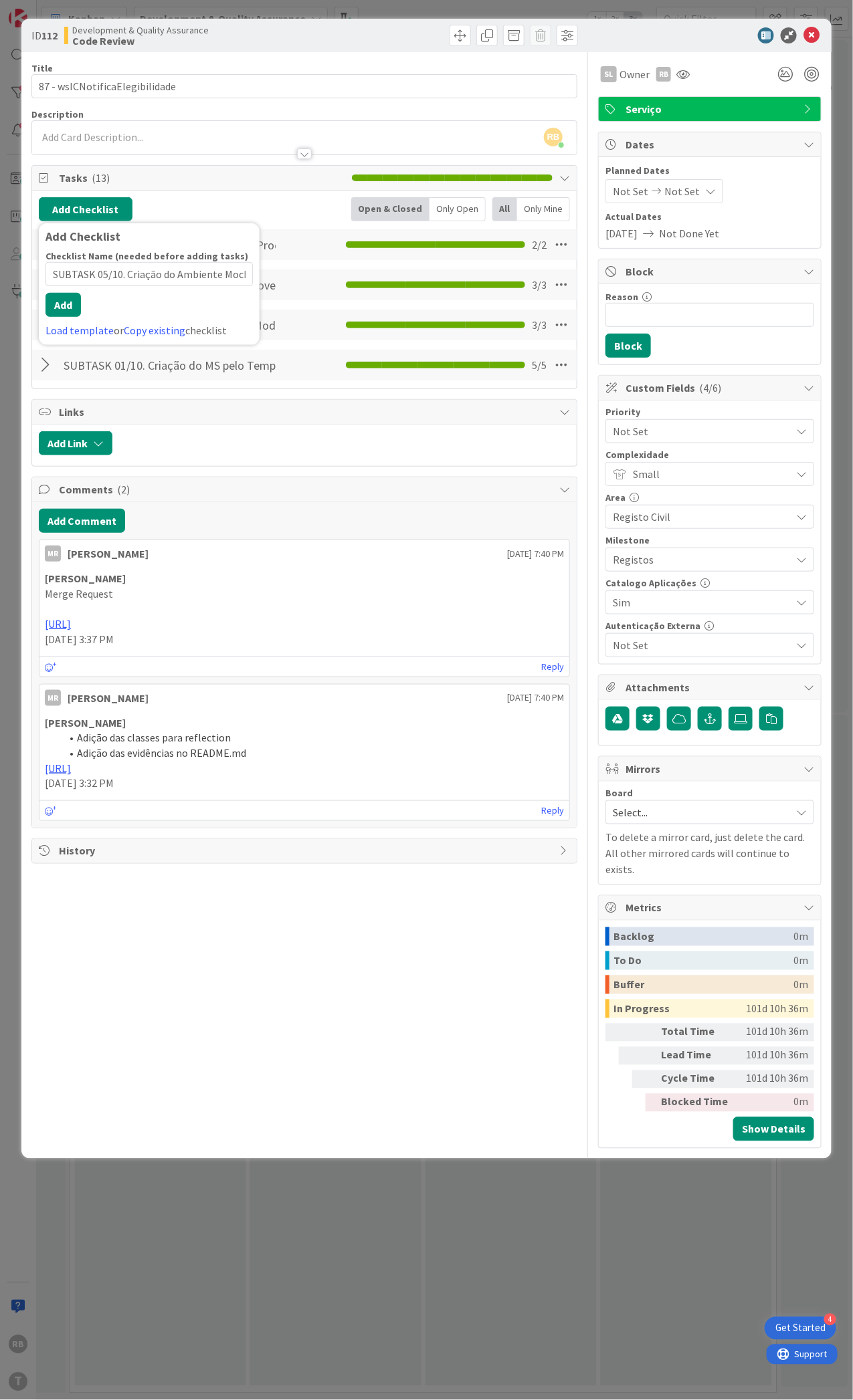
scroll to position [0, 72]
click at [61, 311] on button "Add" at bounding box center [64, 305] width 36 height 24
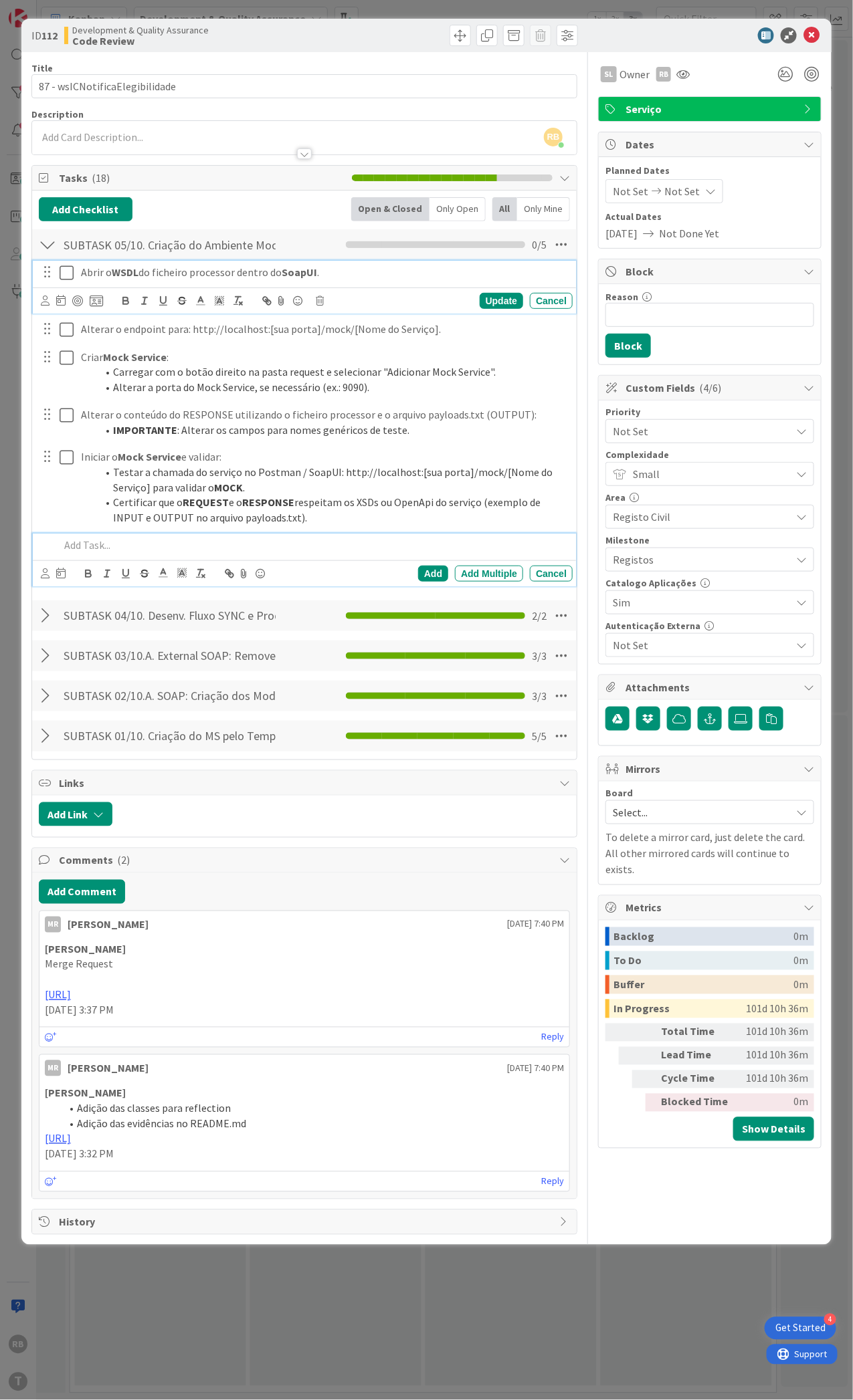
click at [59, 267] on icon at bounding box center [66, 273] width 14 height 16
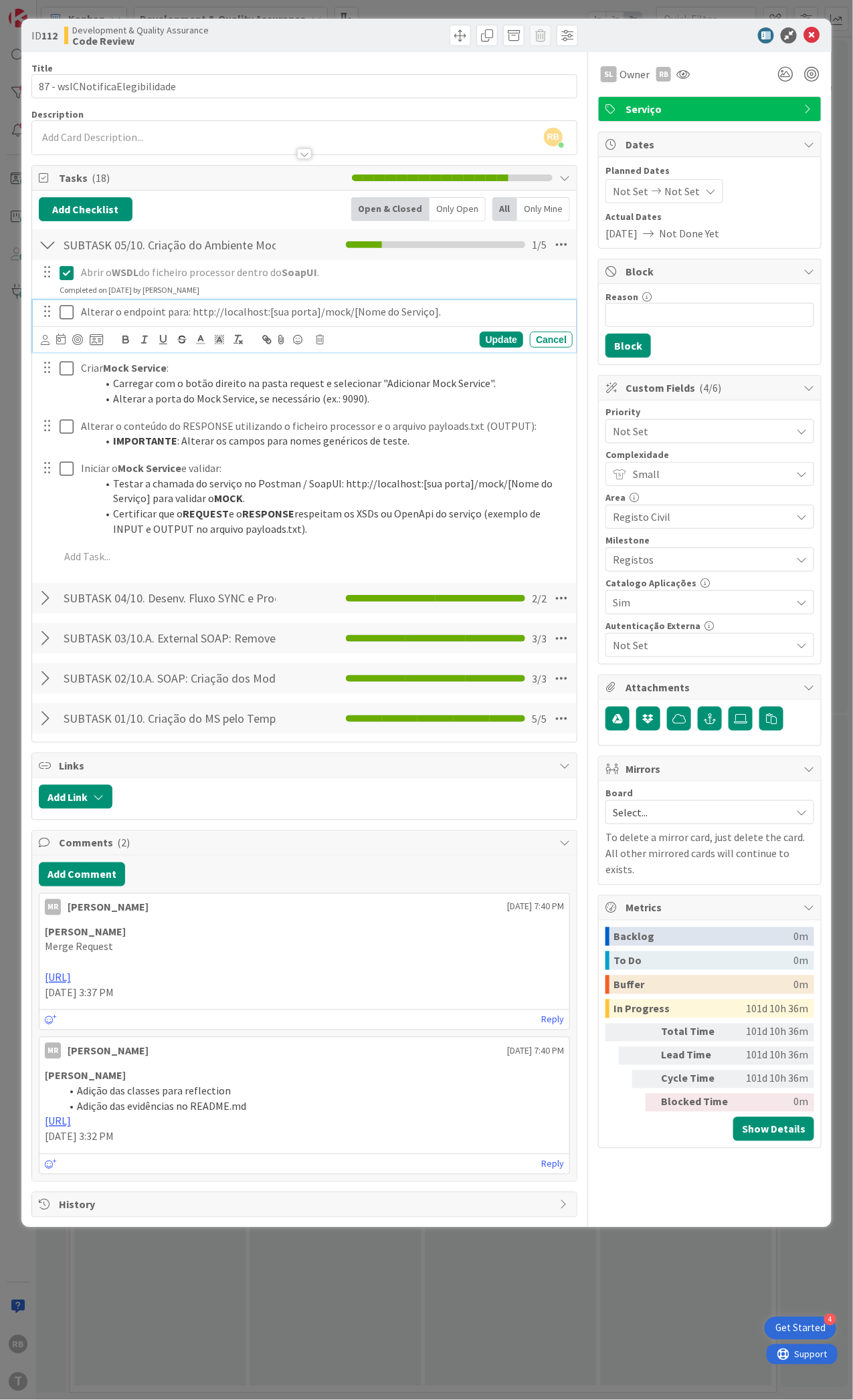
click at [69, 319] on icon at bounding box center [66, 312] width 14 height 16
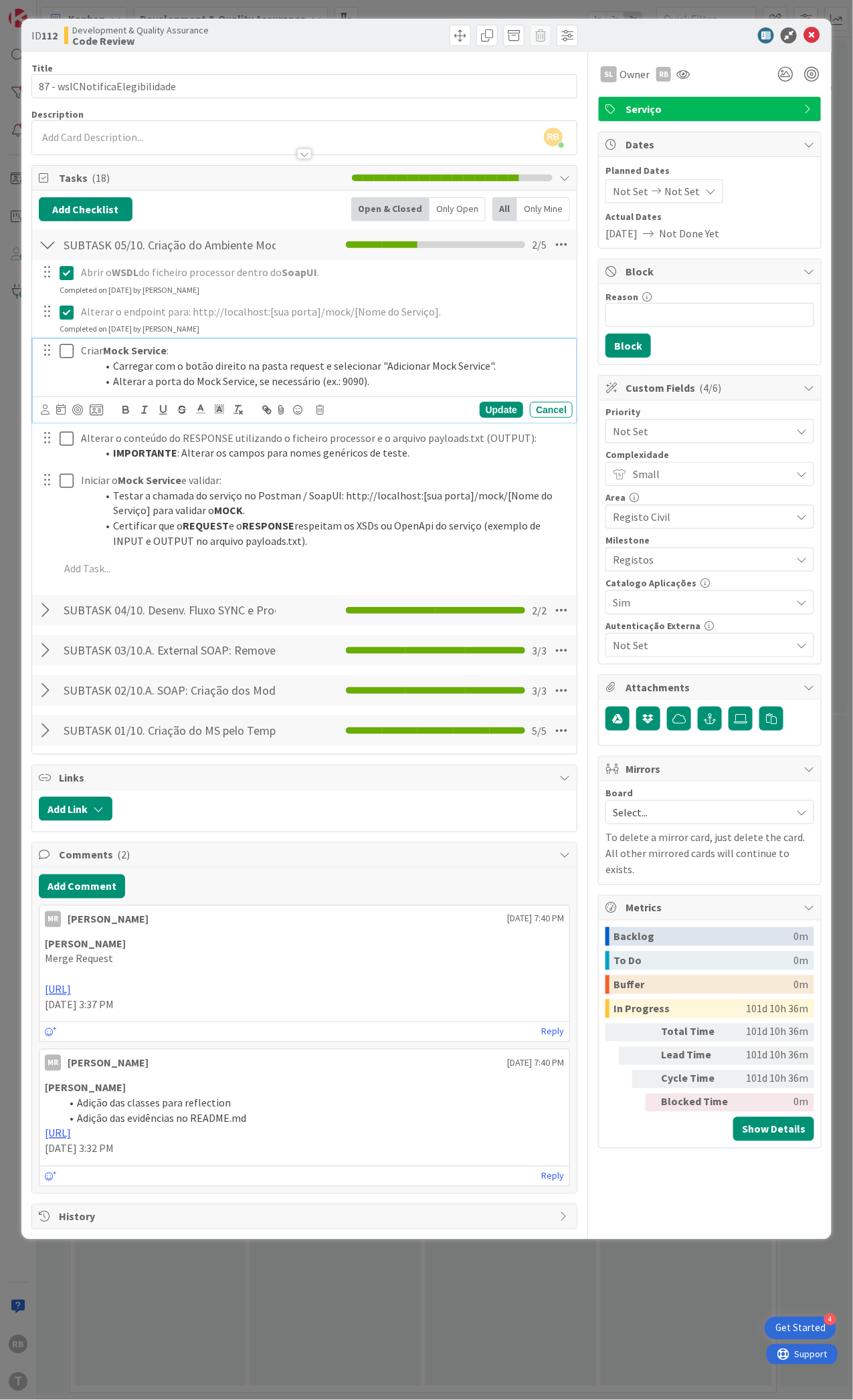
click at [69, 355] on icon at bounding box center [66, 351] width 14 height 16
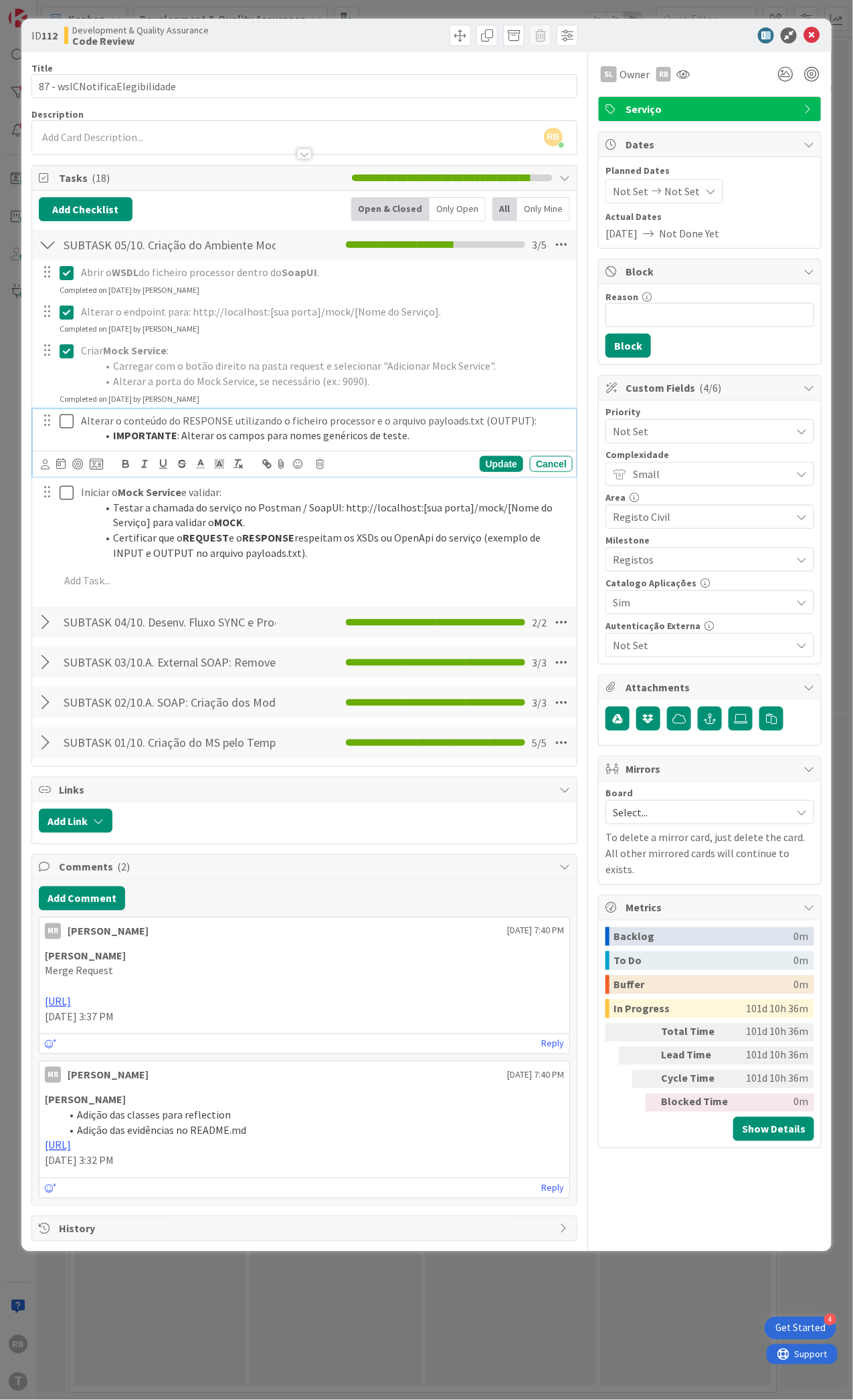
click at [66, 414] on icon at bounding box center [66, 421] width 14 height 16
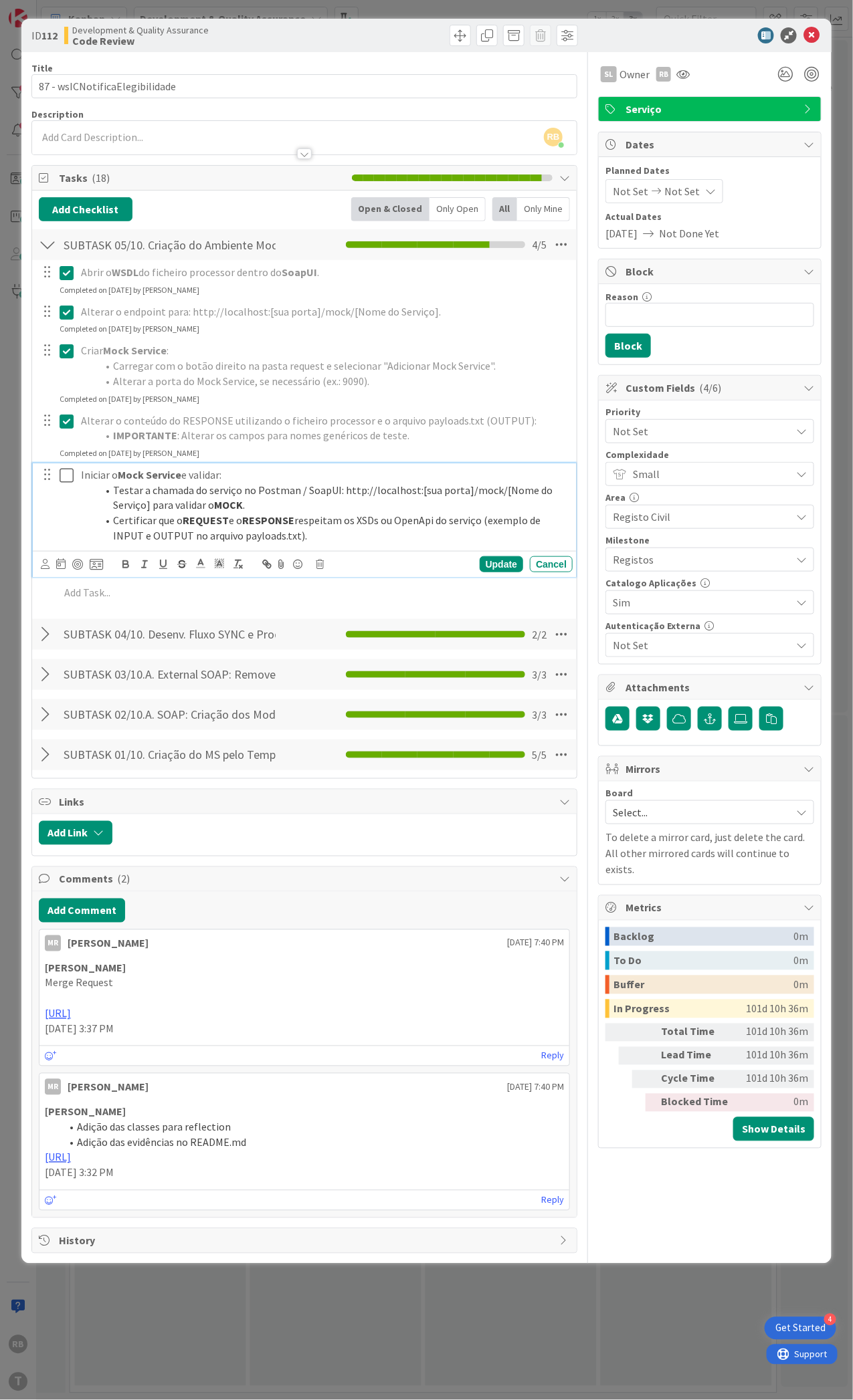
click at [64, 477] on icon at bounding box center [66, 475] width 14 height 16
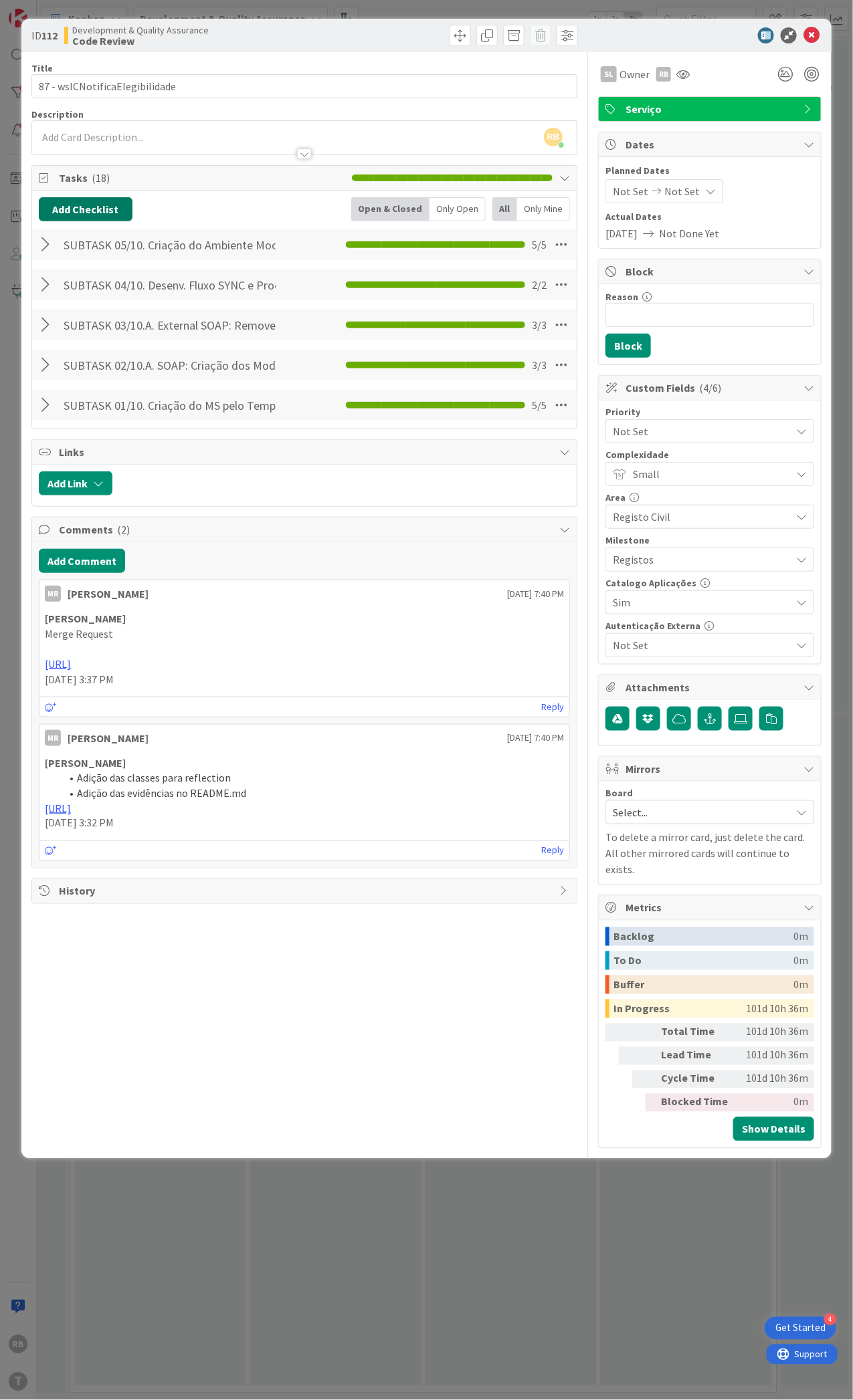
click at [71, 210] on button "Add Checklist" at bounding box center [85, 209] width 94 height 24
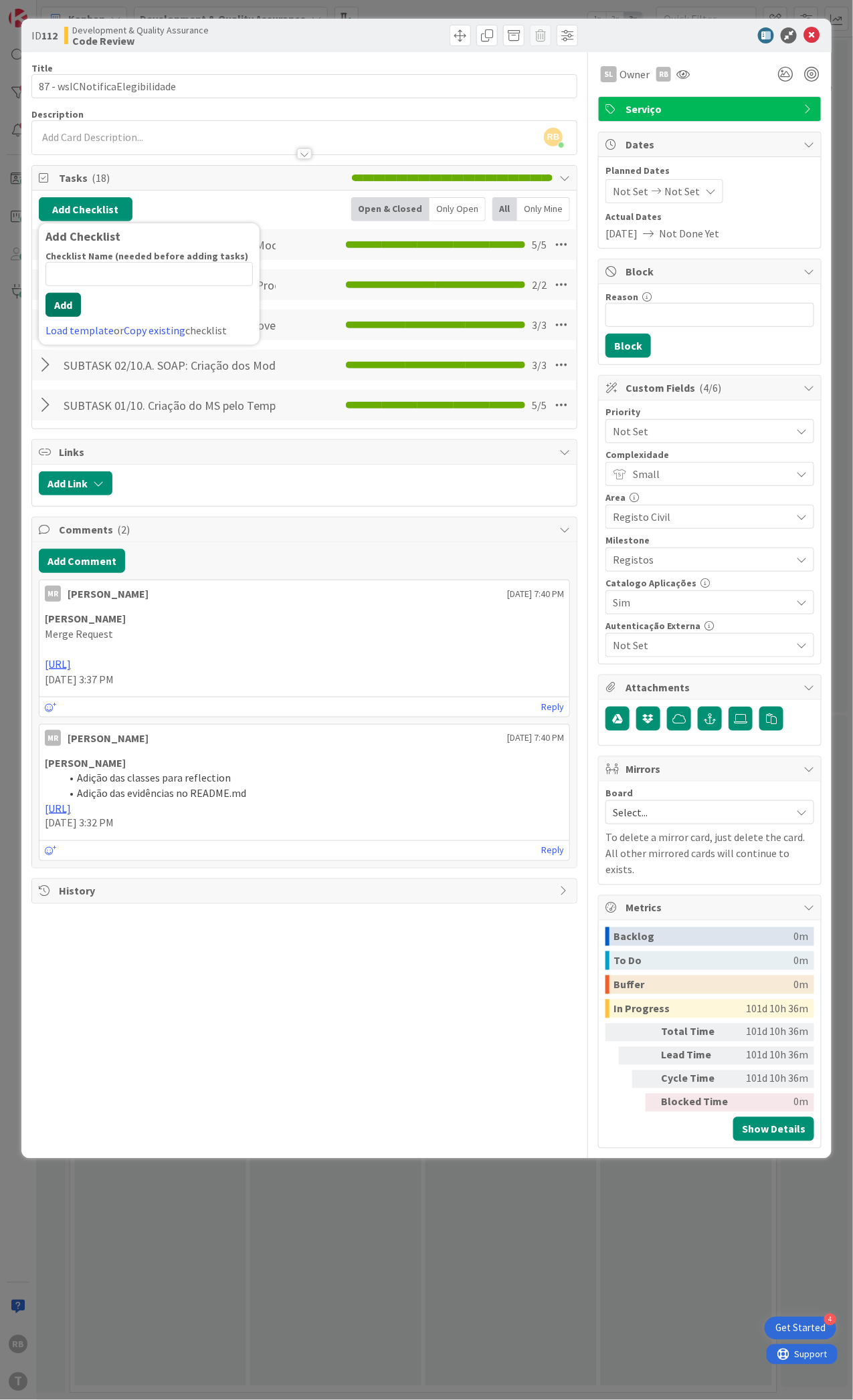
click at [56, 308] on button "Add" at bounding box center [64, 305] width 36 height 24
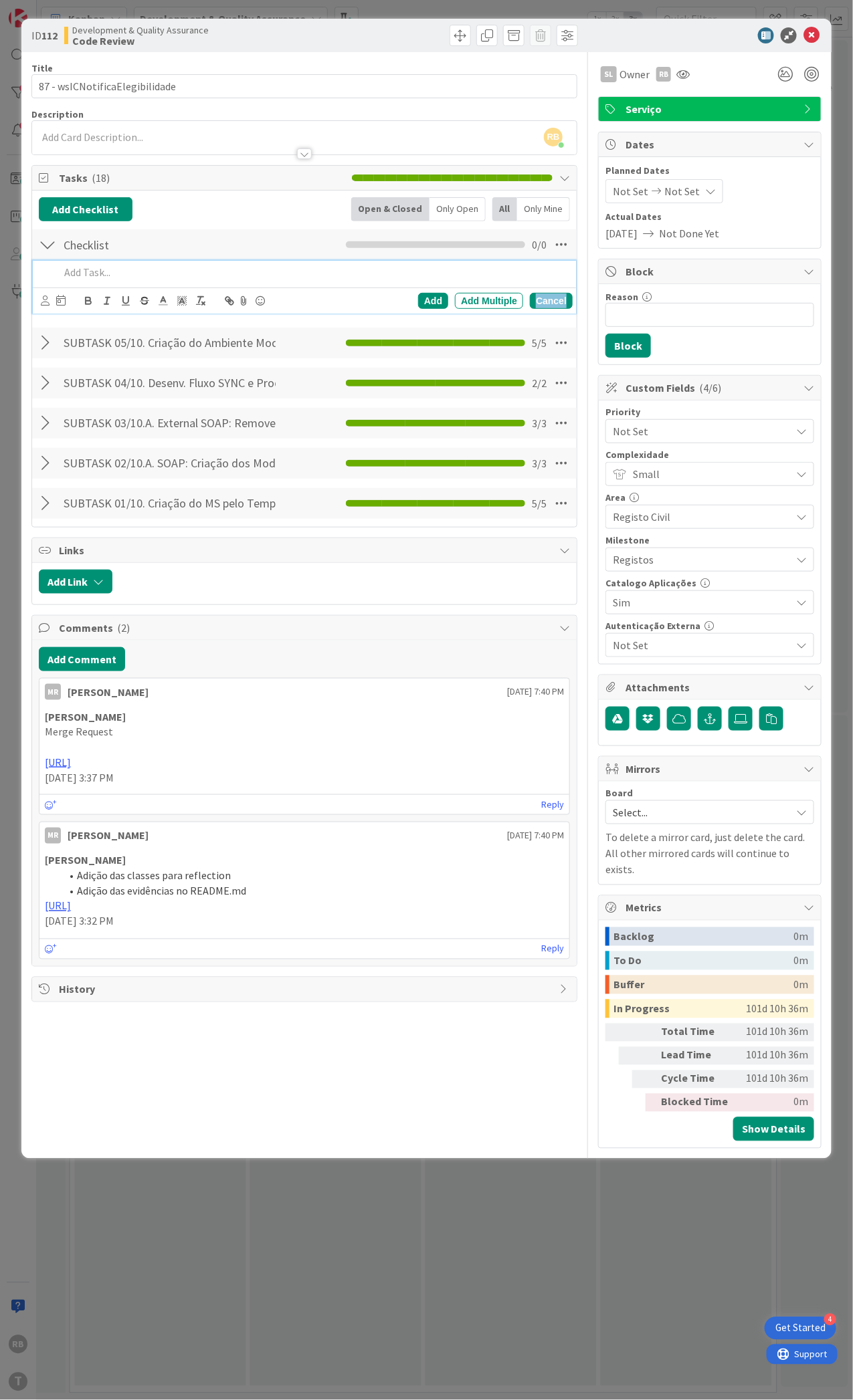
click at [553, 304] on div "Cancel" at bounding box center [551, 301] width 43 height 16
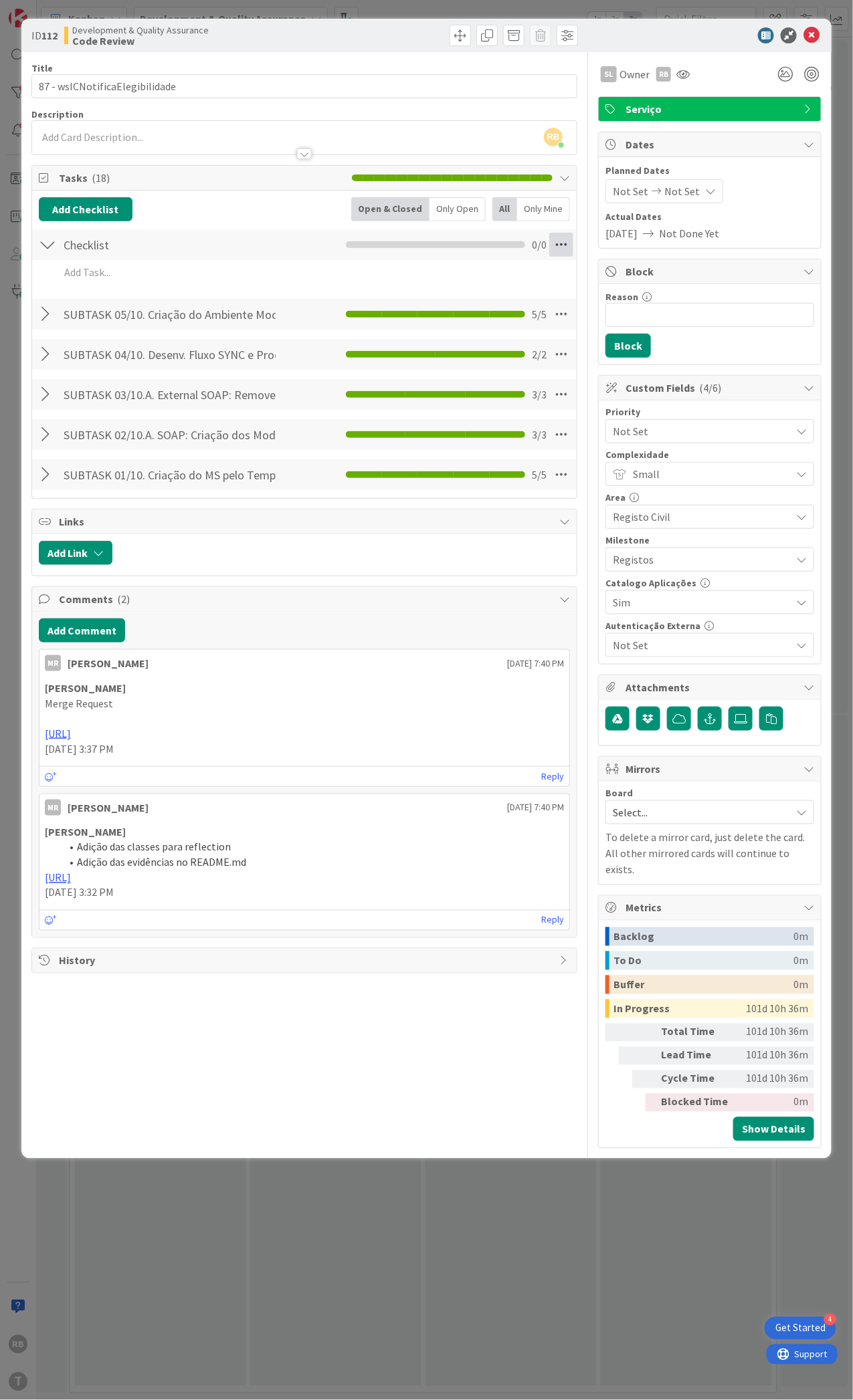
click at [562, 248] on icon at bounding box center [562, 245] width 24 height 24
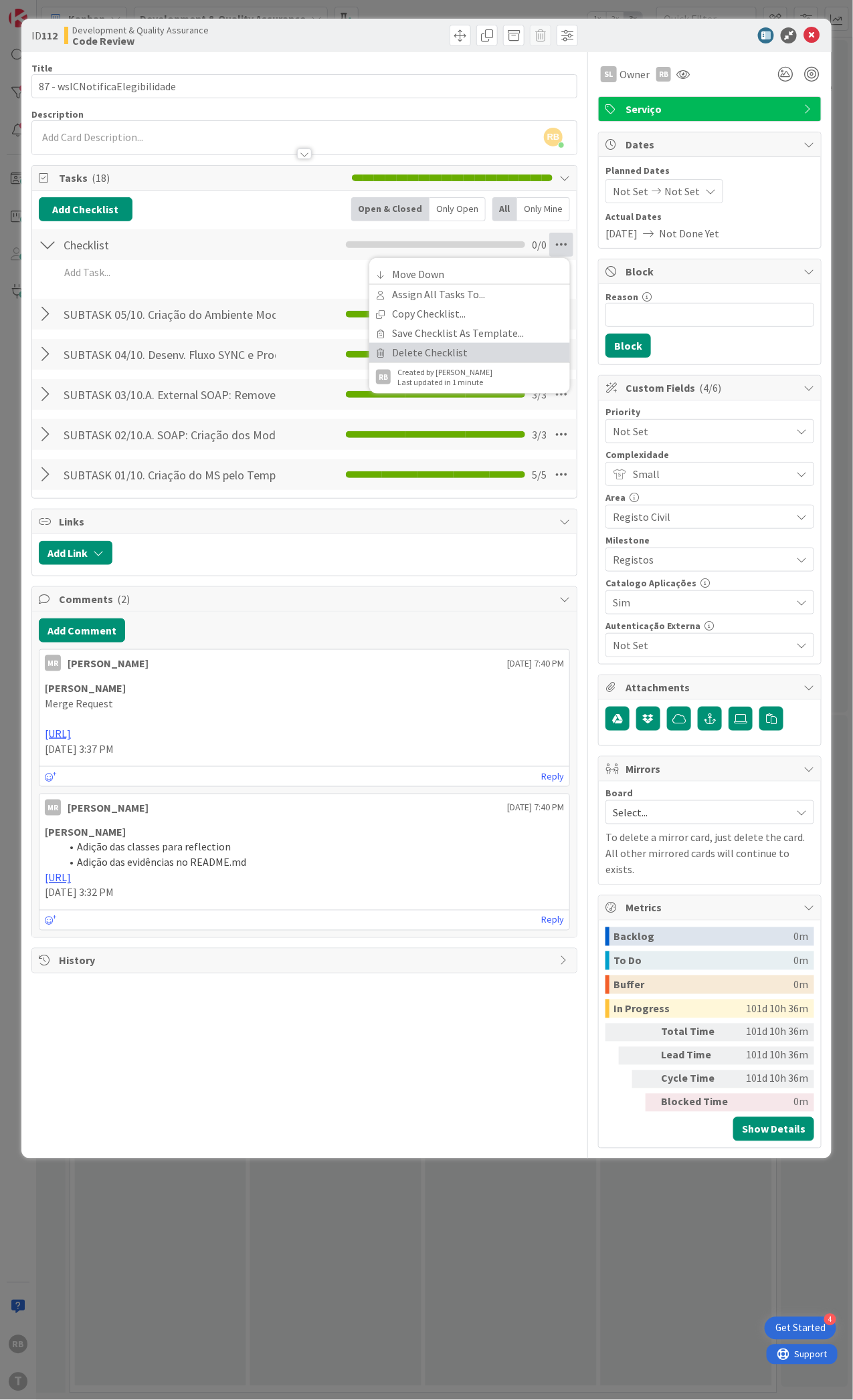
click at [454, 351] on link "Delete Checklist" at bounding box center [469, 352] width 201 height 19
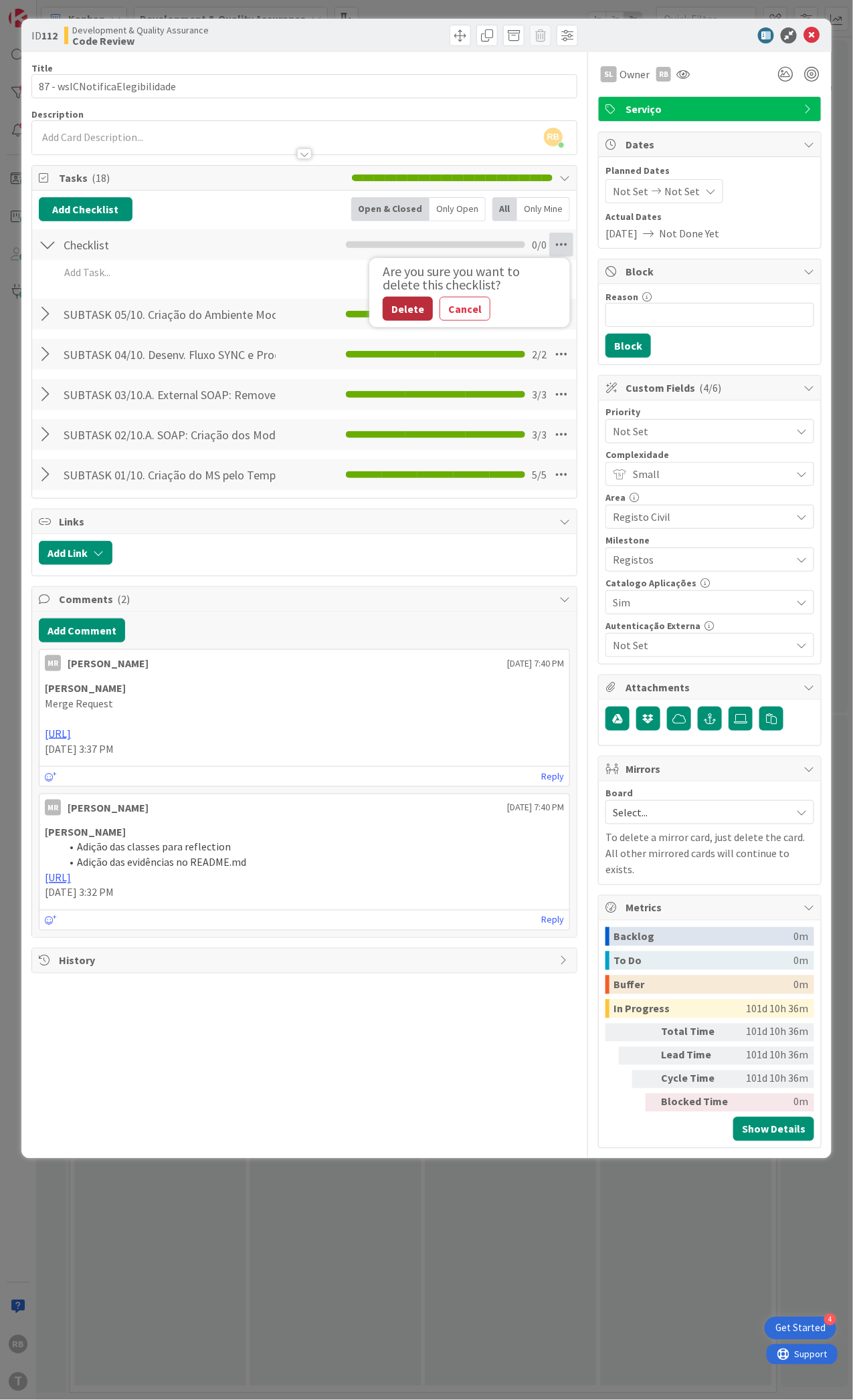
click at [400, 307] on button "Delete" at bounding box center [408, 309] width 50 height 24
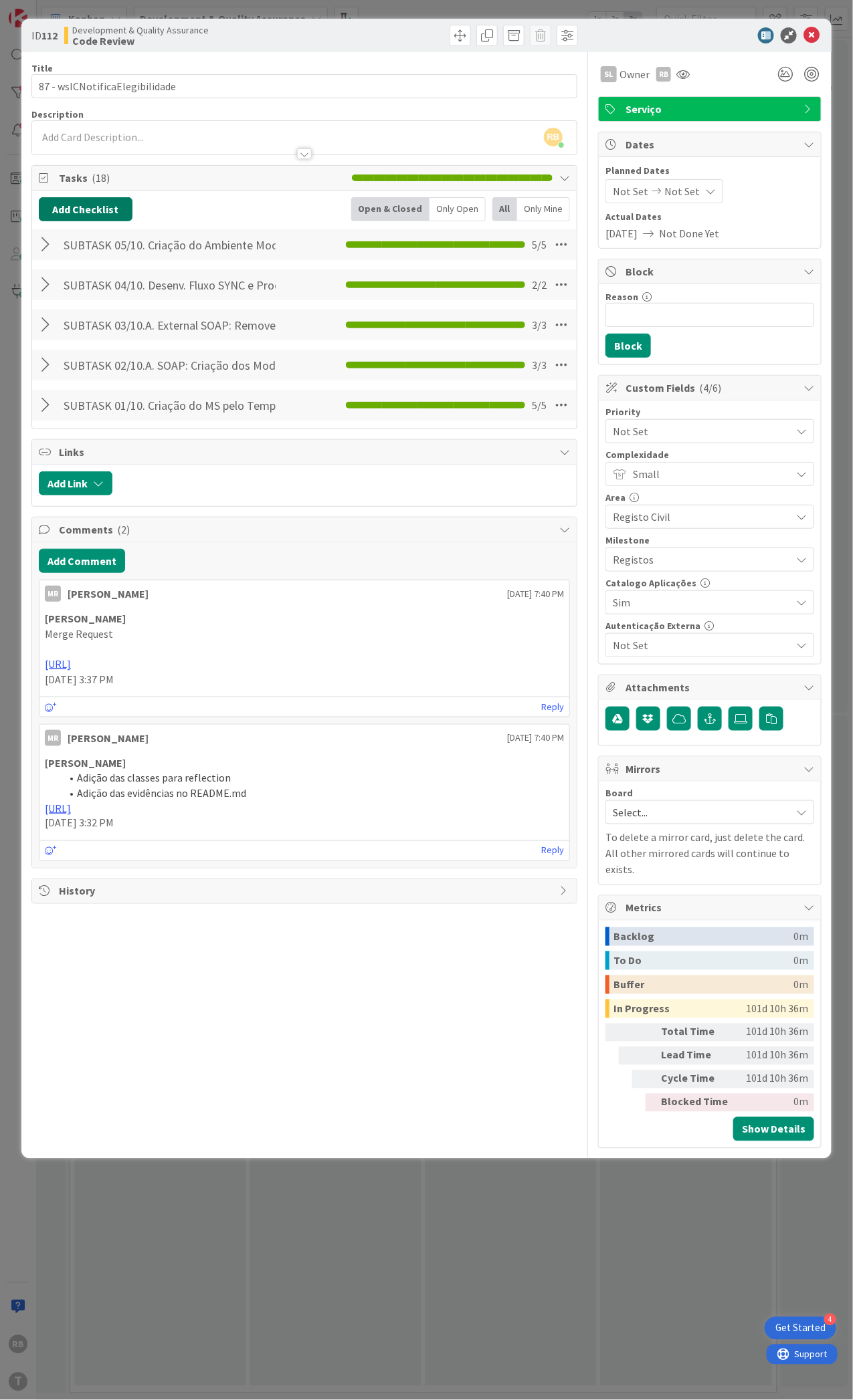
click at [68, 214] on button "Add Checklist" at bounding box center [85, 209] width 94 height 24
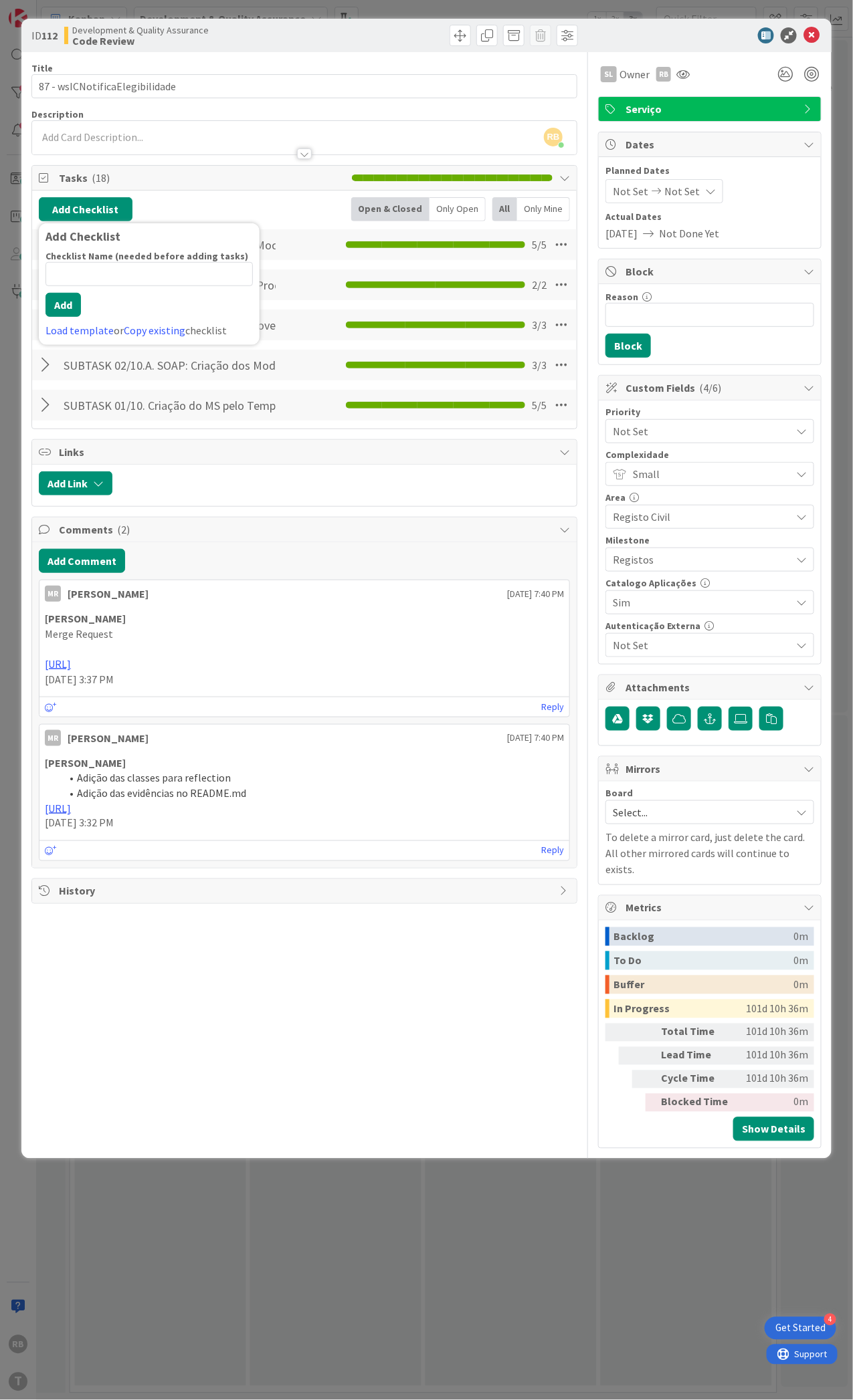
click at [58, 323] on div "Load template or Copy existing checklist" at bounding box center [149, 330] width 207 height 16
click at [59, 331] on link "Load template" at bounding box center [79, 330] width 68 height 14
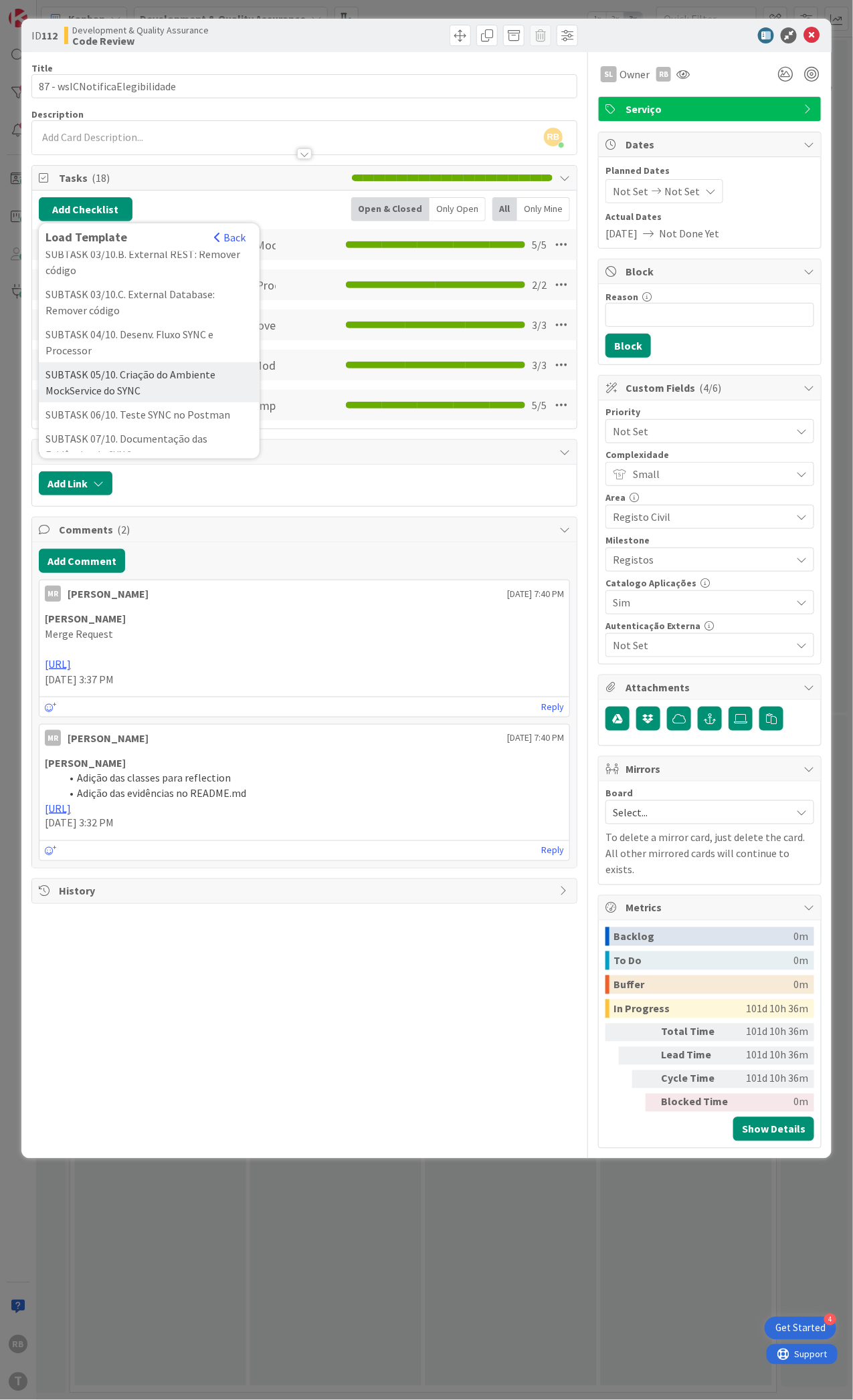
scroll to position [267, 0]
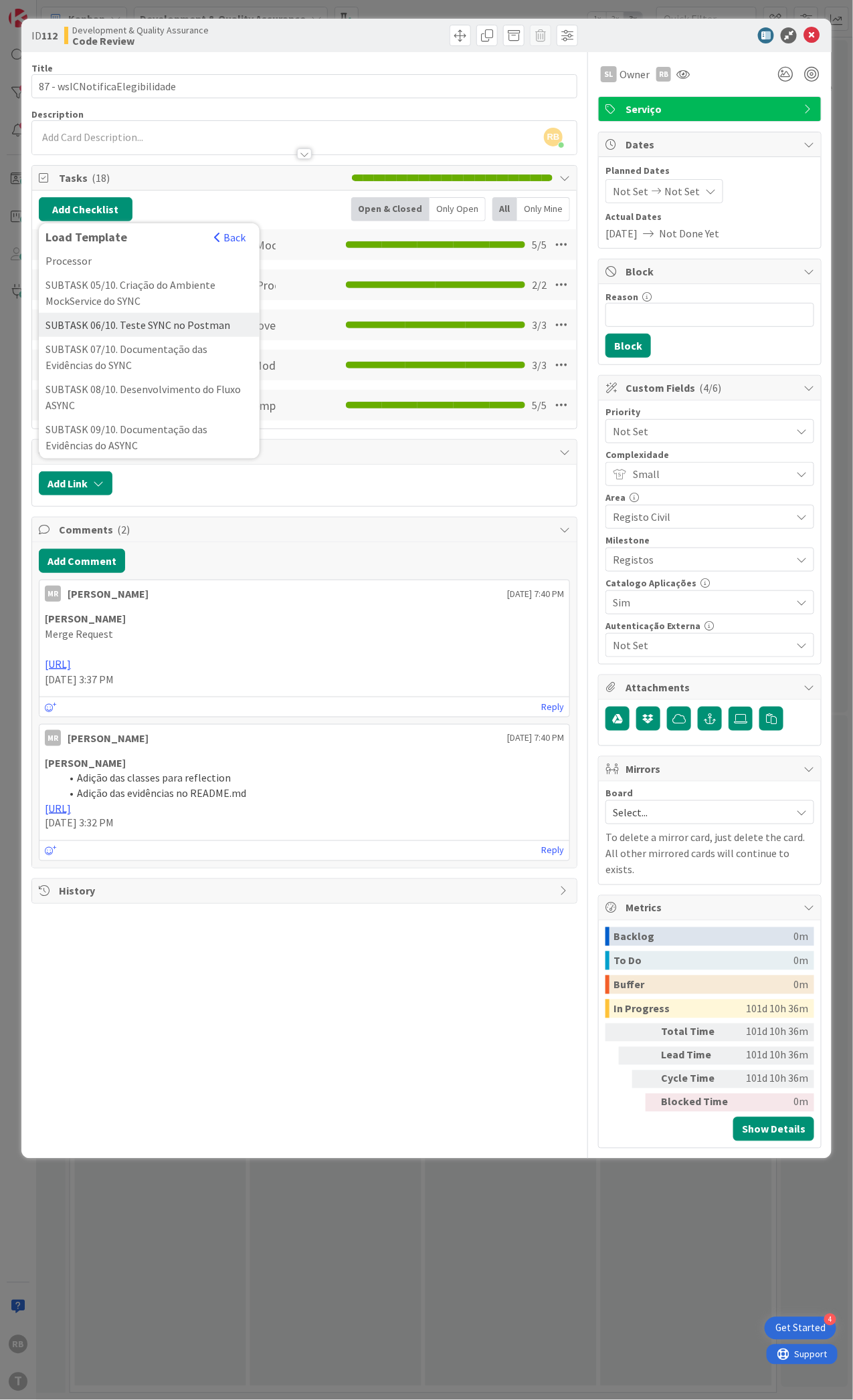
click at [190, 337] on div "SUBTASK 06/10. Teste SYNC no Postman" at bounding box center [149, 325] width 221 height 24
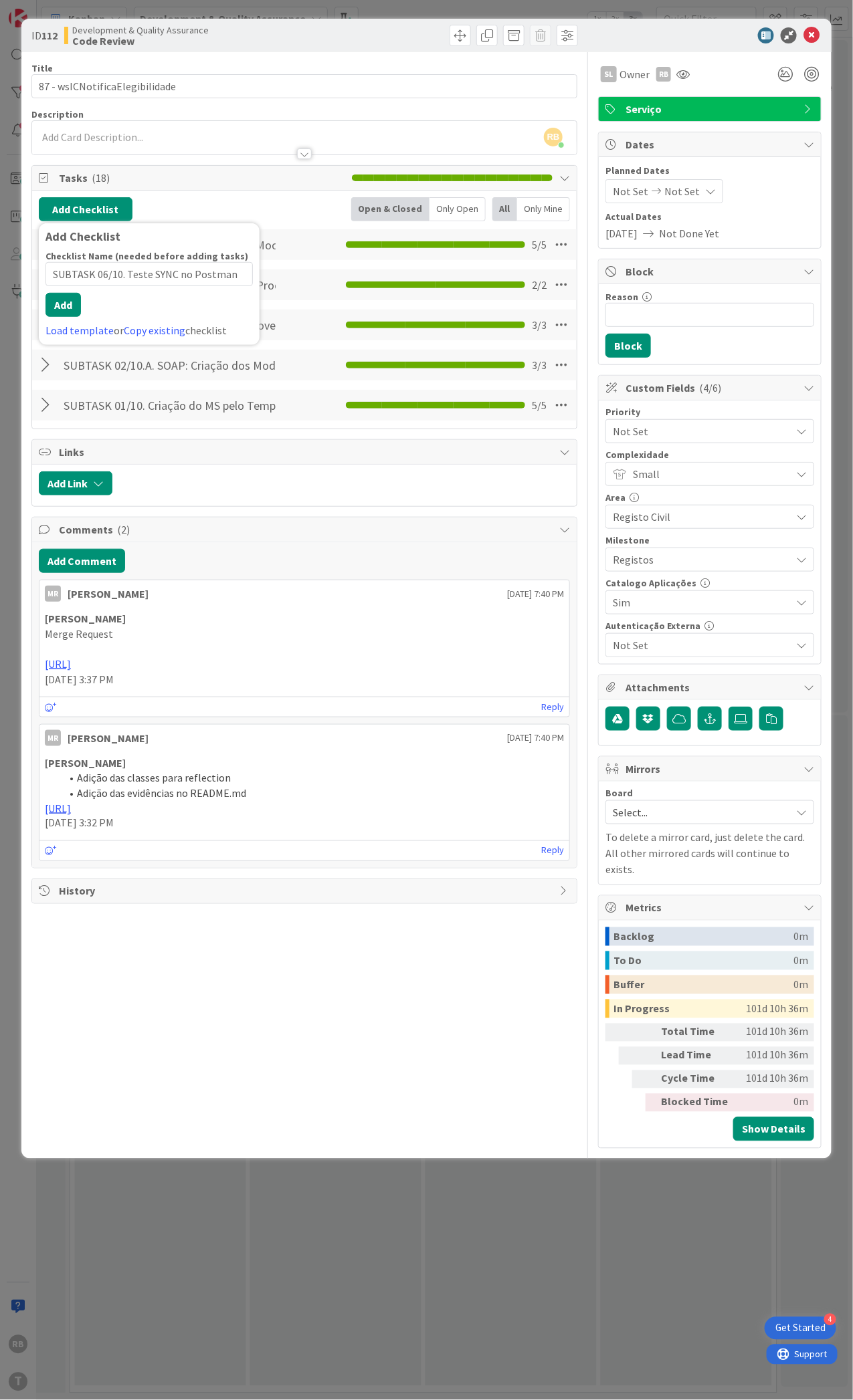
click at [53, 304] on div "Checklist Name (needed before adding tasks) 36 / 64 SUBTASK 06/10. Teste SYNC n…" at bounding box center [149, 294] width 207 height 89
click at [55, 306] on button "Add" at bounding box center [64, 305] width 36 height 24
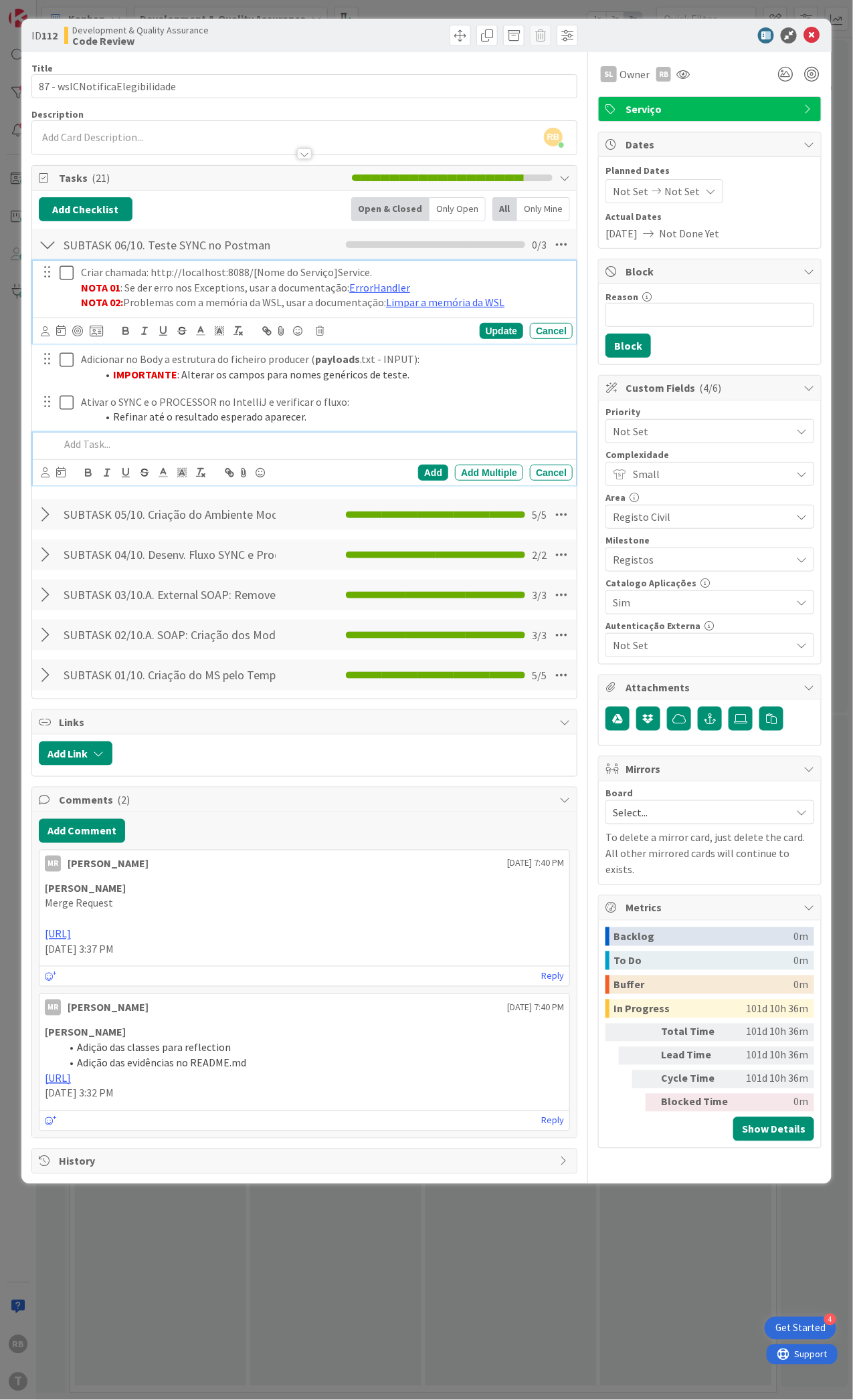
click at [68, 272] on icon at bounding box center [66, 273] width 14 height 16
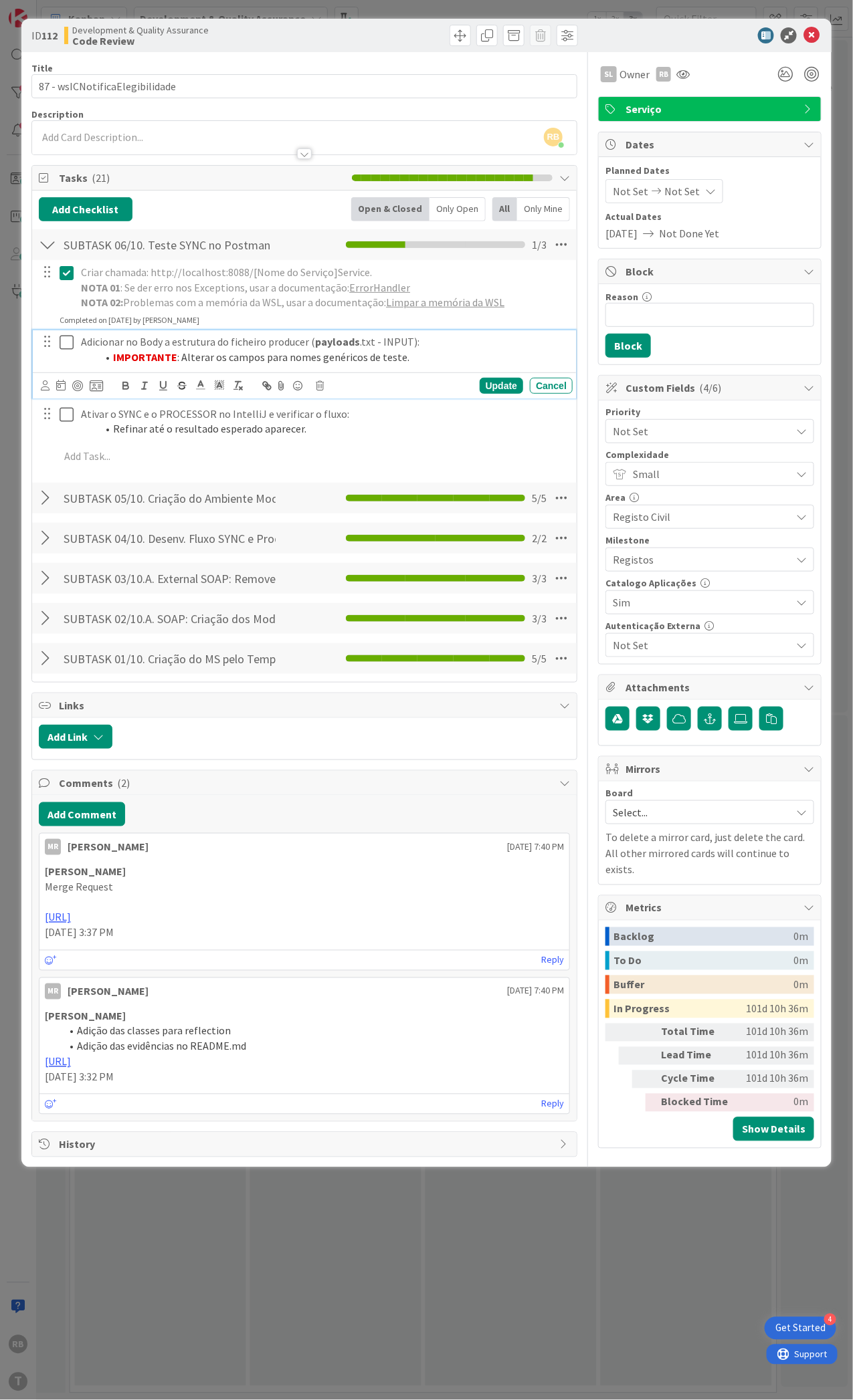
click at [69, 339] on icon at bounding box center [66, 342] width 14 height 16
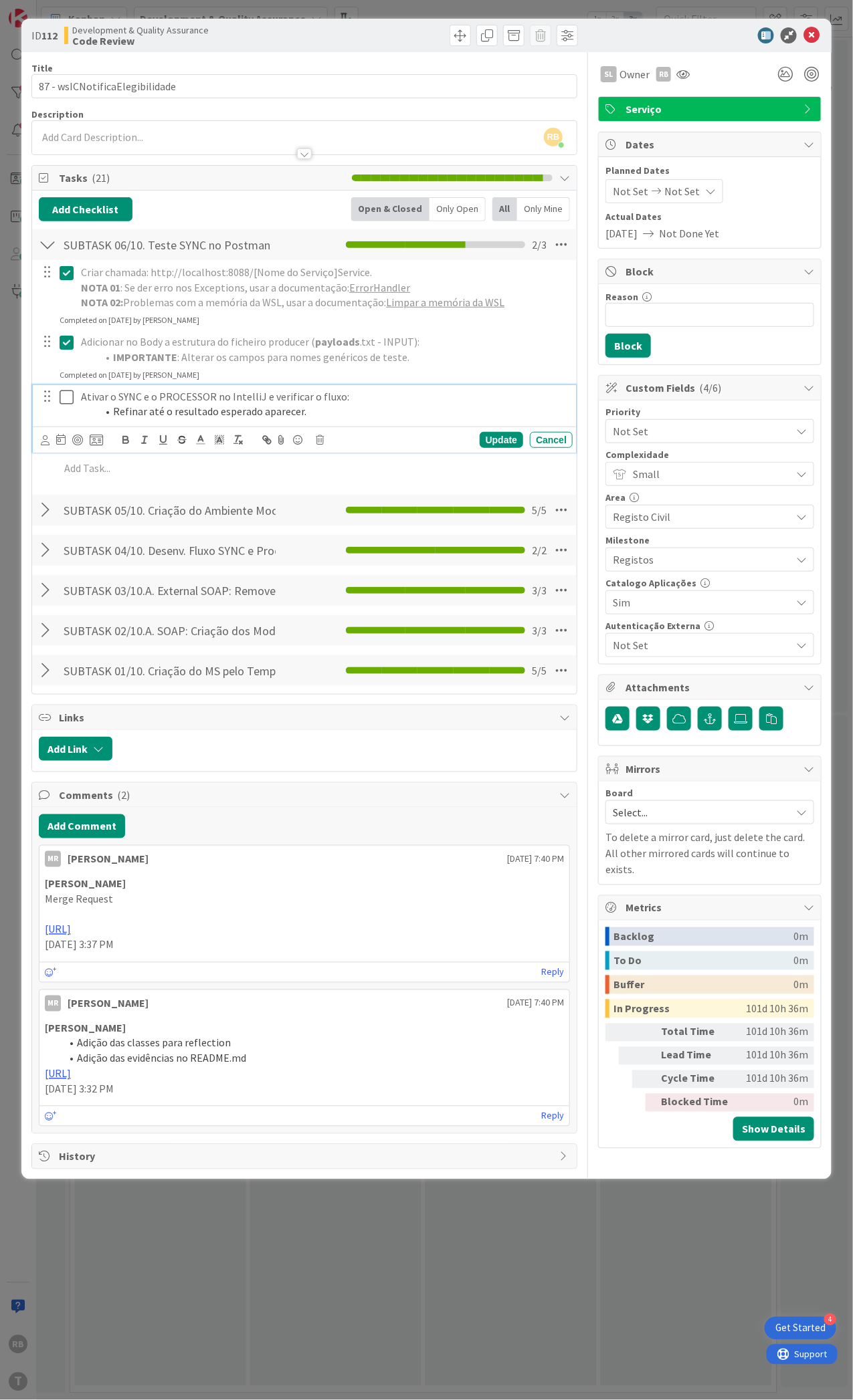
click at [70, 396] on icon at bounding box center [66, 397] width 14 height 16
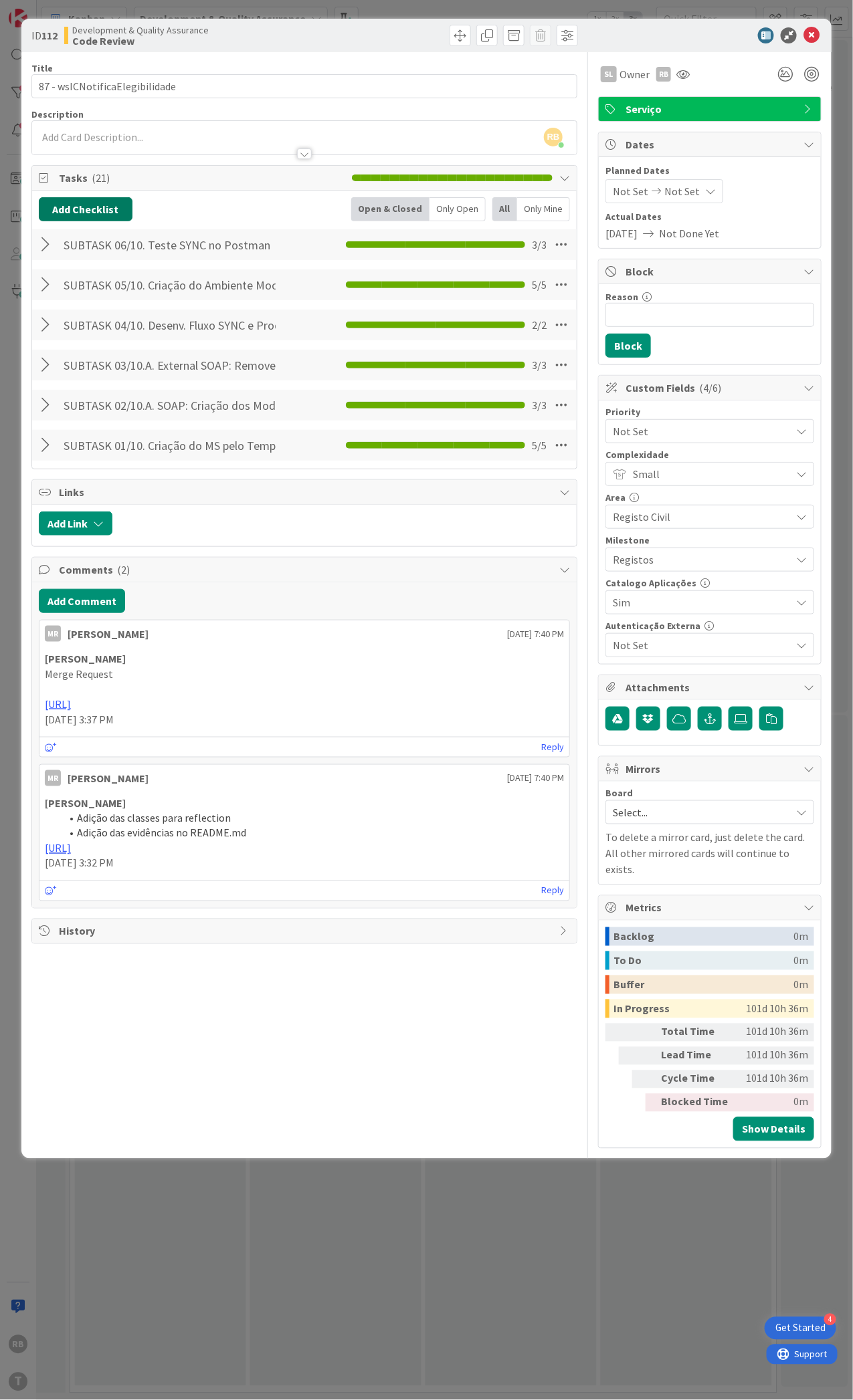
click at [76, 204] on button "Add Checklist" at bounding box center [85, 209] width 94 height 24
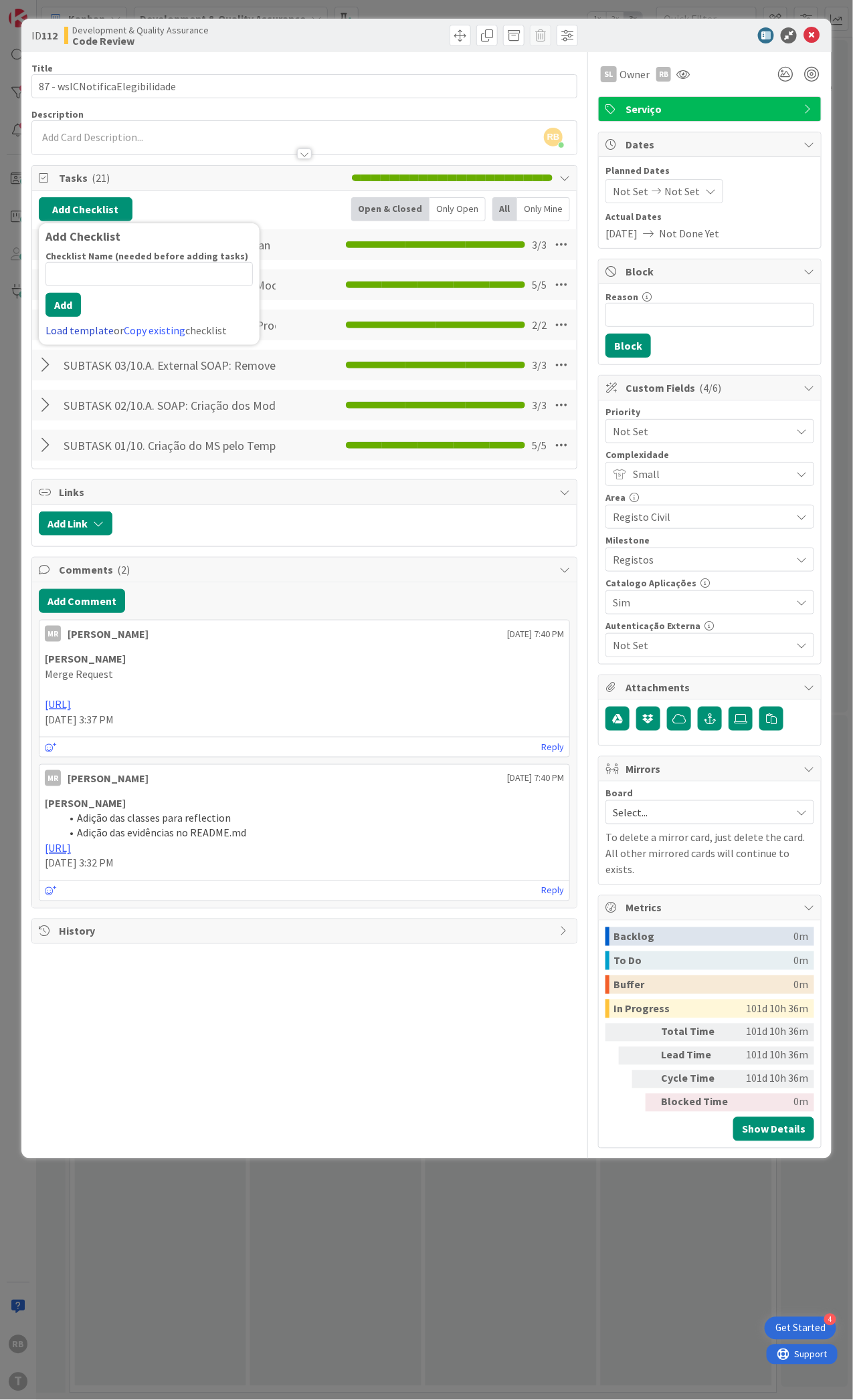
click at [79, 331] on link "Load template" at bounding box center [79, 330] width 68 height 14
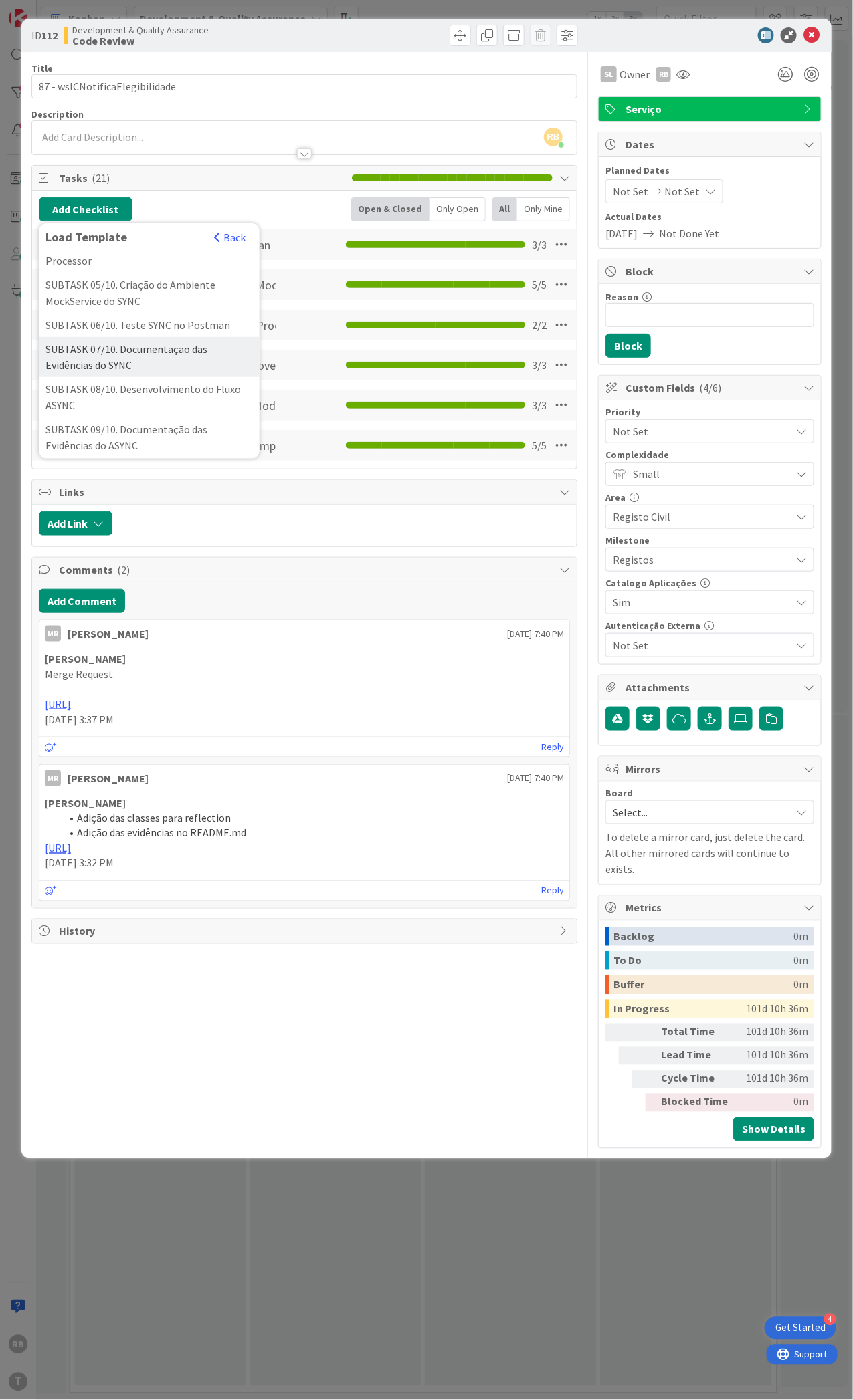
click at [116, 377] on div "SUBTASK 07/10. Documentação das Evidências do SYNC" at bounding box center [149, 357] width 221 height 40
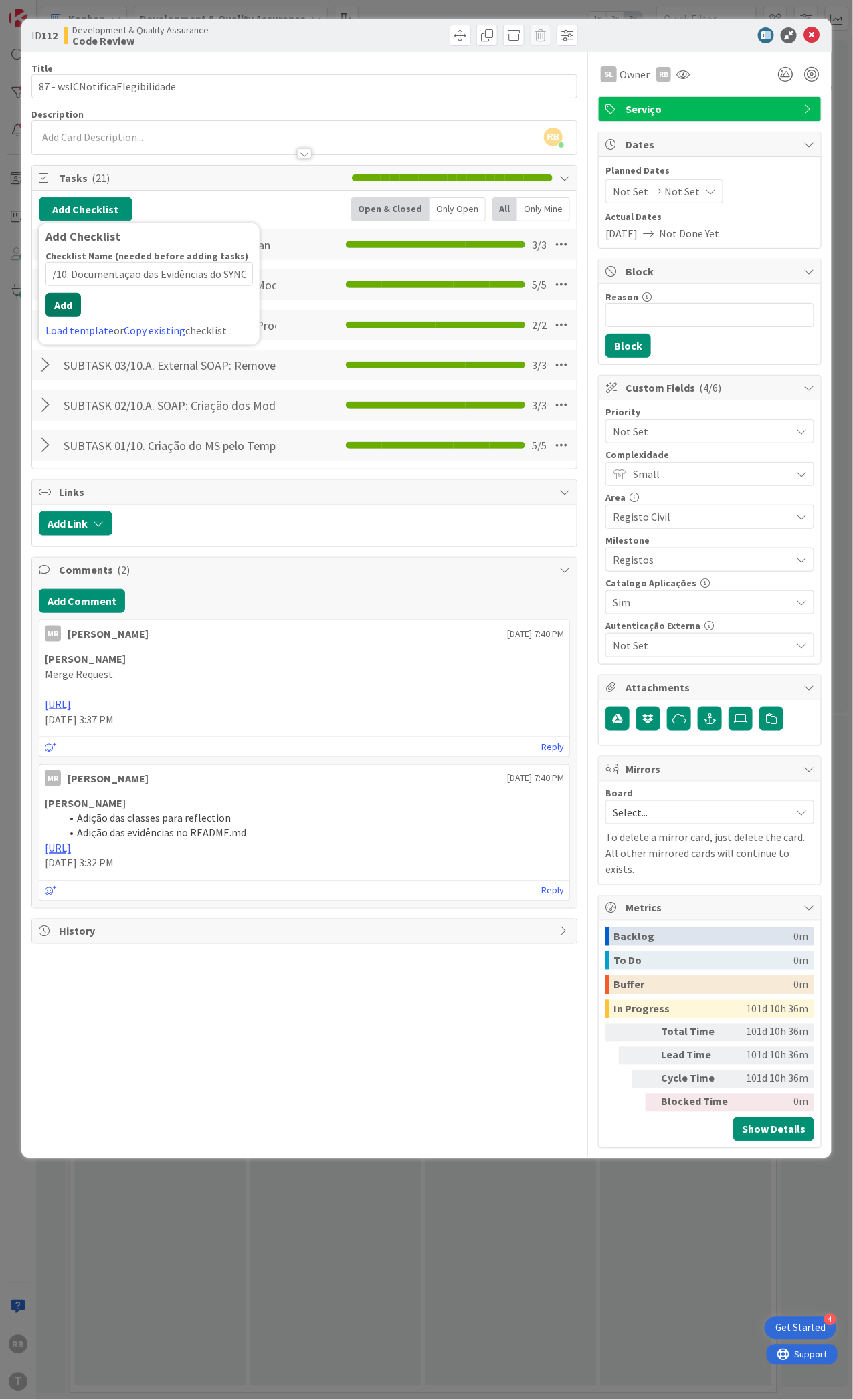
scroll to position [0, 0]
click at [56, 316] on button "Add" at bounding box center [64, 305] width 36 height 24
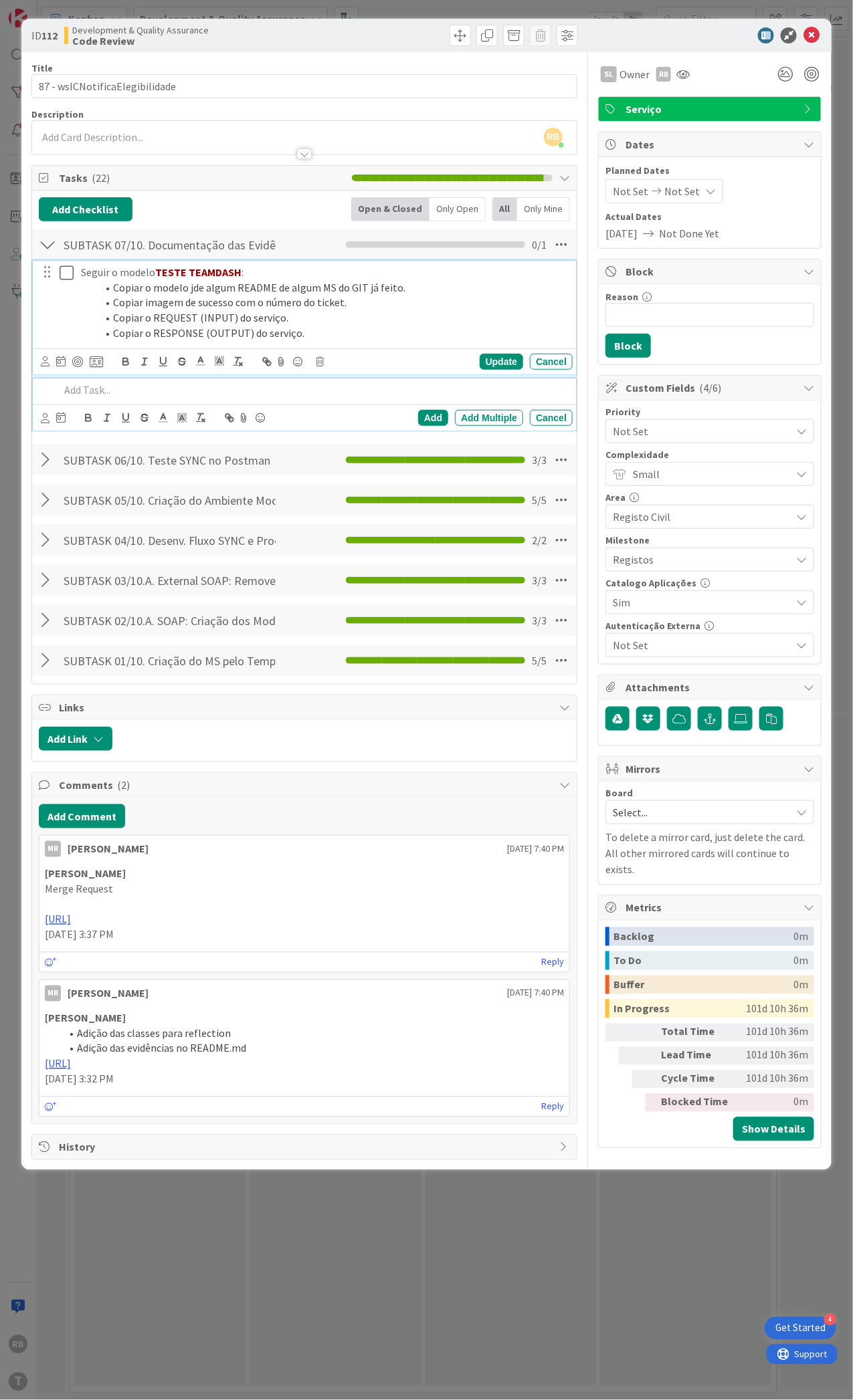
click at [67, 267] on icon at bounding box center [66, 273] width 14 height 16
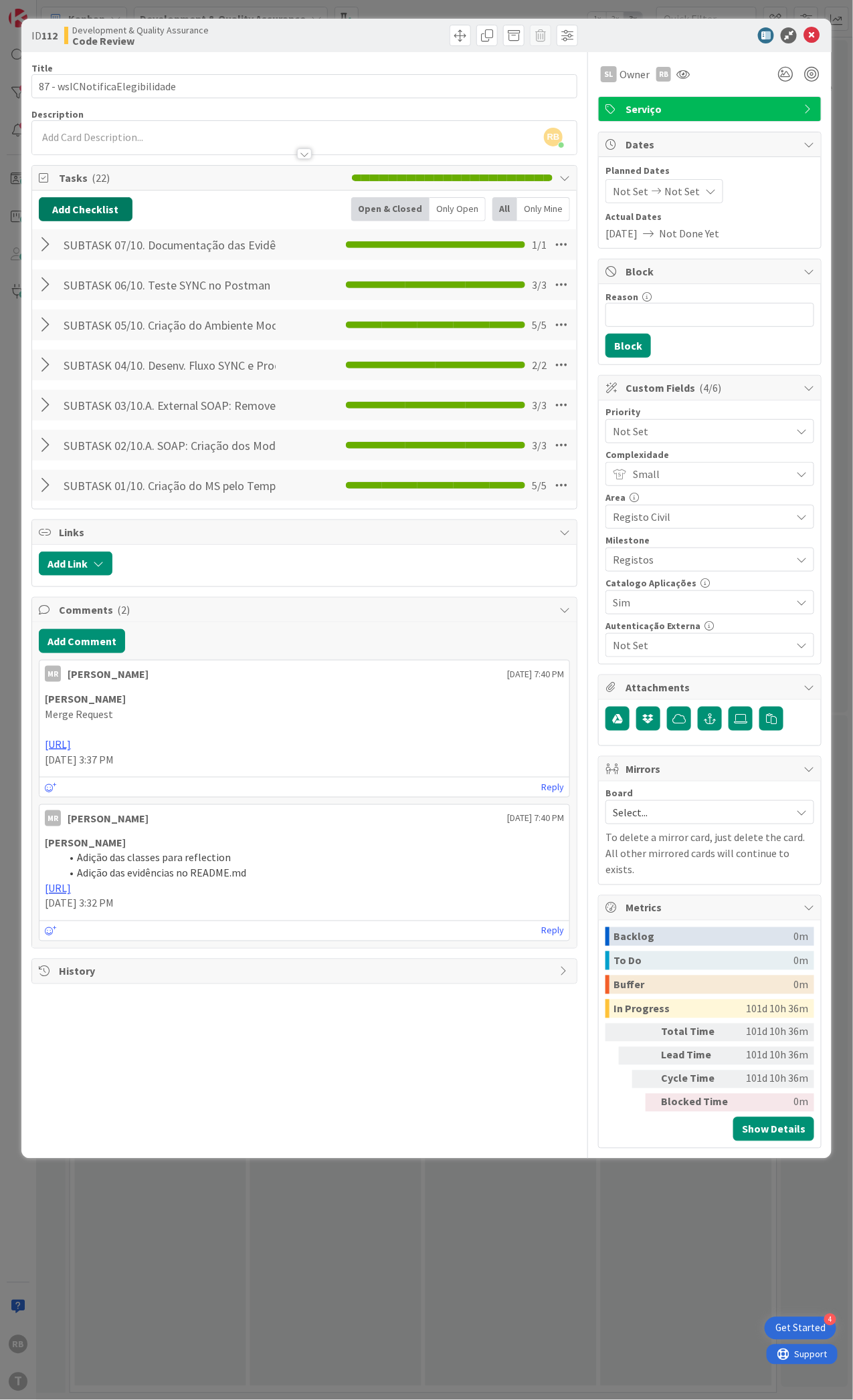
click at [96, 217] on button "Add Checklist" at bounding box center [85, 209] width 94 height 24
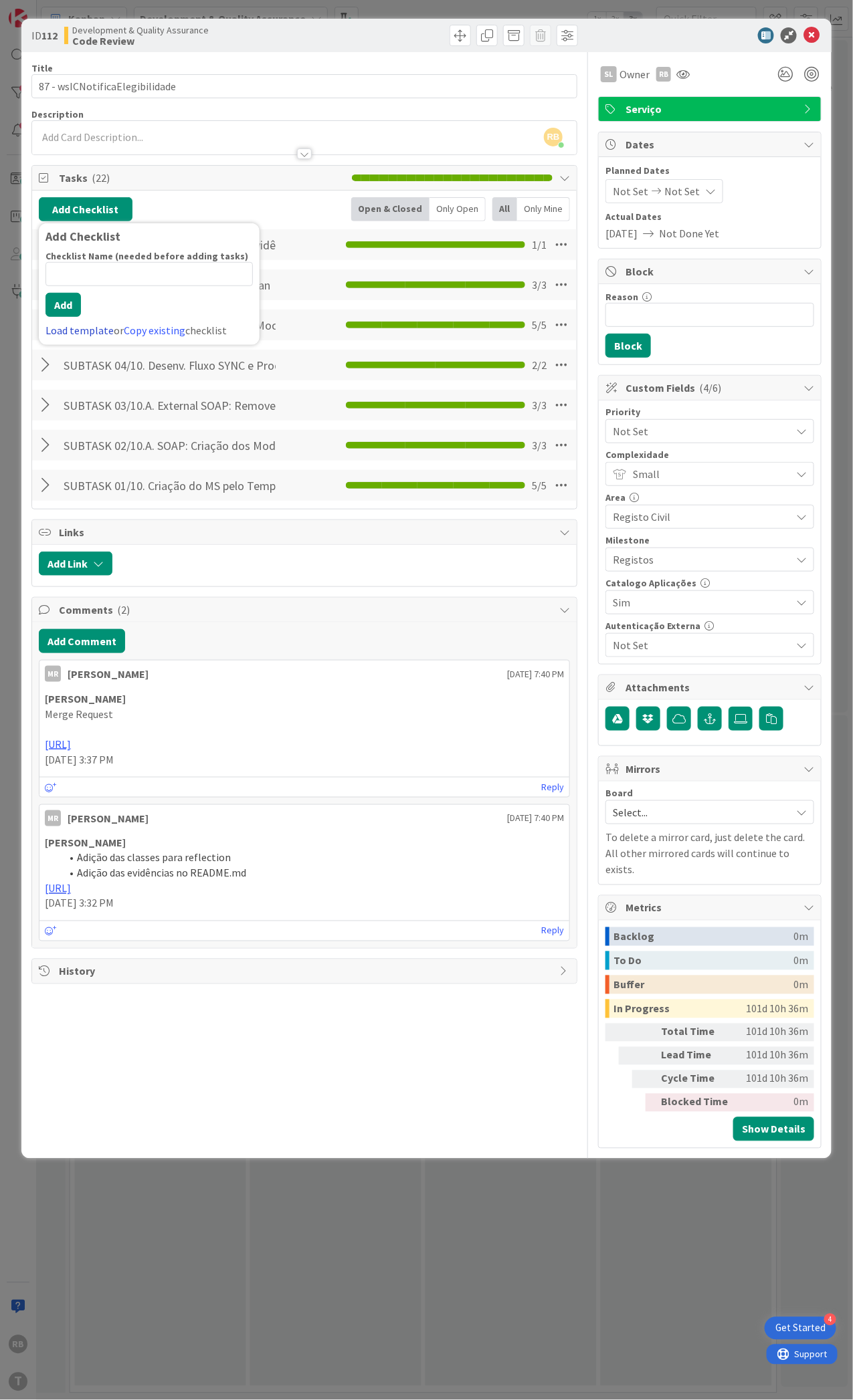
click at [79, 329] on link "Load template" at bounding box center [79, 330] width 68 height 14
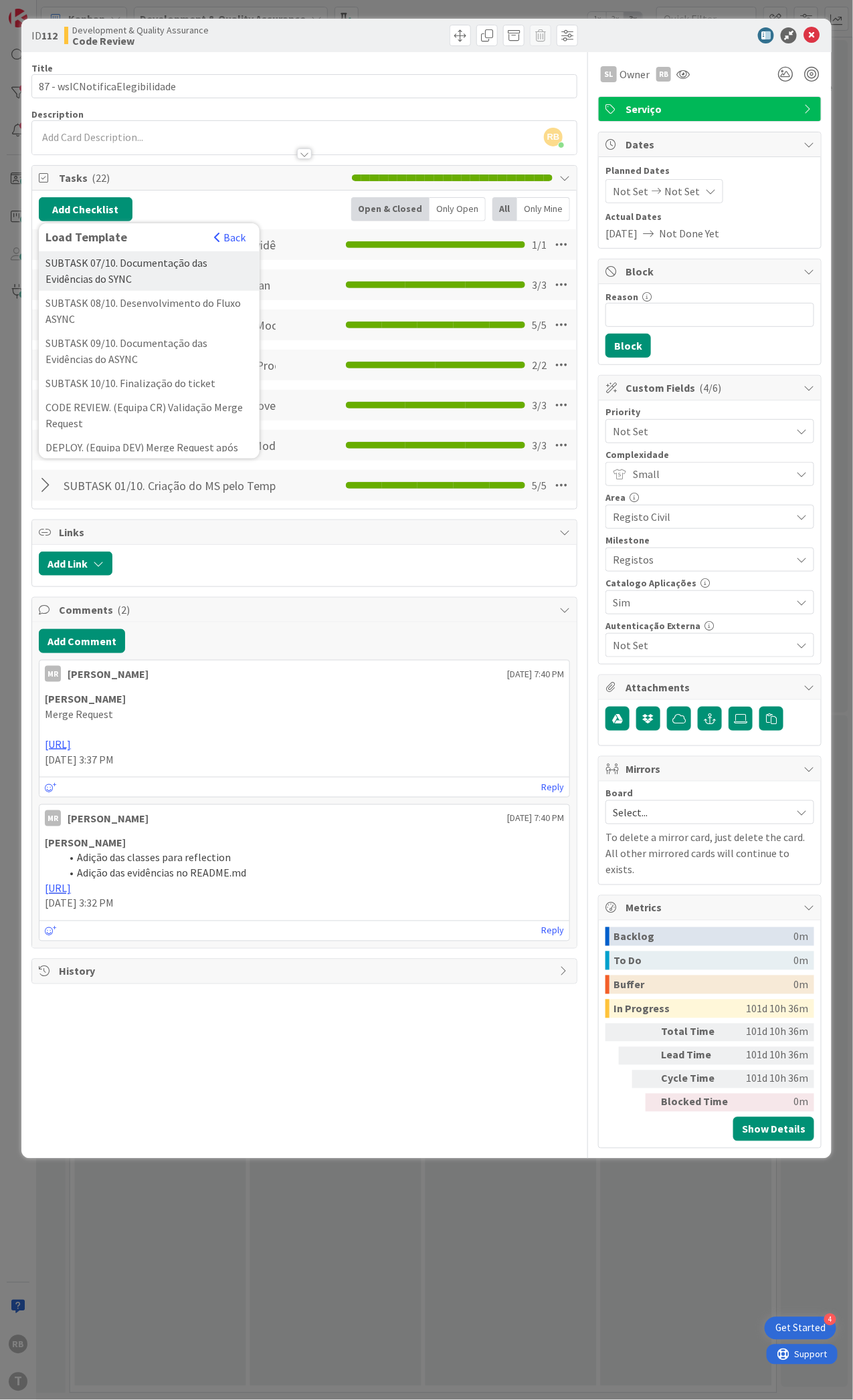
scroll to position [356, 0]
click at [132, 329] on div "SUBTASK 08/10. Desenvolvimento do Fluxo ASYNC" at bounding box center [149, 308] width 221 height 40
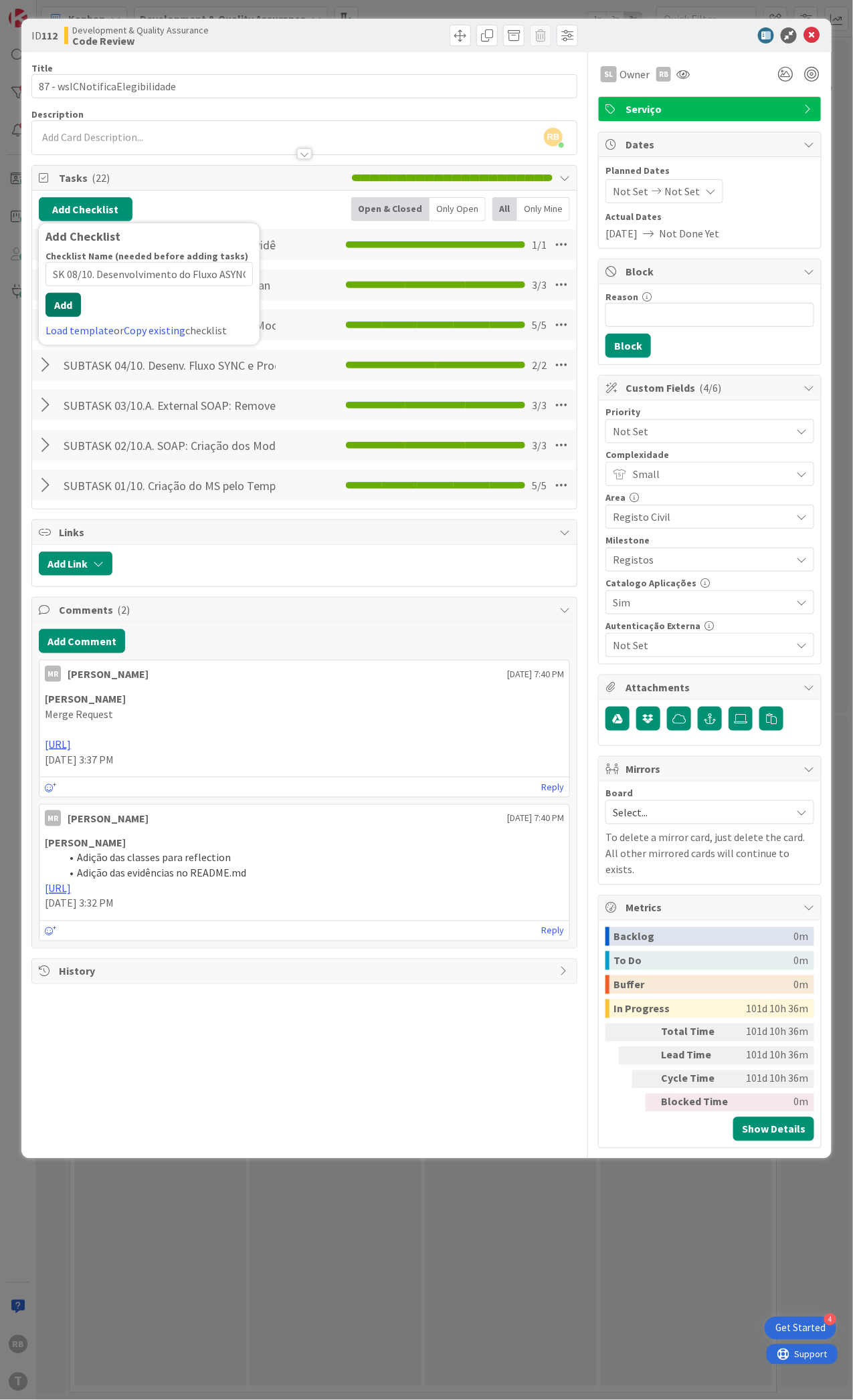
scroll to position [0, 0]
click at [68, 319] on div "Checklist Name (needed before adding tasks) 45 / 64 SUBTASK 08/10. Desenvolvime…" at bounding box center [149, 294] width 207 height 89
click at [68, 299] on button "Add" at bounding box center [64, 305] width 36 height 24
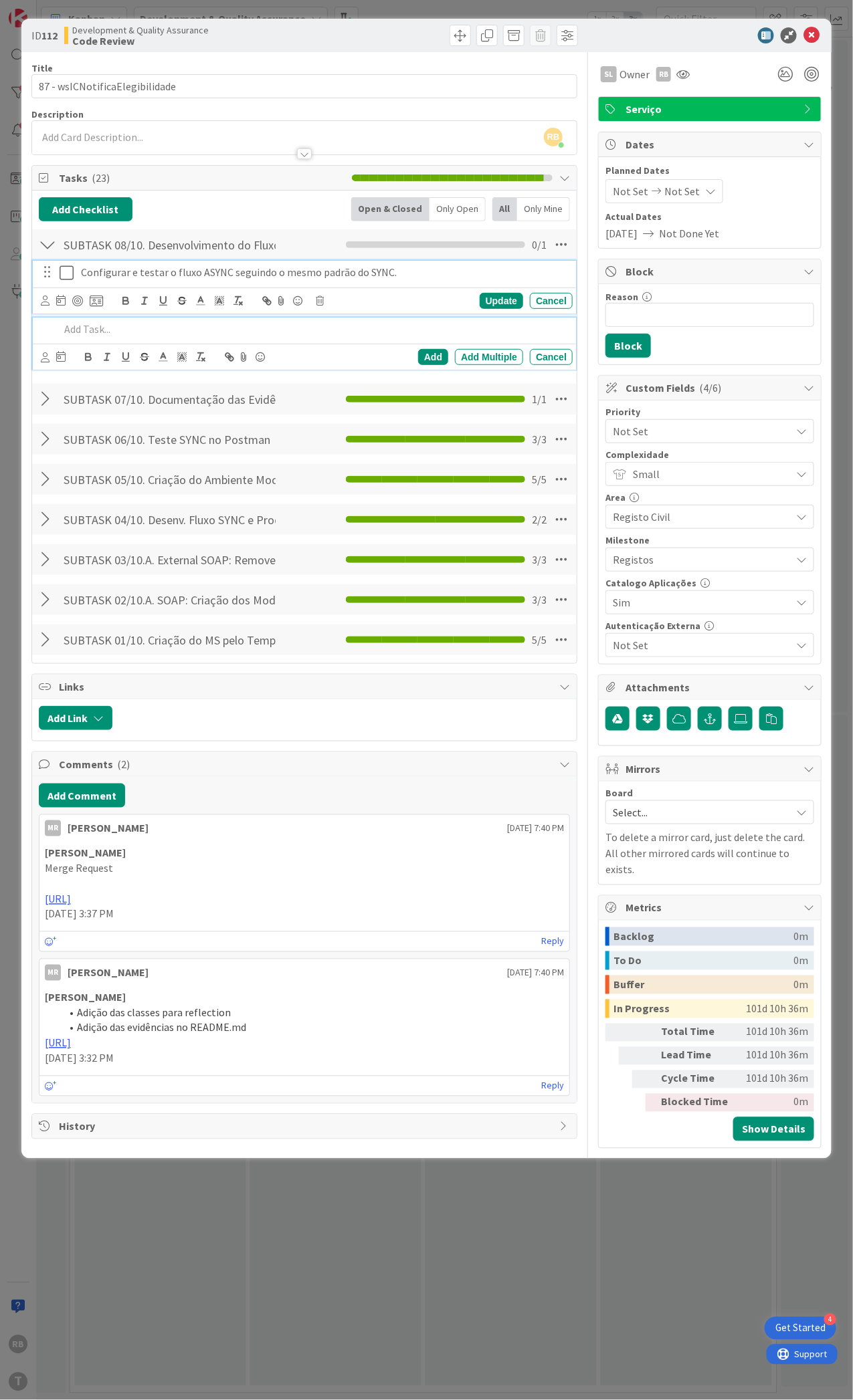
click at [65, 269] on icon at bounding box center [66, 273] width 14 height 16
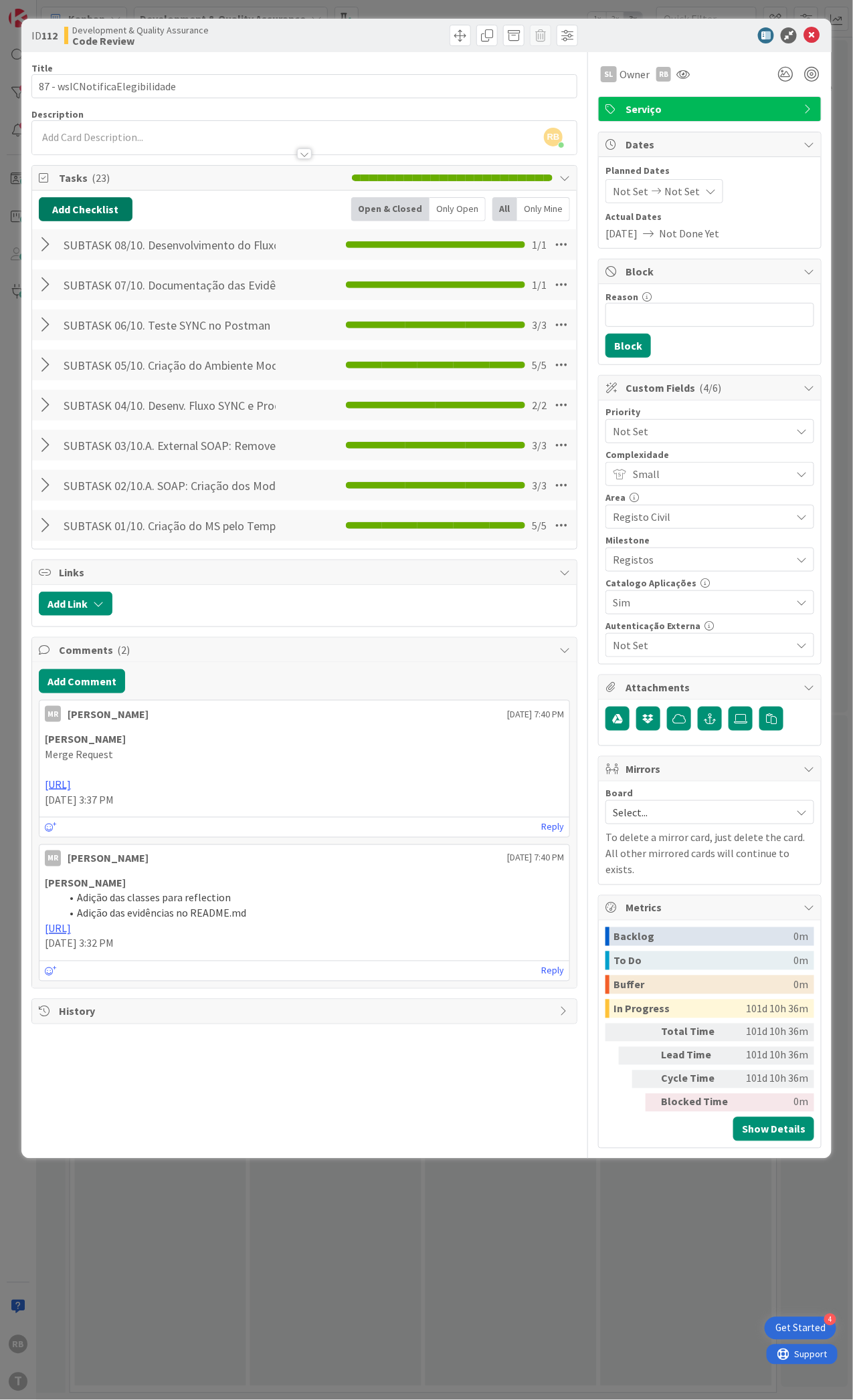
click at [82, 212] on button "Add Checklist" at bounding box center [85, 209] width 94 height 24
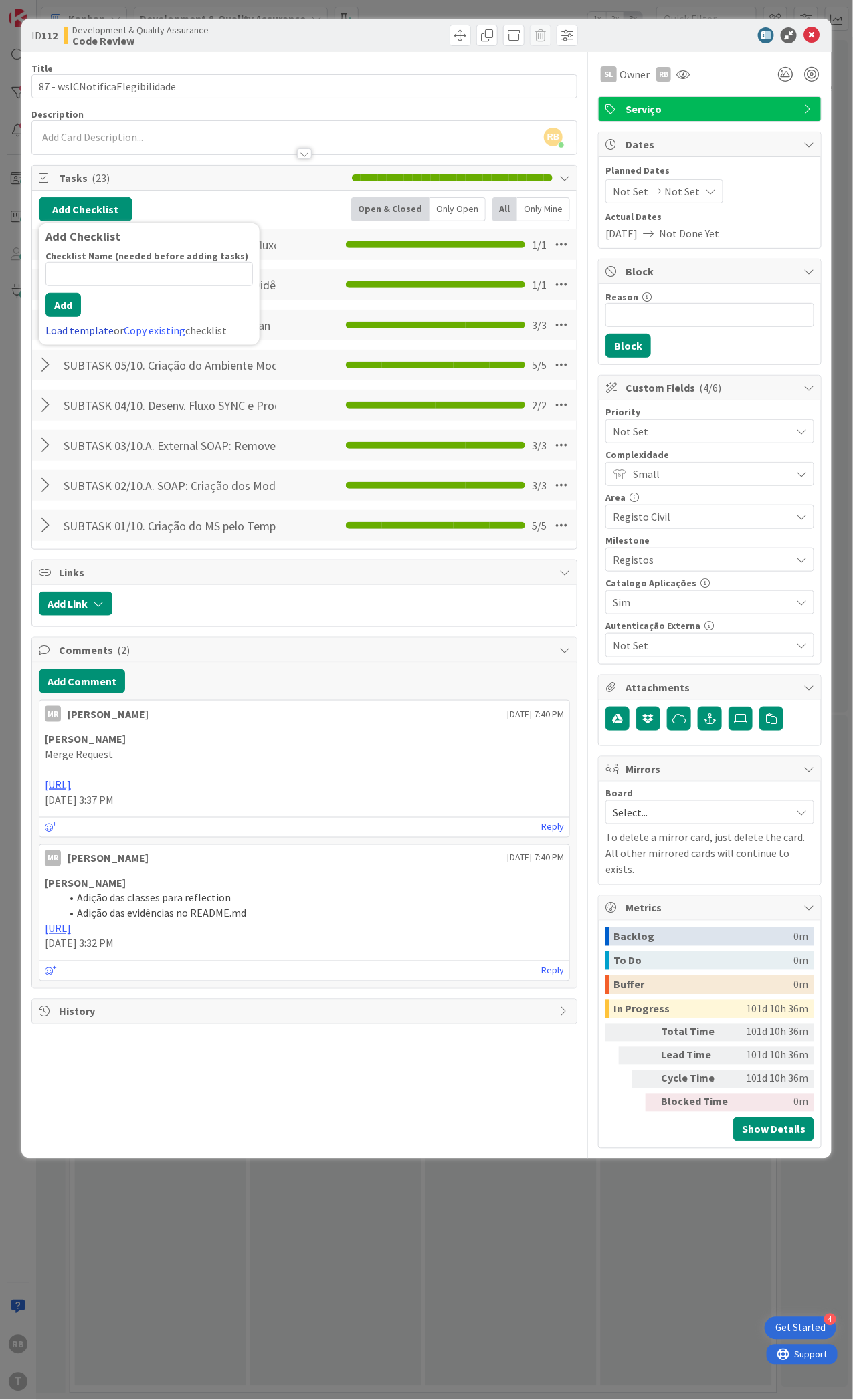
click at [76, 328] on link "Load template" at bounding box center [79, 330] width 68 height 14
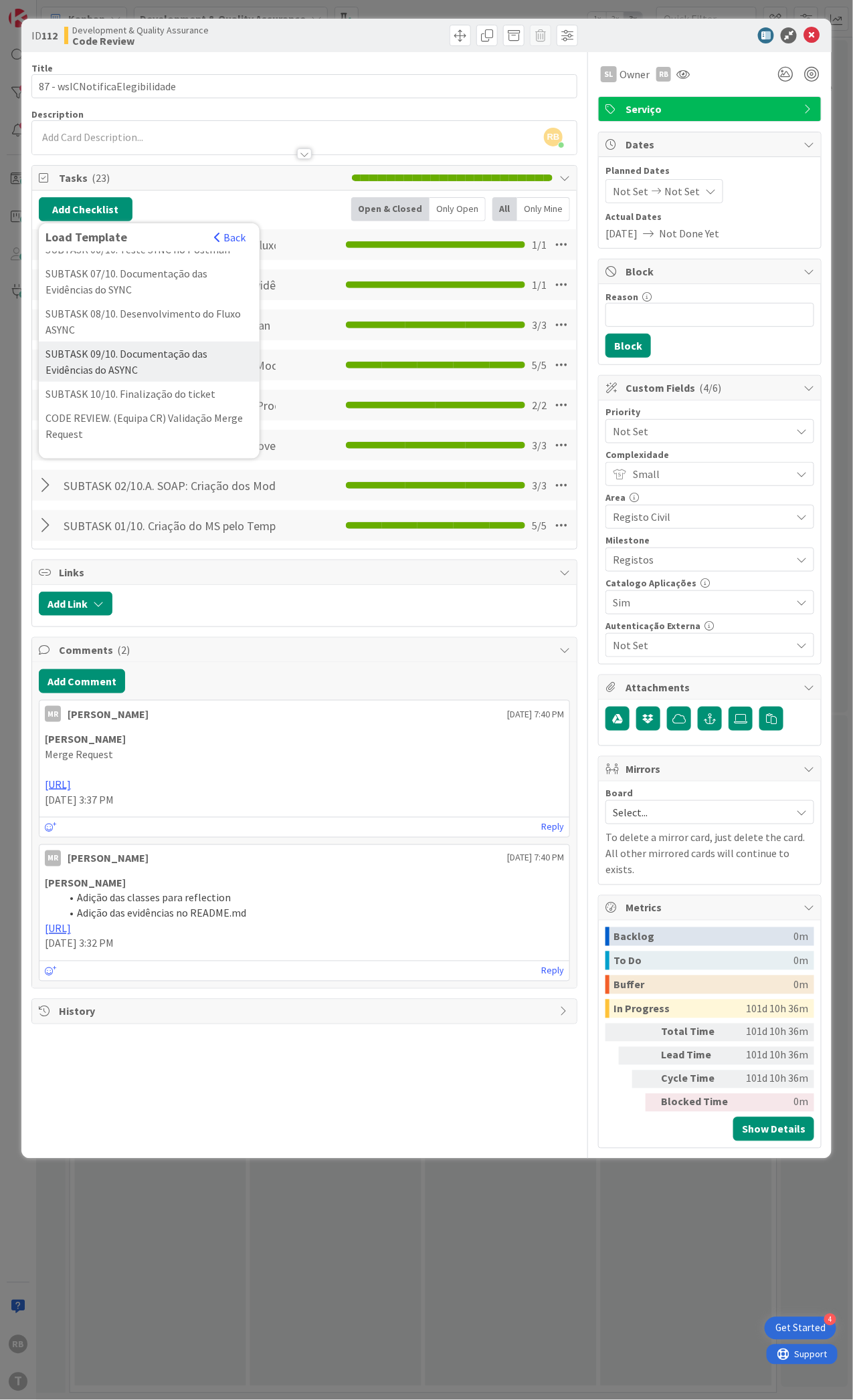
scroll to position [356, 0]
click at [129, 369] on div "SUBTASK 09/10. Documentação das Evidências do ASYNC" at bounding box center [149, 349] width 221 height 40
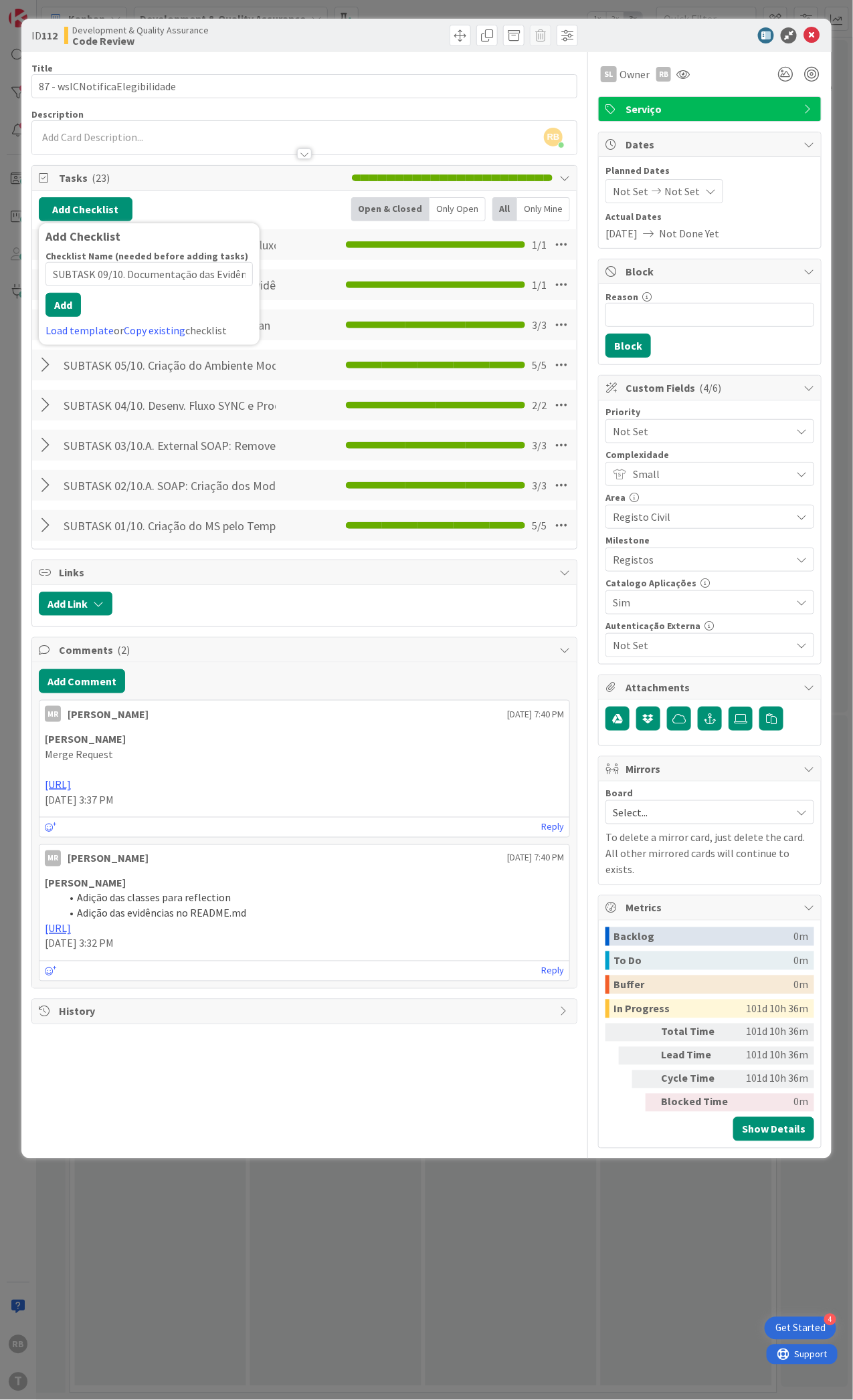
scroll to position [0, 62]
click at [62, 313] on button "Add" at bounding box center [64, 305] width 36 height 24
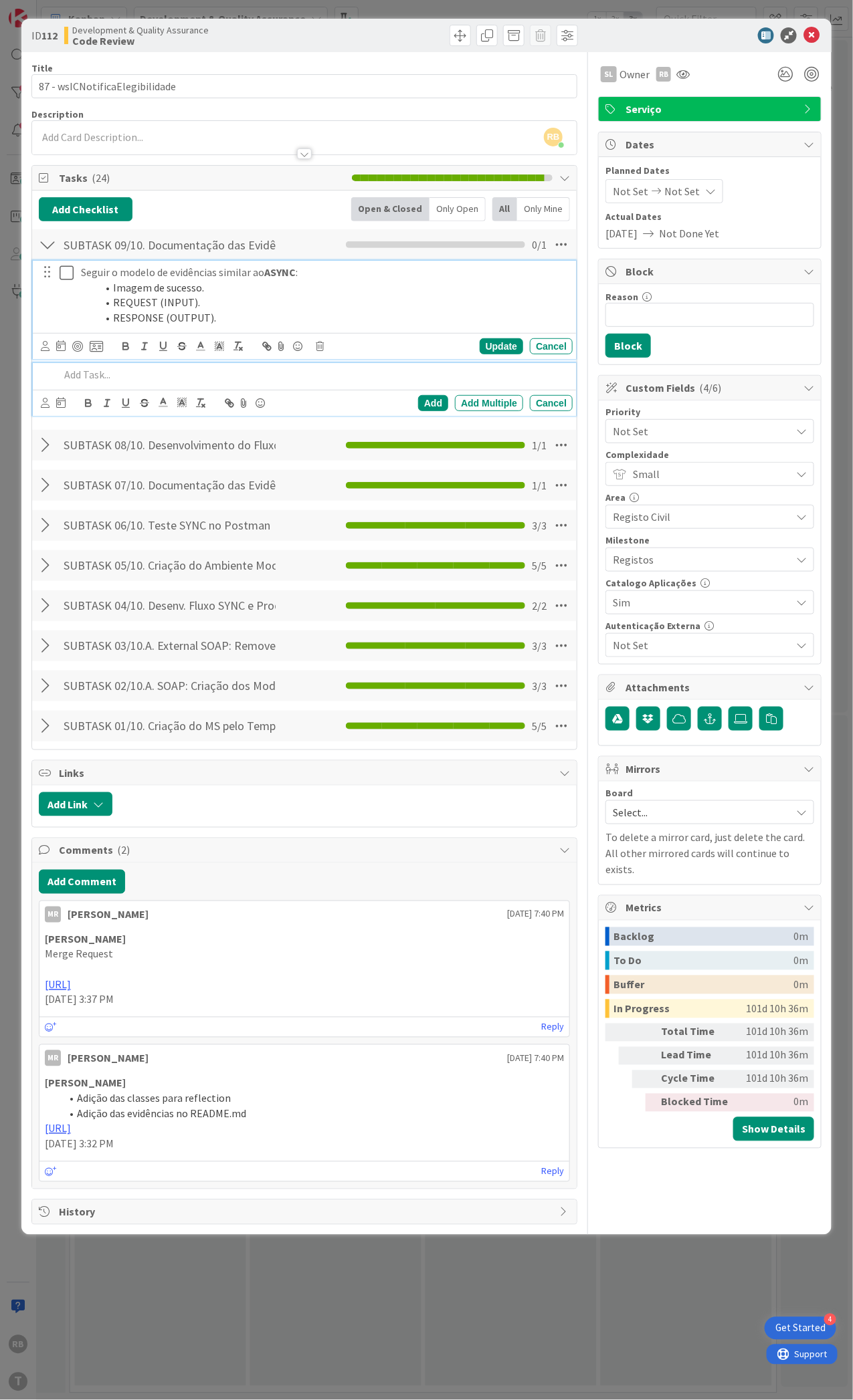
click at [64, 268] on icon at bounding box center [66, 273] width 14 height 16
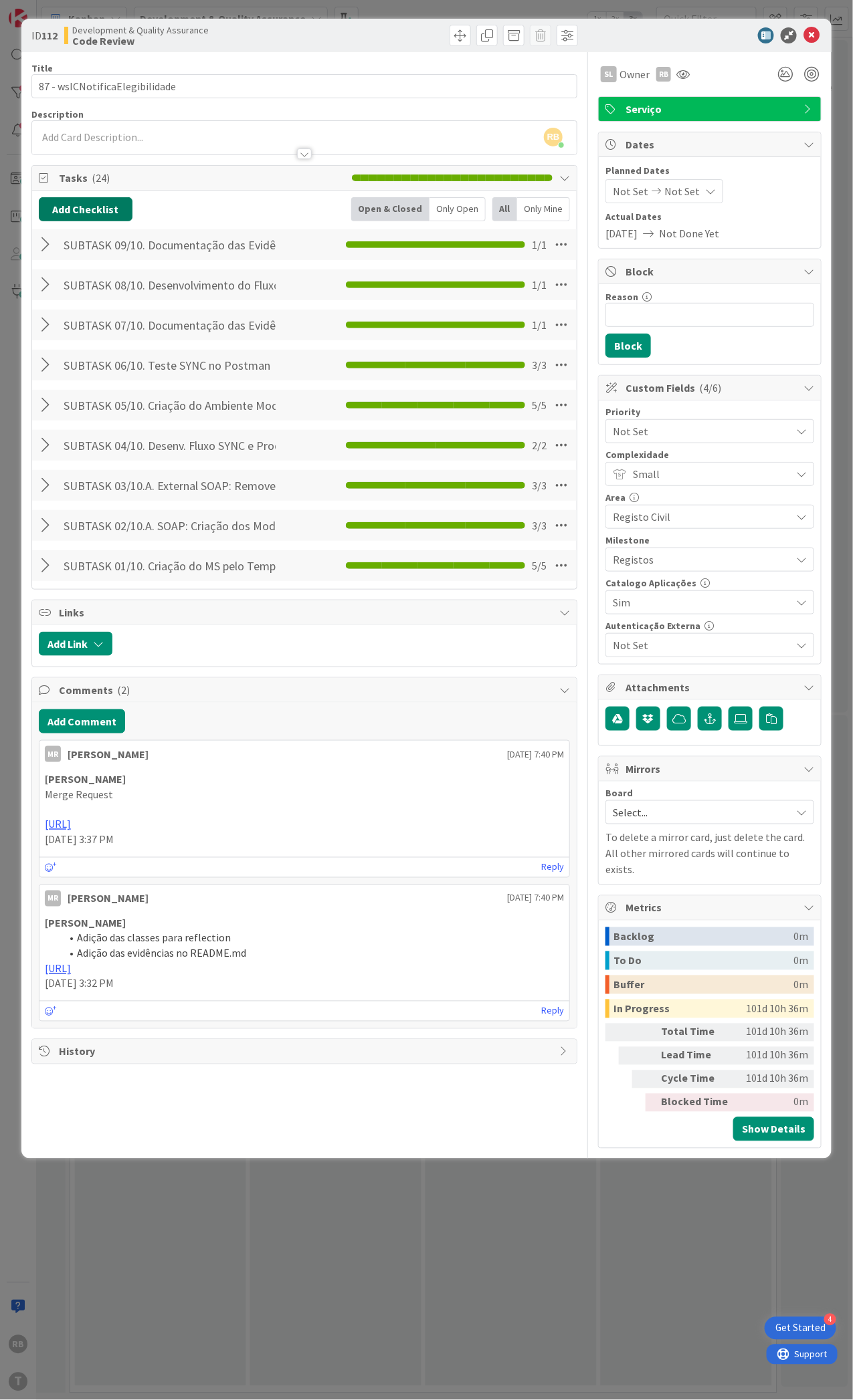
click at [89, 214] on button "Add Checklist" at bounding box center [85, 209] width 94 height 24
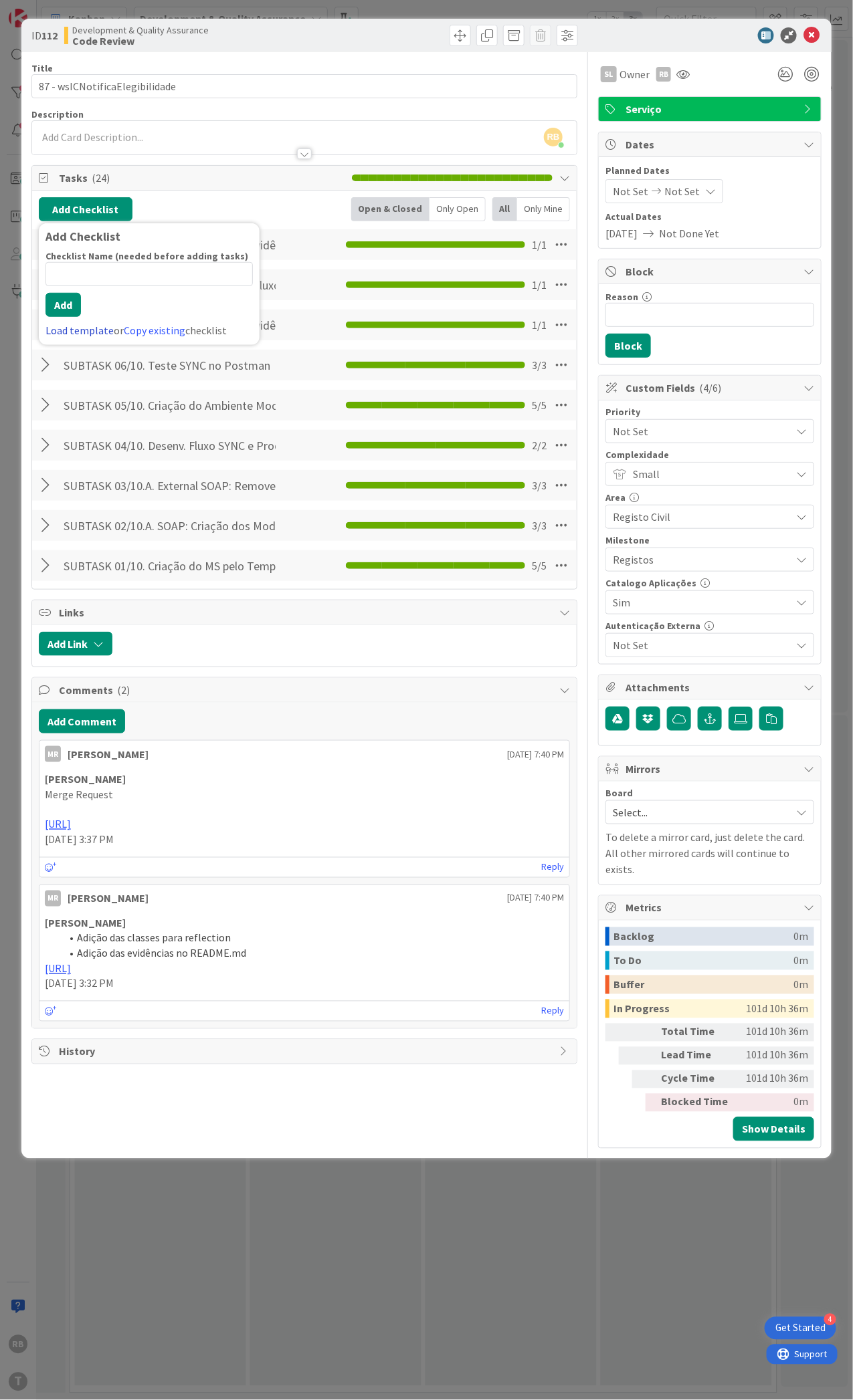
click at [70, 329] on link "Load template" at bounding box center [79, 330] width 68 height 14
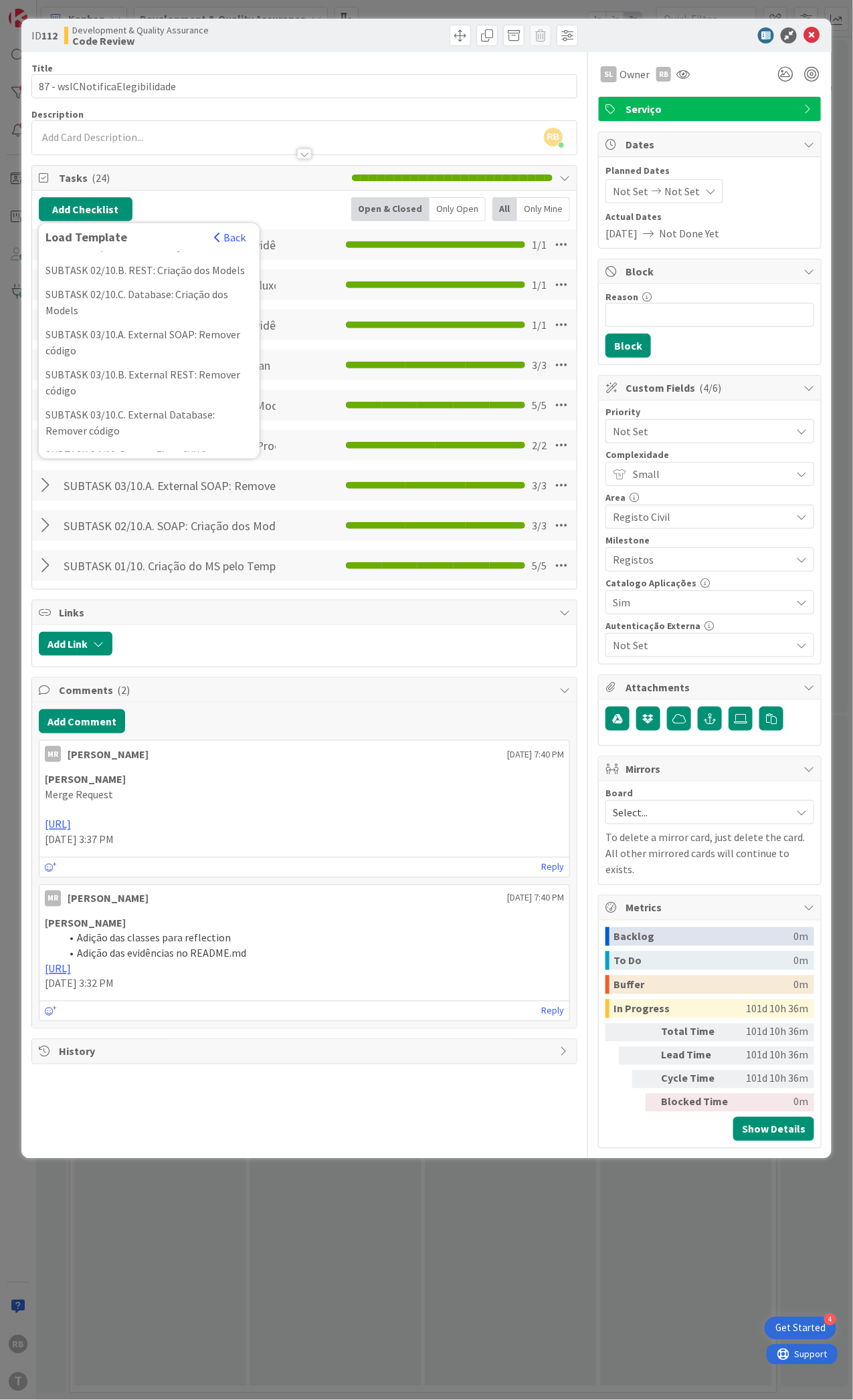
scroll to position [356, 0]
click at [135, 393] on div "SUBTASK 10/10. Finalização do ticket" at bounding box center [149, 381] width 221 height 24
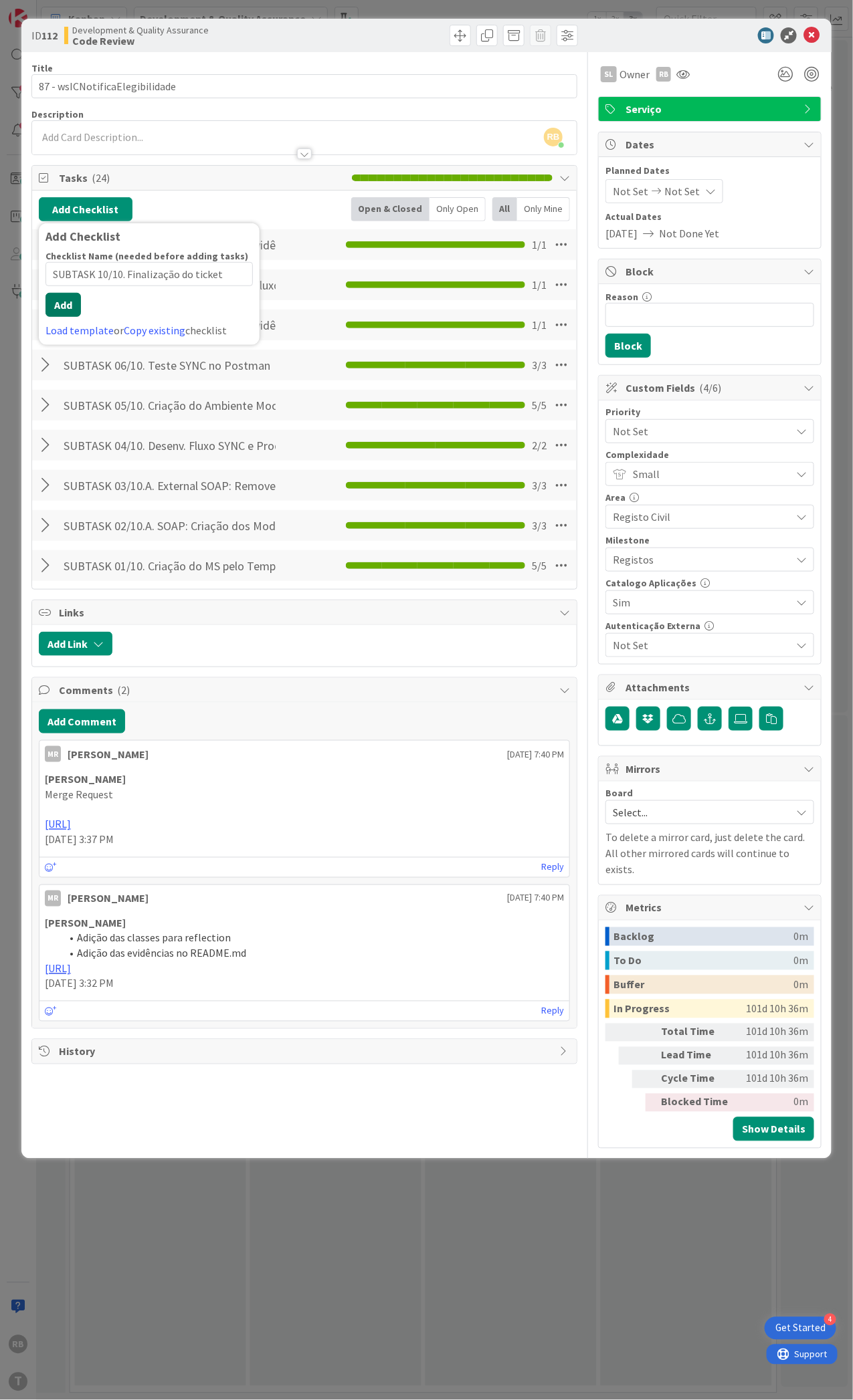
click at [65, 317] on button "Add" at bounding box center [64, 305] width 36 height 24
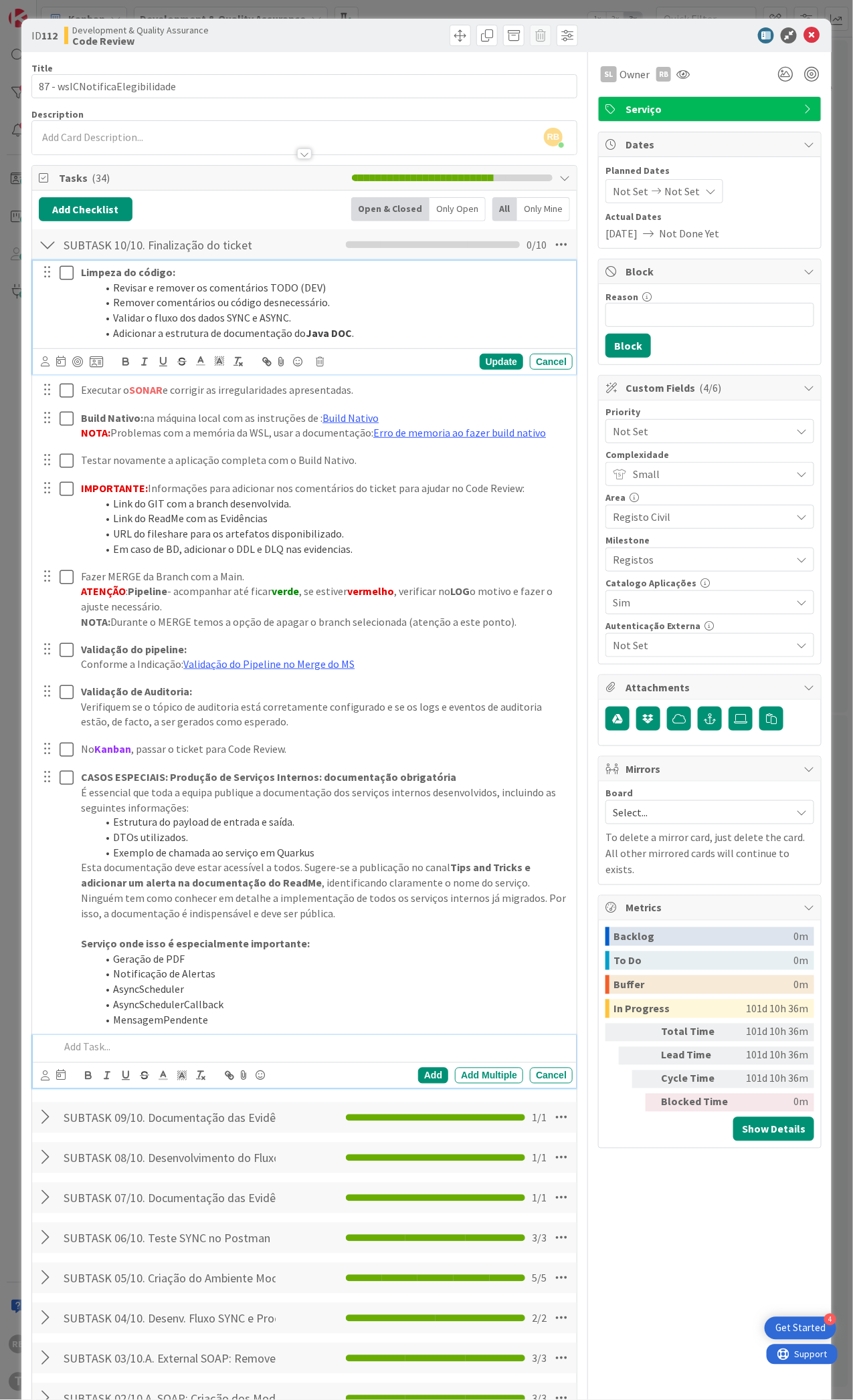
click at [63, 284] on button at bounding box center [67, 273] width 16 height 21
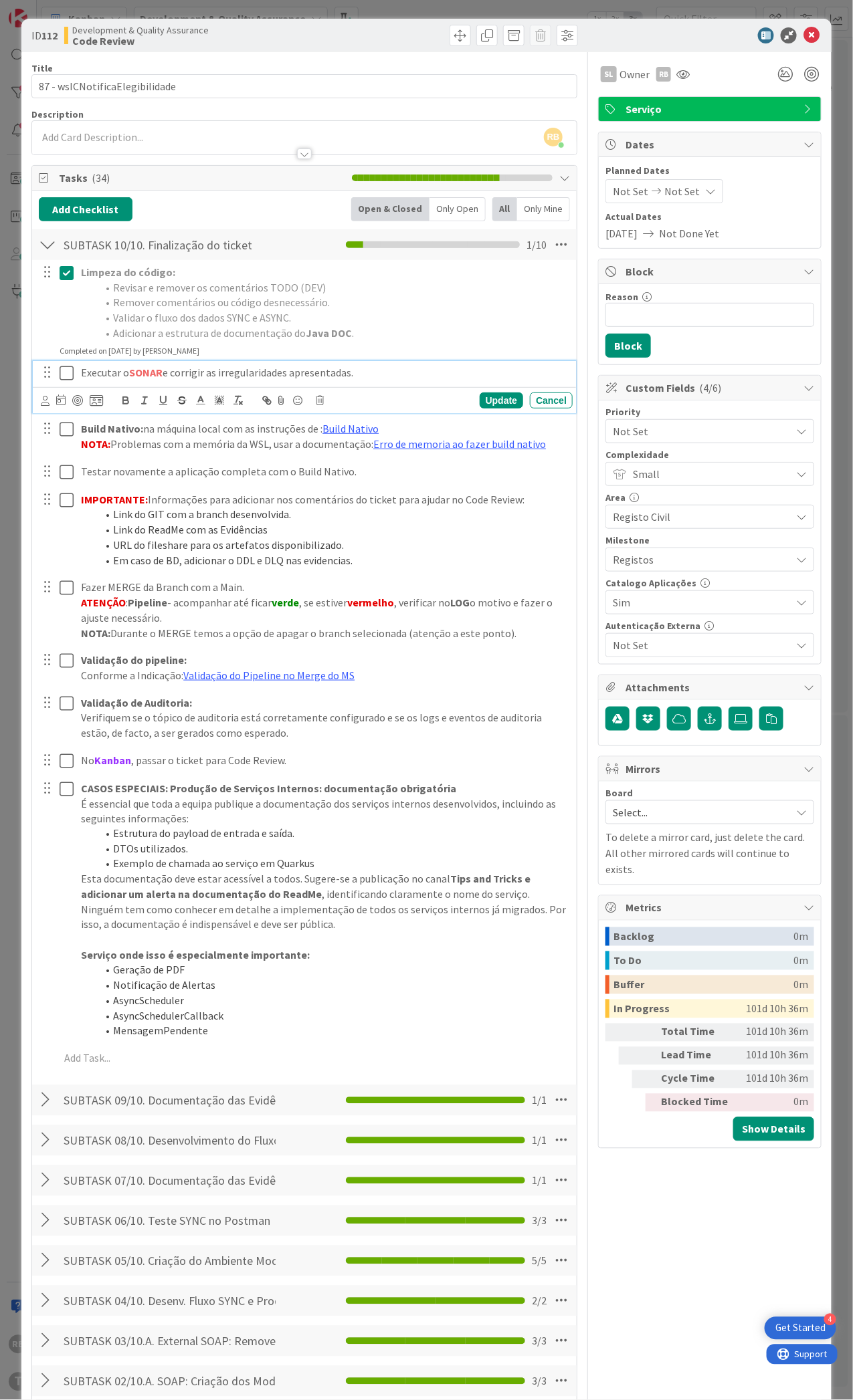
click at [65, 374] on icon at bounding box center [66, 373] width 14 height 16
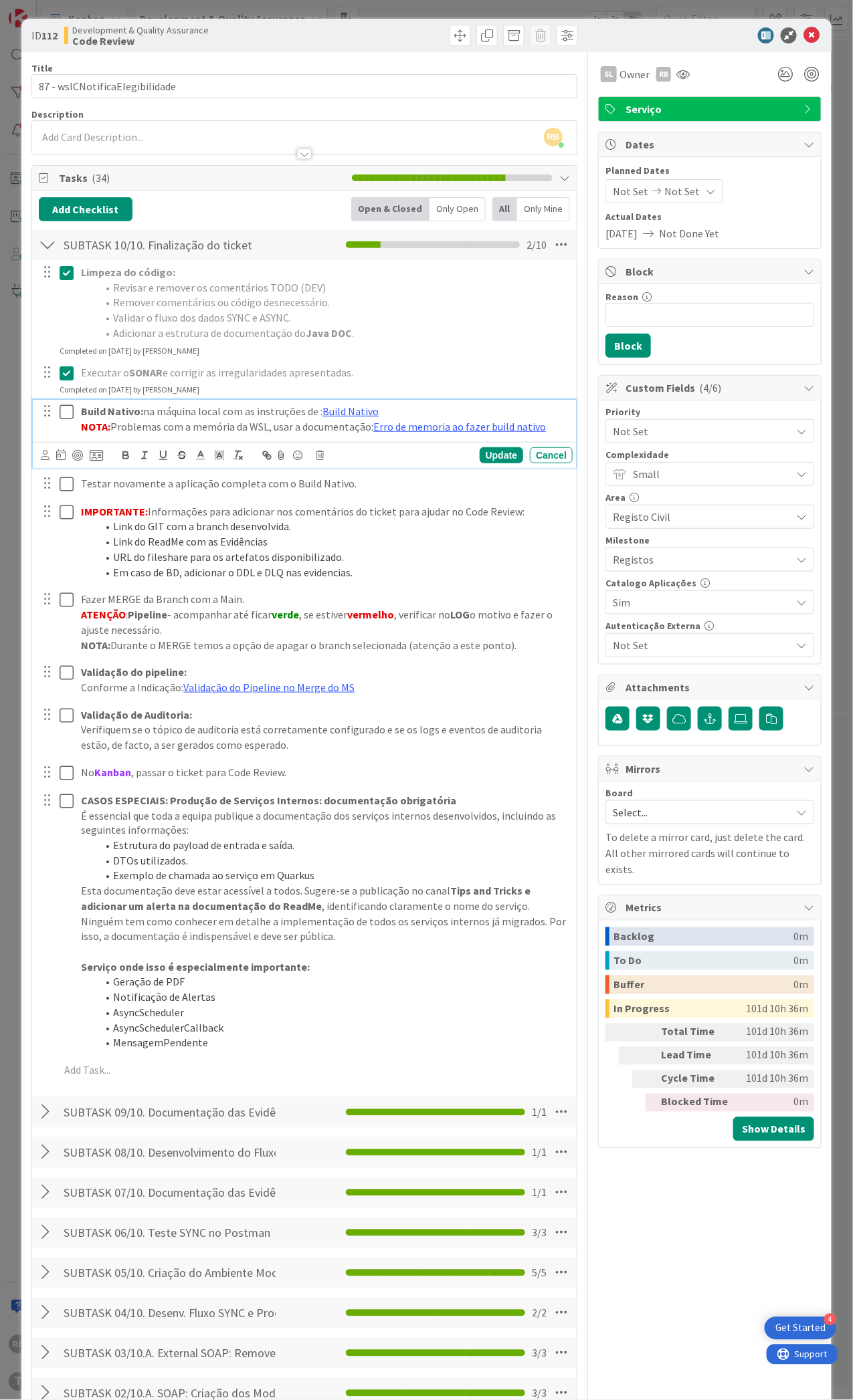
click at [64, 412] on icon at bounding box center [66, 411] width 14 height 16
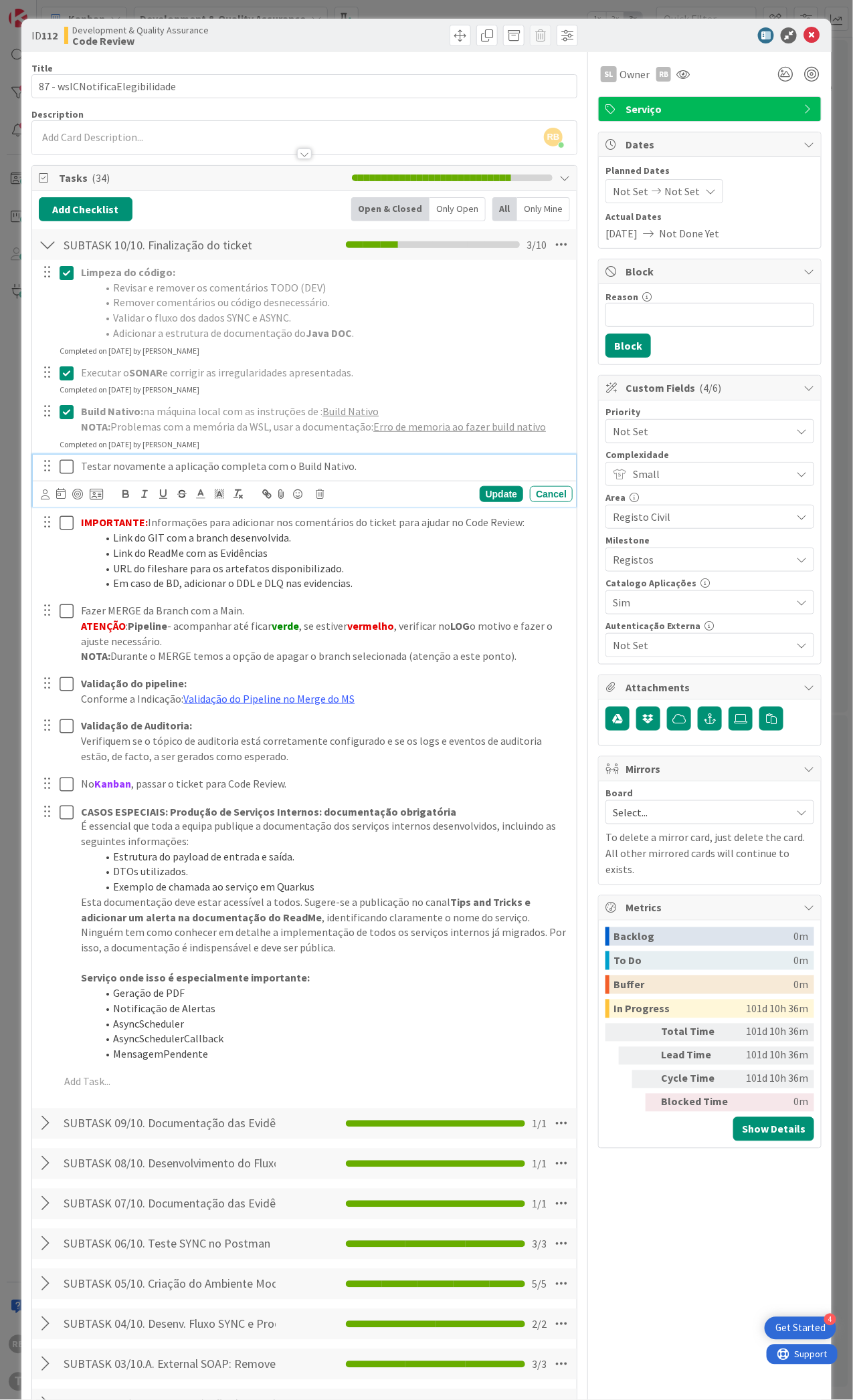
click at [69, 460] on icon at bounding box center [66, 466] width 14 height 16
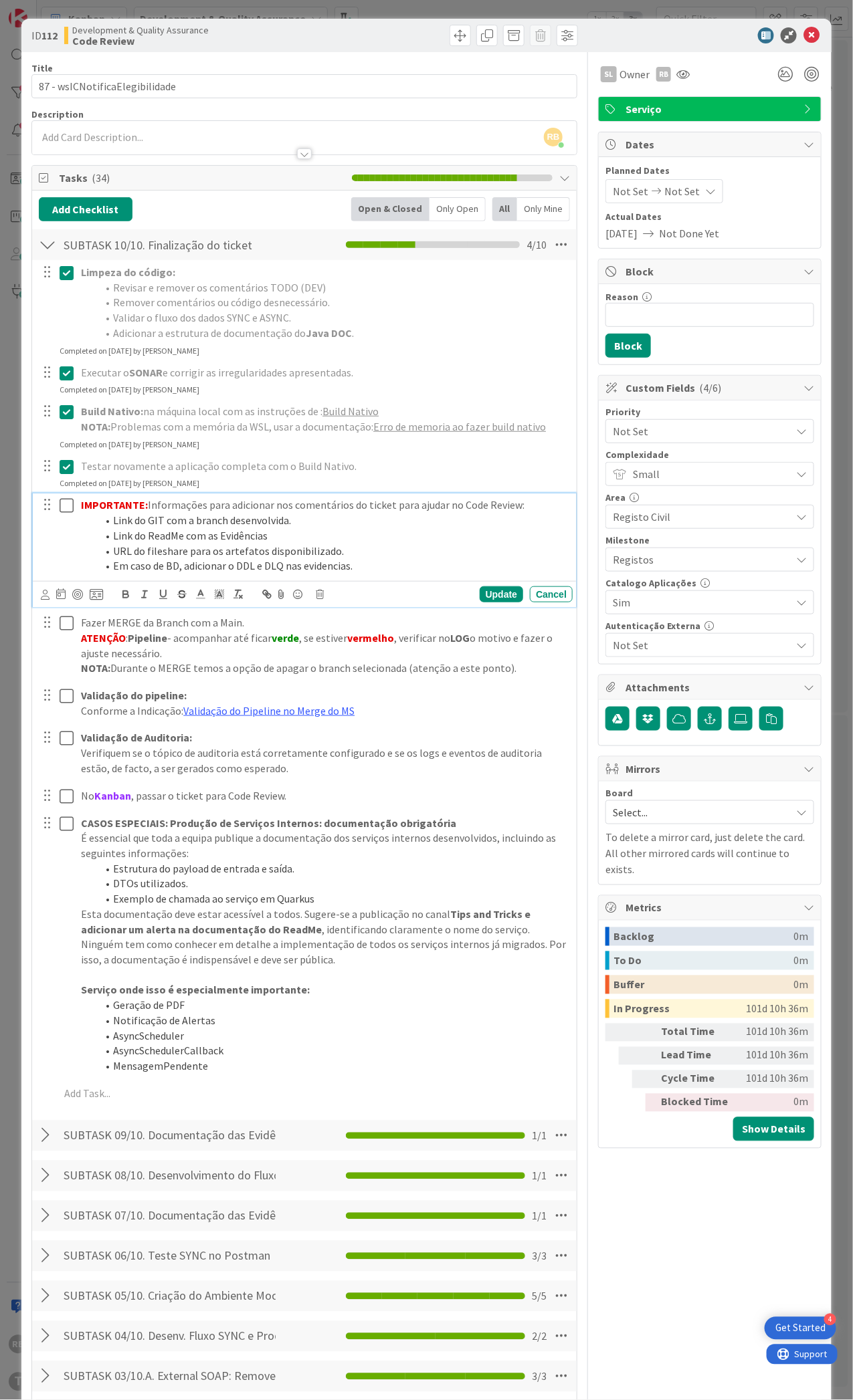
click at [64, 507] on icon at bounding box center [66, 506] width 14 height 16
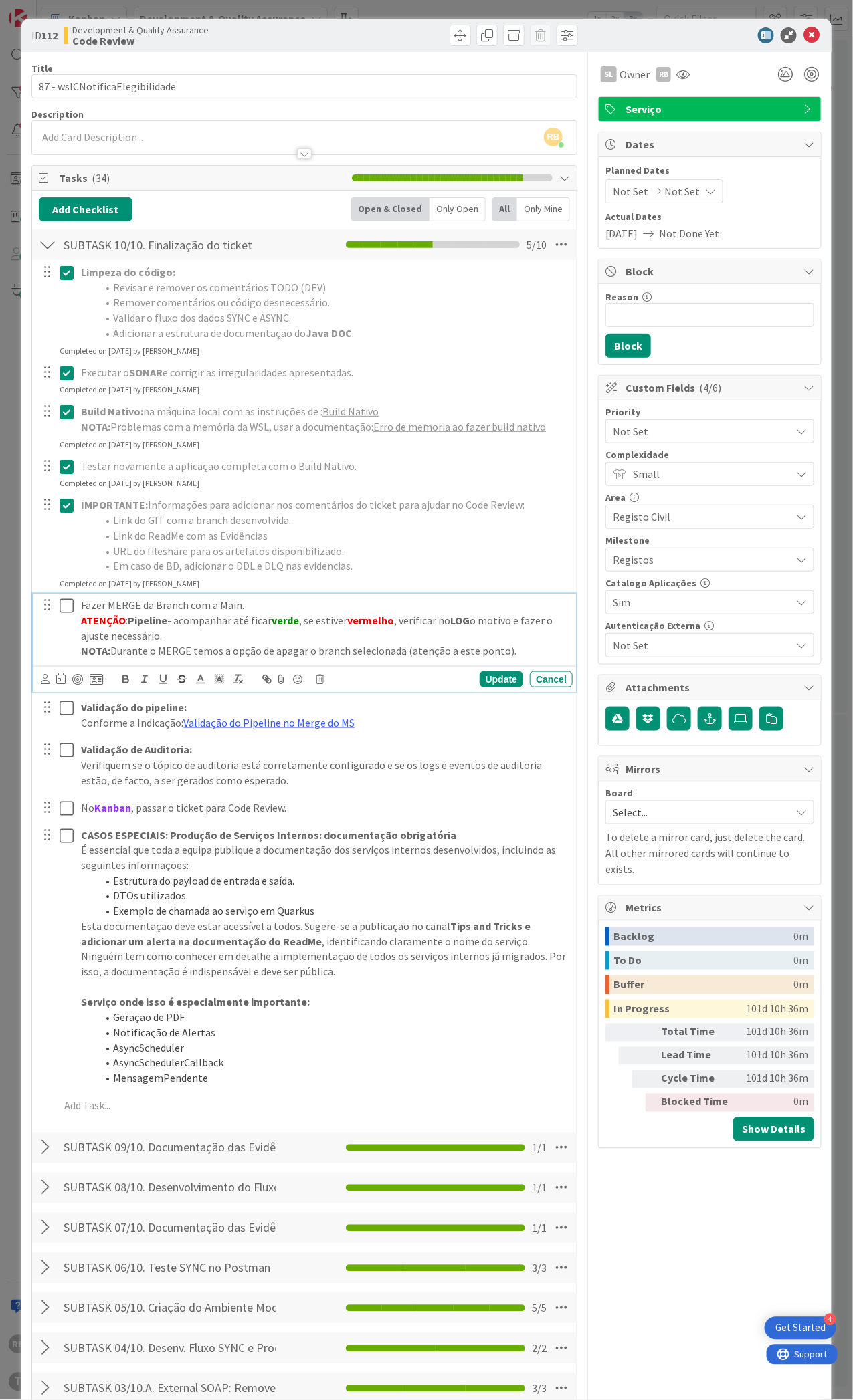
drag, startPoint x: 64, startPoint y: 607, endPoint x: 71, endPoint y: 623, distance: 17.5
click at [64, 608] on icon at bounding box center [66, 606] width 14 height 16
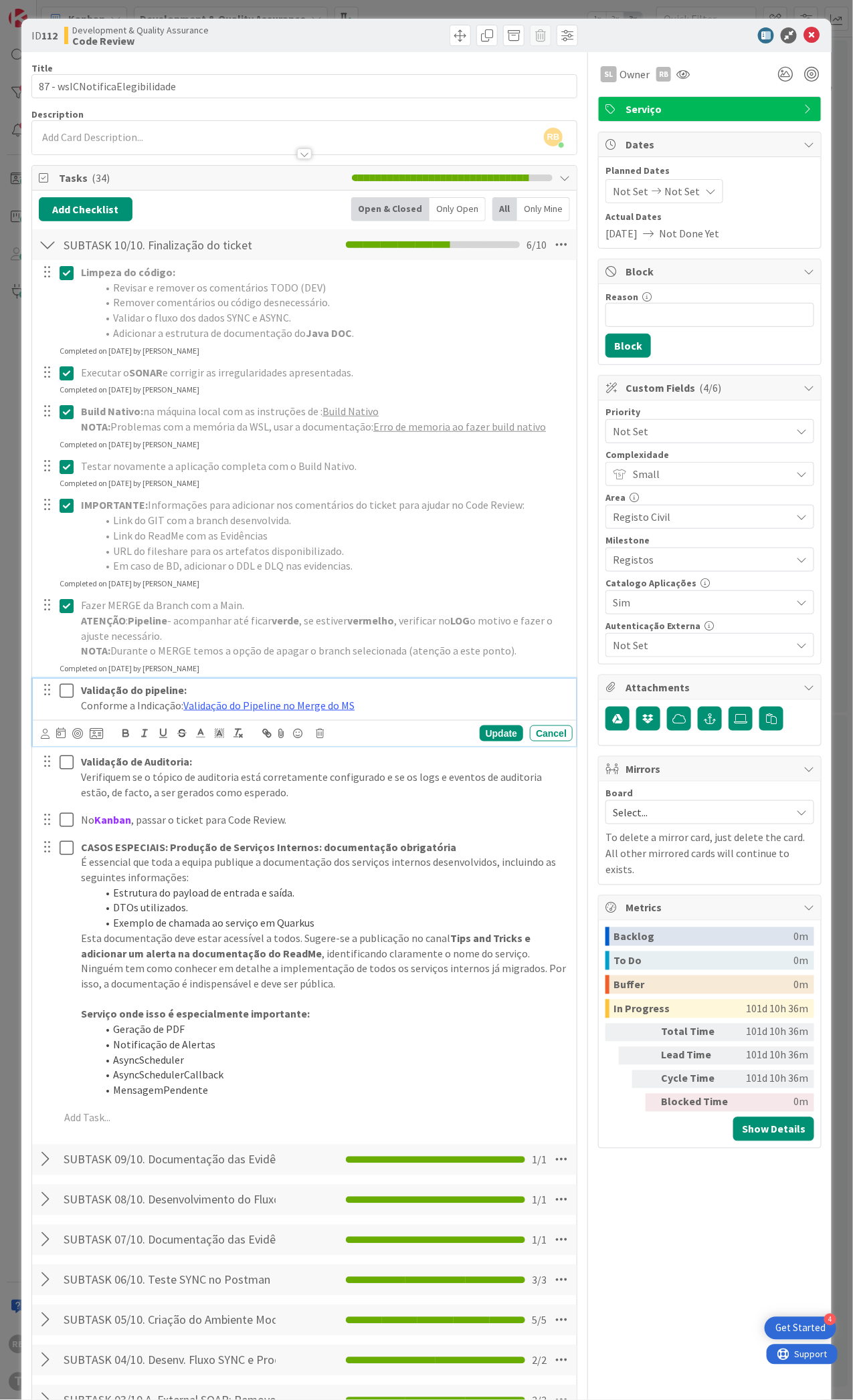
drag, startPoint x: 66, startPoint y: 688, endPoint x: 64, endPoint y: 696, distance: 8.2
click at [65, 688] on icon at bounding box center [66, 691] width 14 height 16
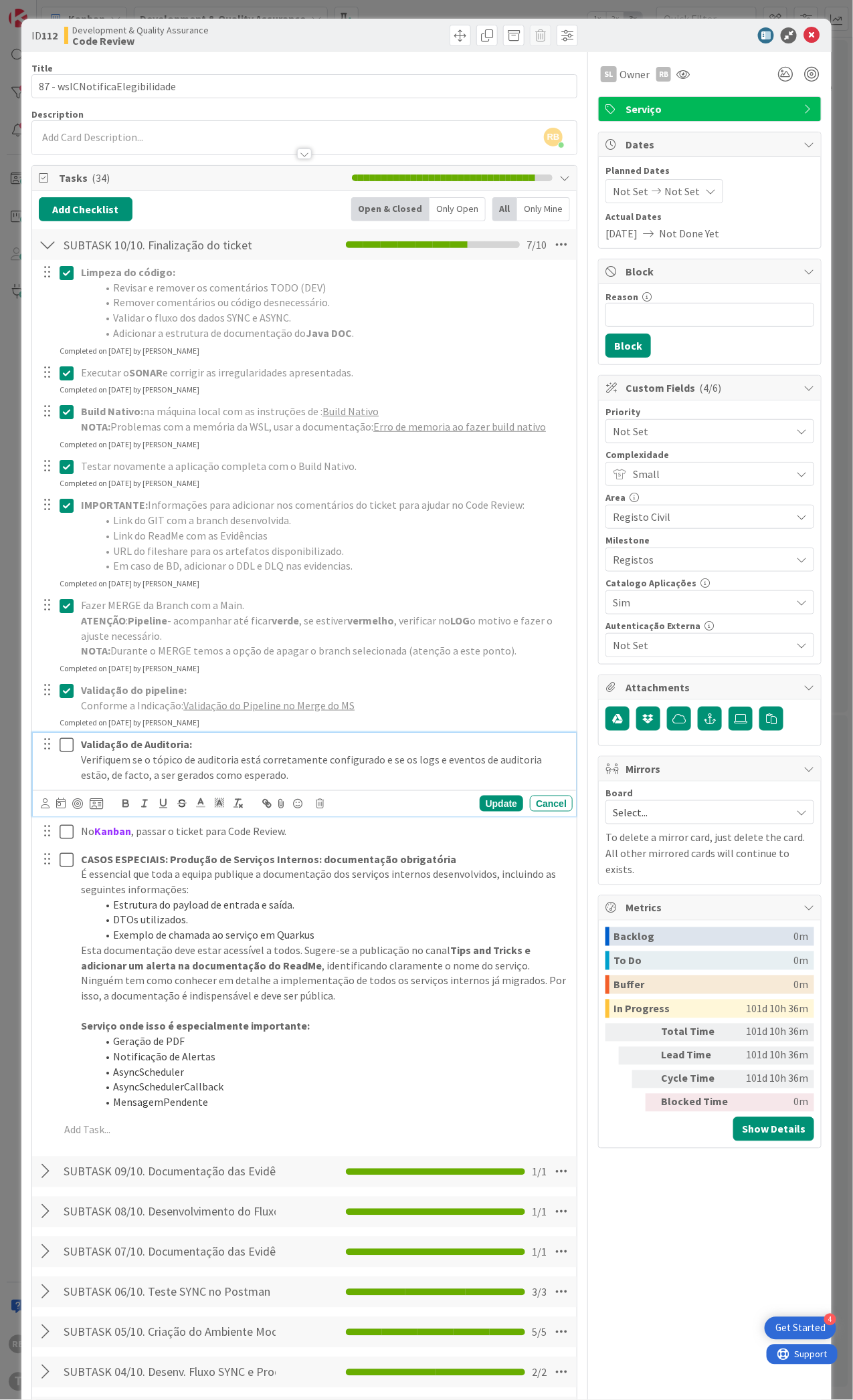
click at [69, 744] on icon at bounding box center [66, 745] width 14 height 16
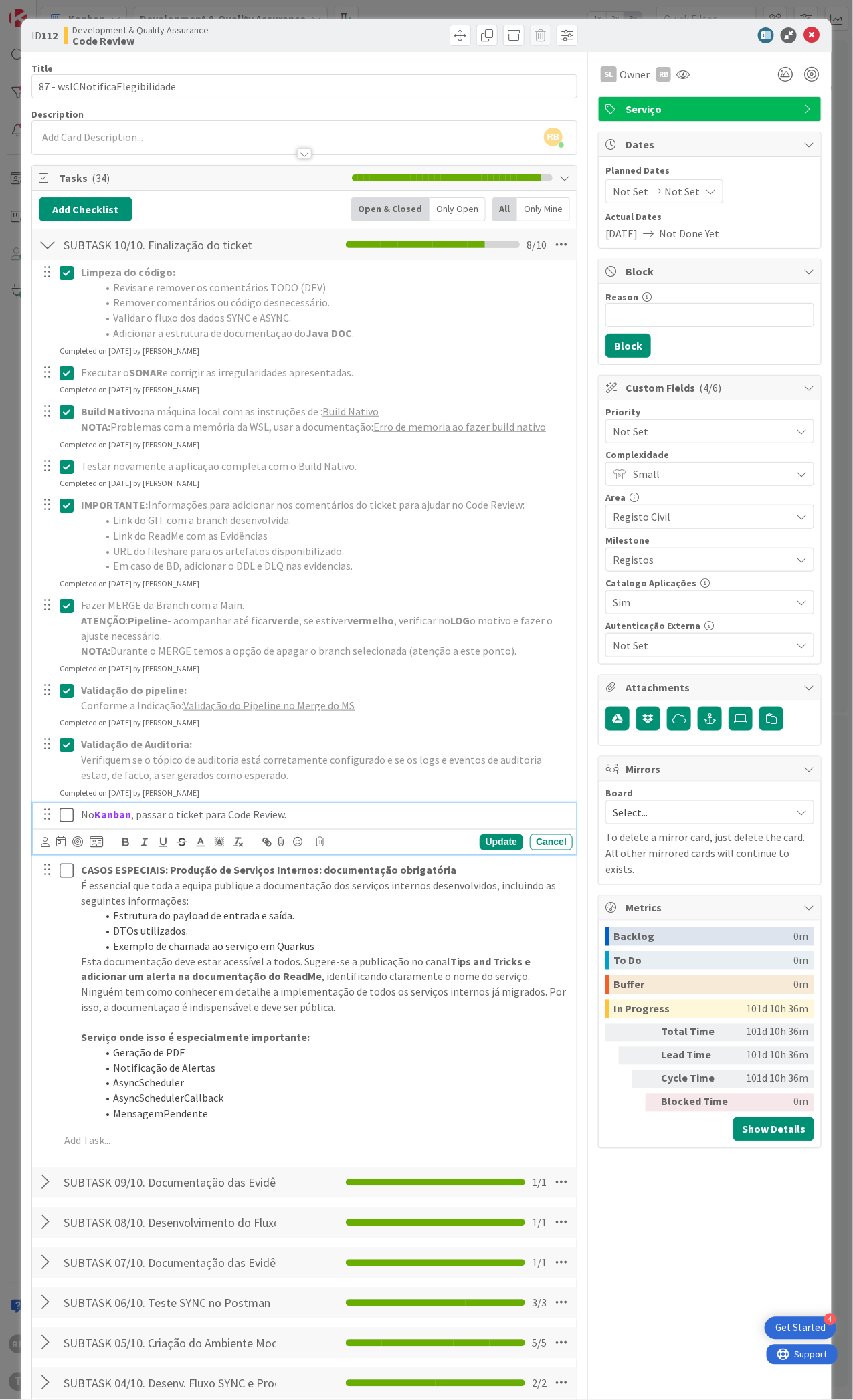
click at [68, 818] on icon at bounding box center [66, 815] width 14 height 16
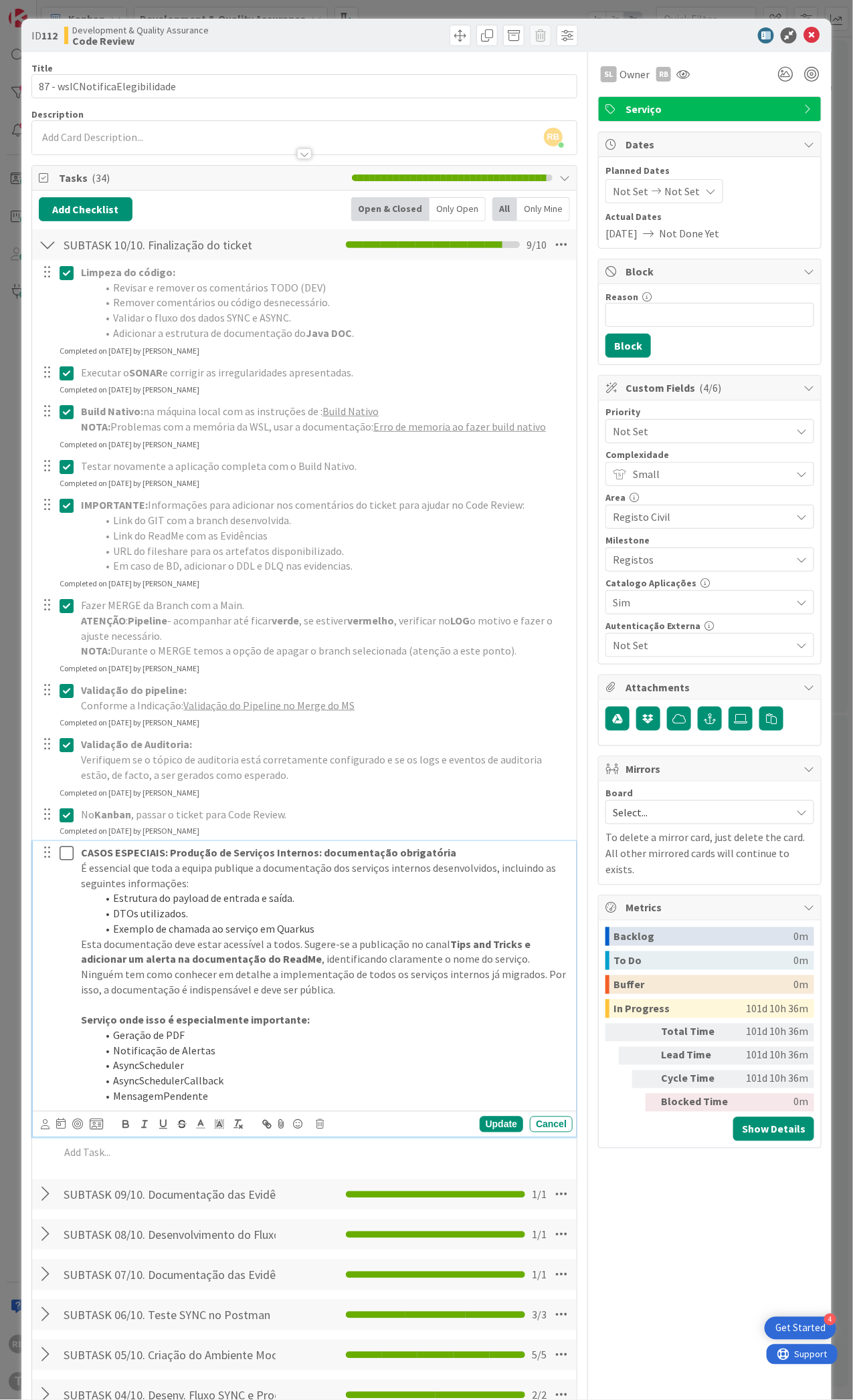
click at [306, 932] on li "Exemplo de chamada ao serviço em Quarkus" at bounding box center [332, 930] width 470 height 16
click at [321, 1123] on icon at bounding box center [319, 1124] width 8 height 9
click at [356, 1189] on div "Delete" at bounding box center [354, 1182] width 49 height 24
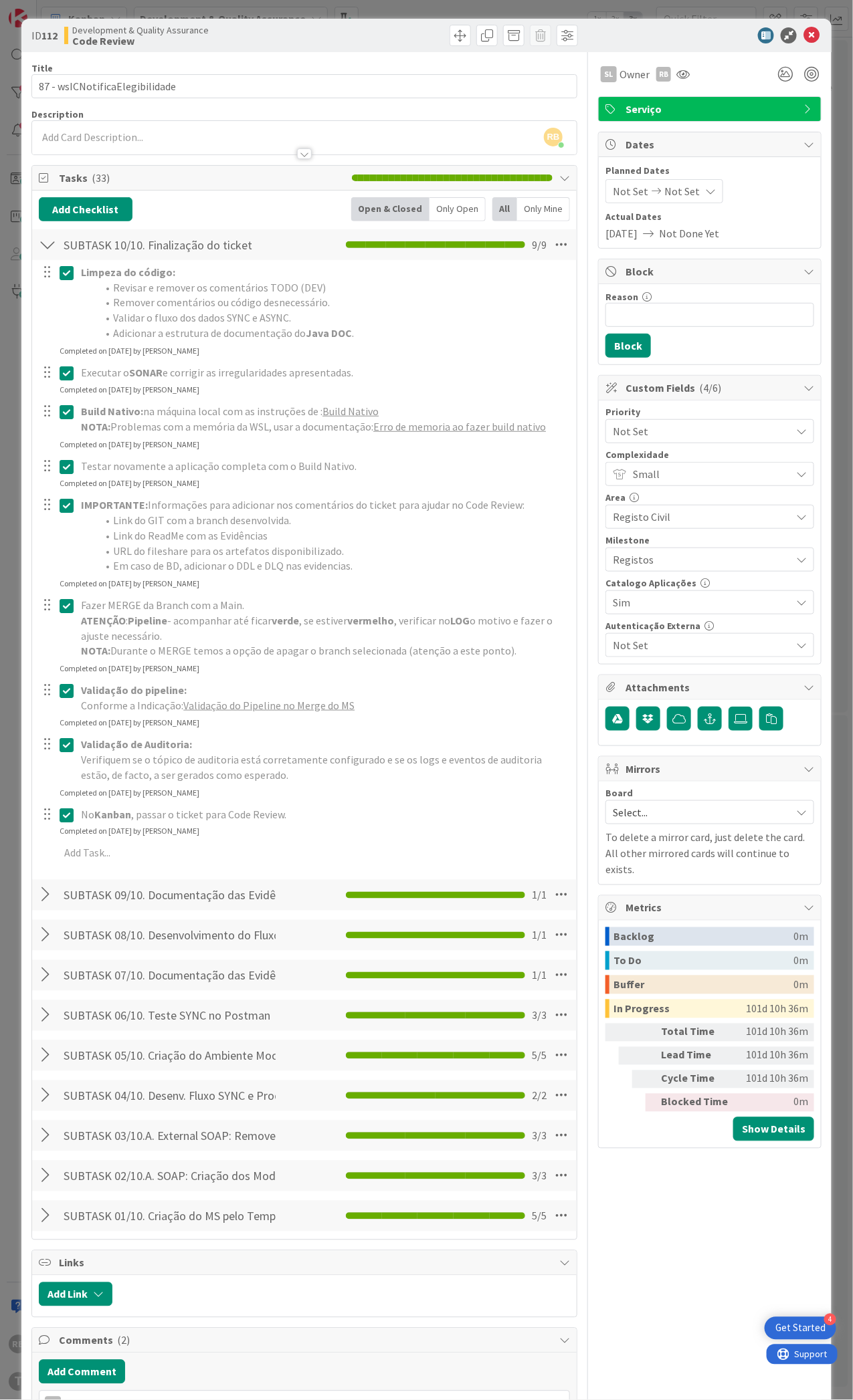
click at [47, 251] on div at bounding box center [47, 245] width 17 height 24
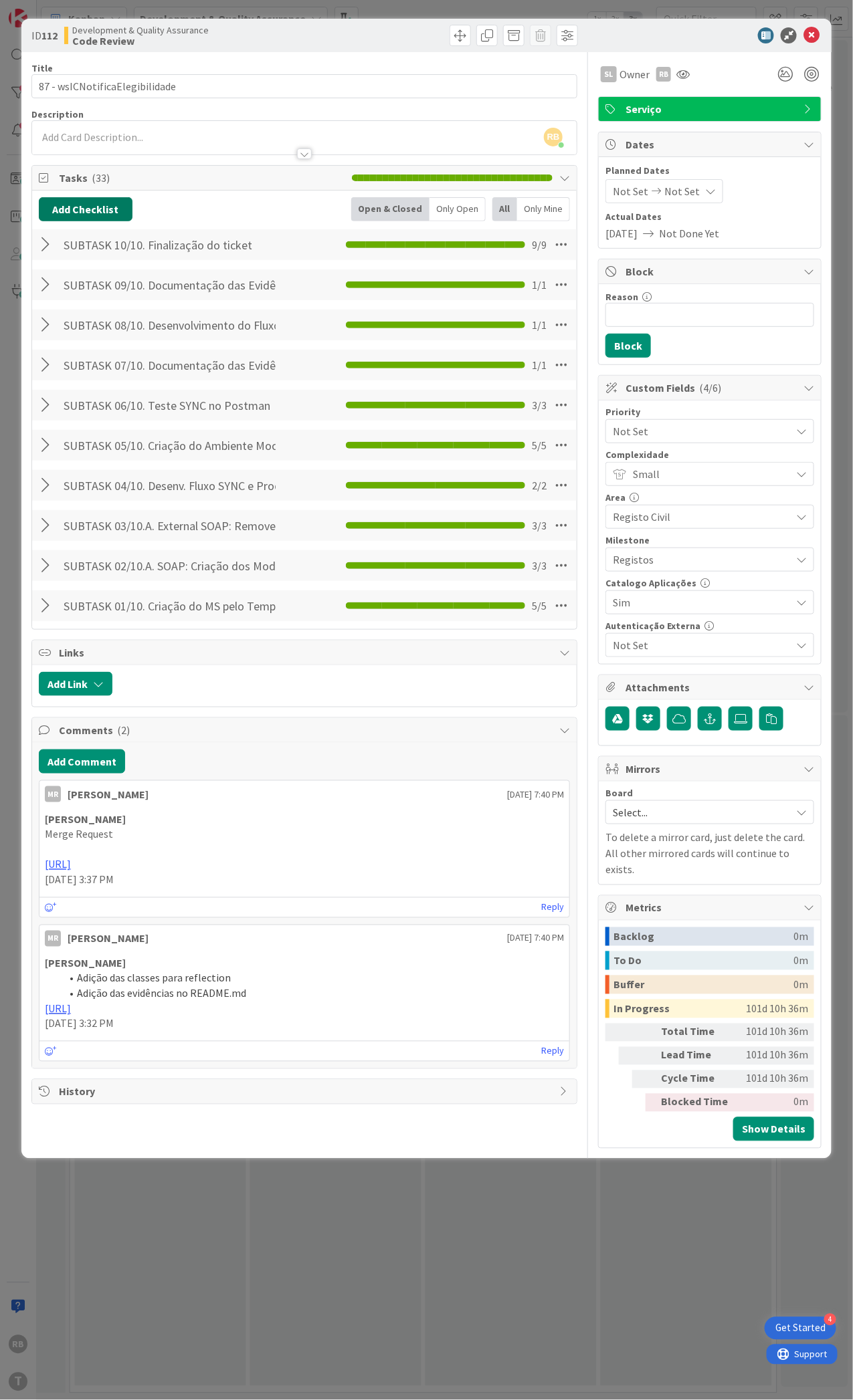
click at [71, 205] on button "Add Checklist" at bounding box center [85, 209] width 94 height 24
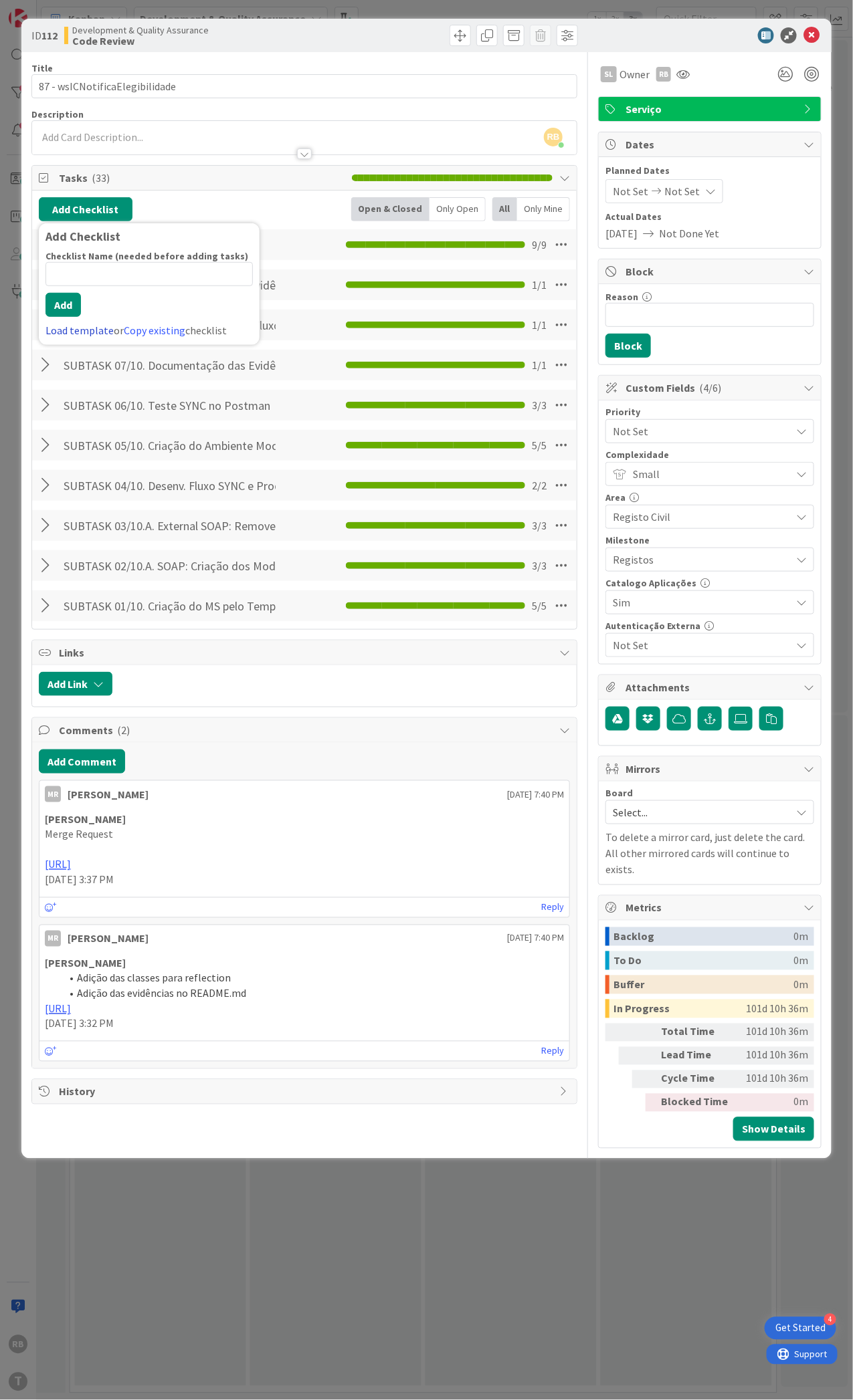
click at [82, 324] on link "Load template" at bounding box center [79, 330] width 68 height 14
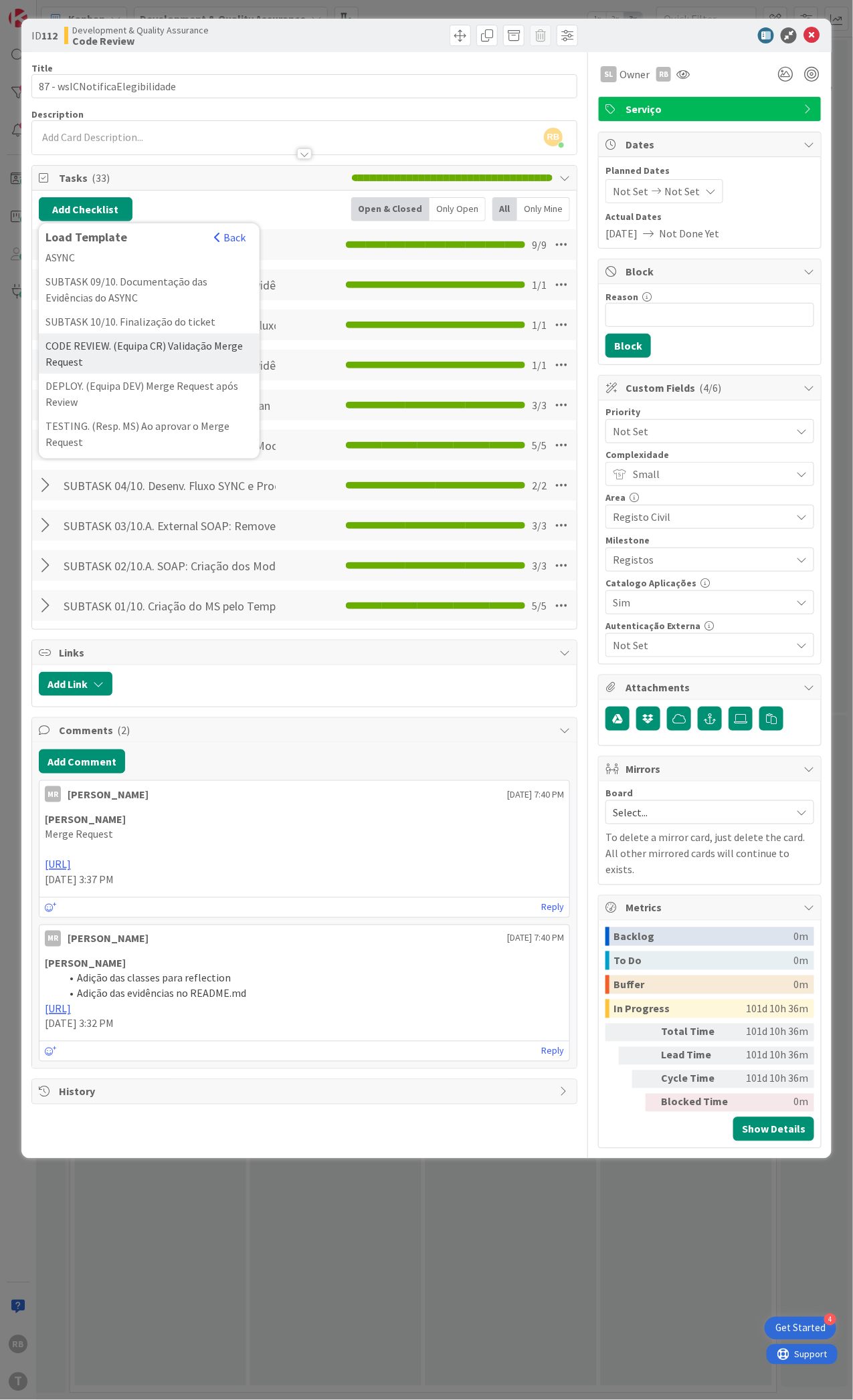
scroll to position [446, 0]
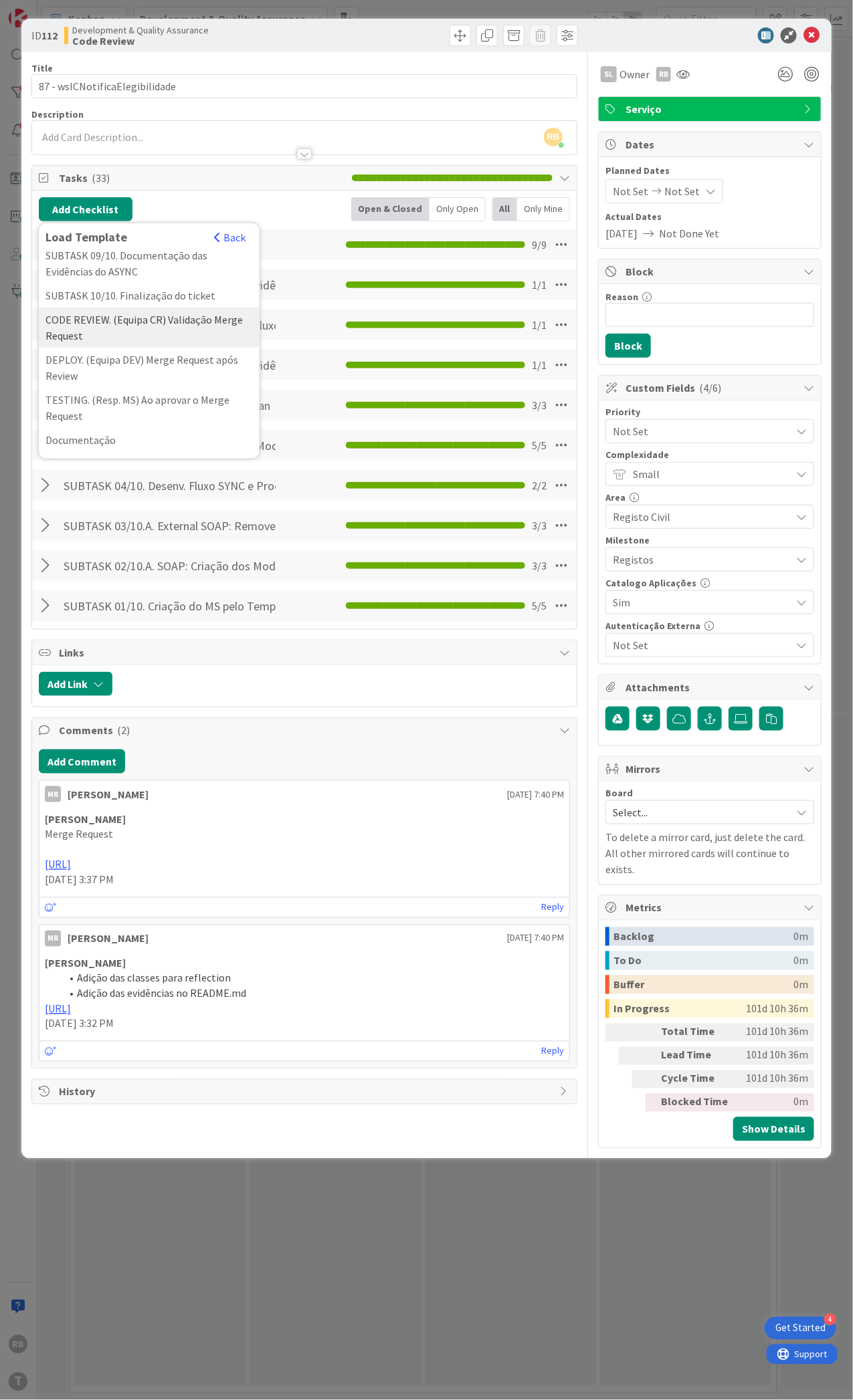
click at [167, 348] on div "CODE REVIEW. (Equipa CR) Validação Merge Request" at bounding box center [149, 328] width 221 height 40
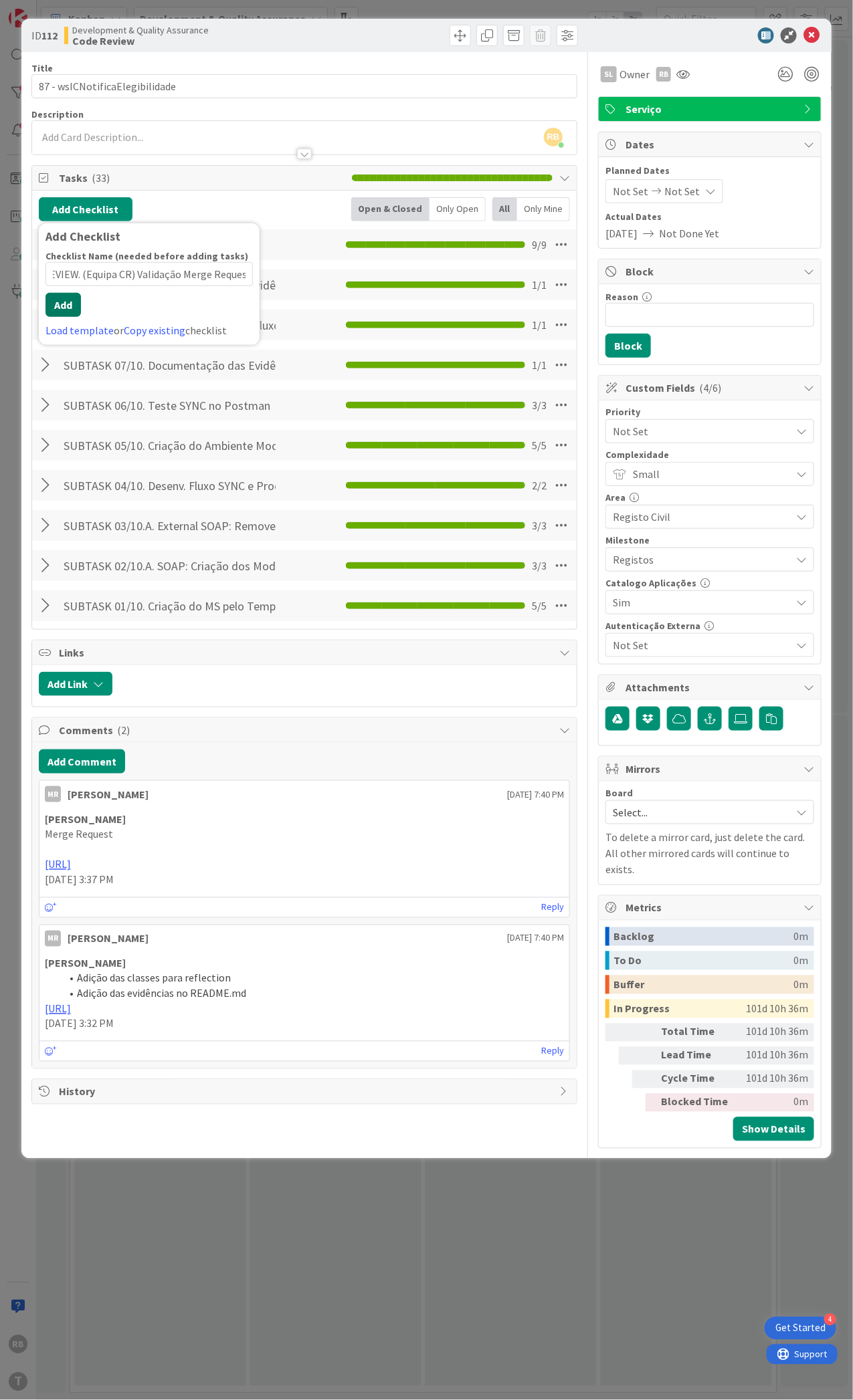
scroll to position [0, 0]
click at [70, 314] on button "Add" at bounding box center [64, 305] width 36 height 24
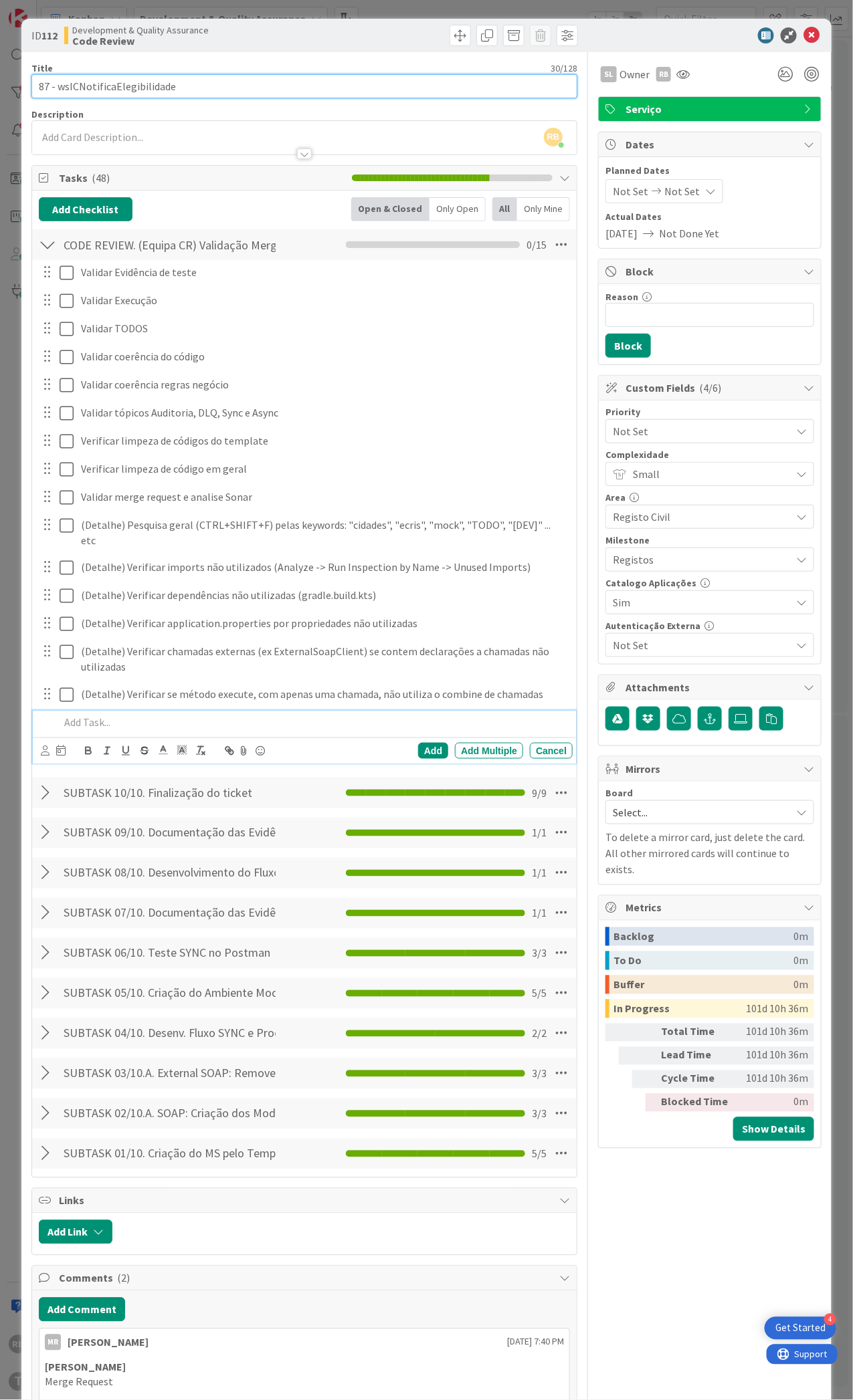
click at [144, 89] on input "87 - wsICNotificaElegibilidade" at bounding box center [304, 86] width 546 height 24
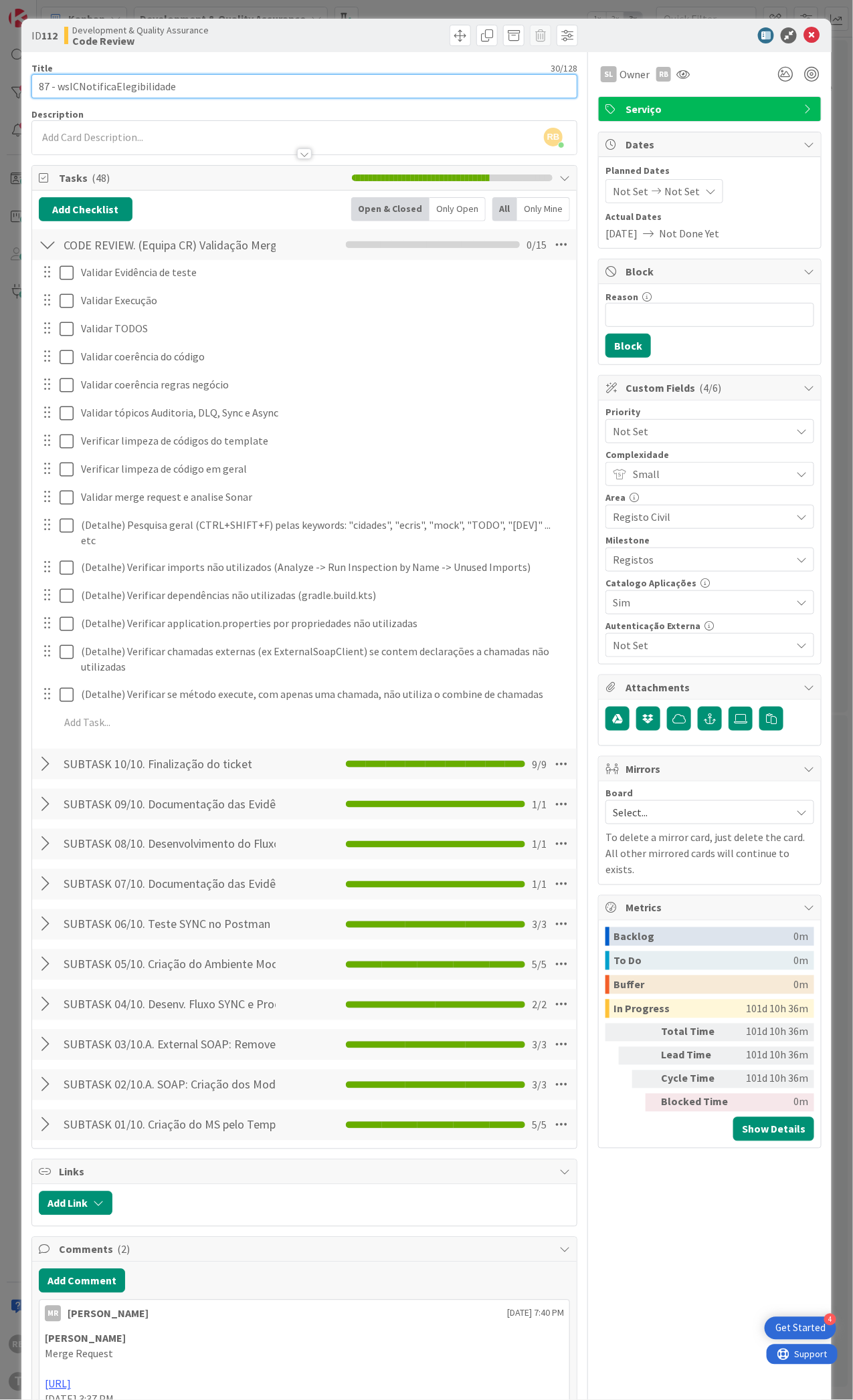
click at [144, 88] on input "87 - wsICNotificaElegibilidade" at bounding box center [304, 86] width 546 height 24
click at [126, 104] on div "Title 30 / 128 87 - wsICNotificaElegibilidade Description RB Renato Barros join…" at bounding box center [304, 838] width 546 height 1572
click at [125, 86] on input "87 - wsICNotificaElegibilidade" at bounding box center [304, 86] width 546 height 24
